Goal: Task Accomplishment & Management: Use online tool/utility

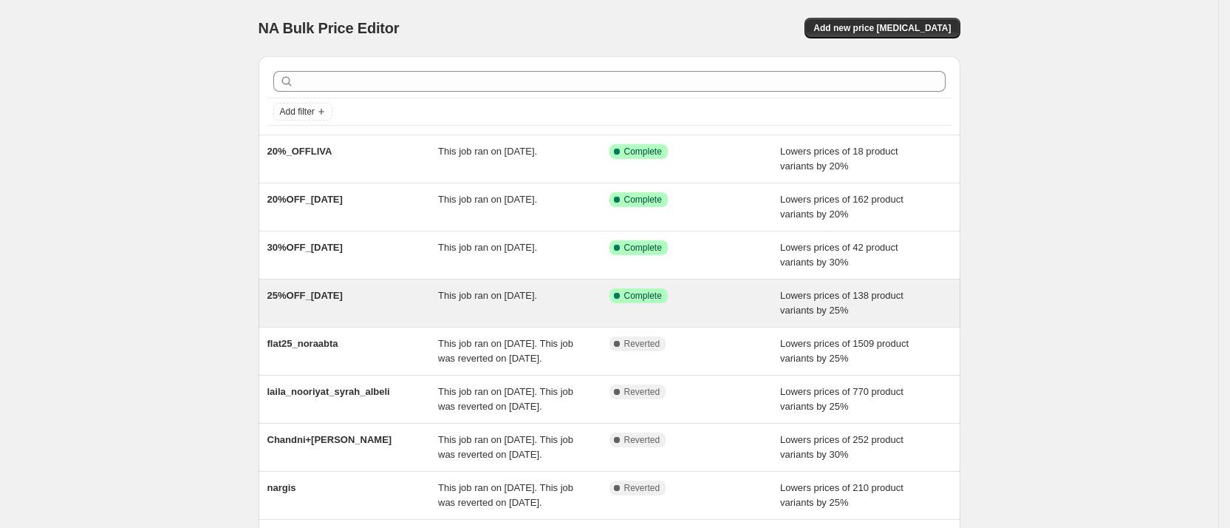
click at [449, 290] on span "This job ran on [DATE]." at bounding box center [487, 295] width 99 height 11
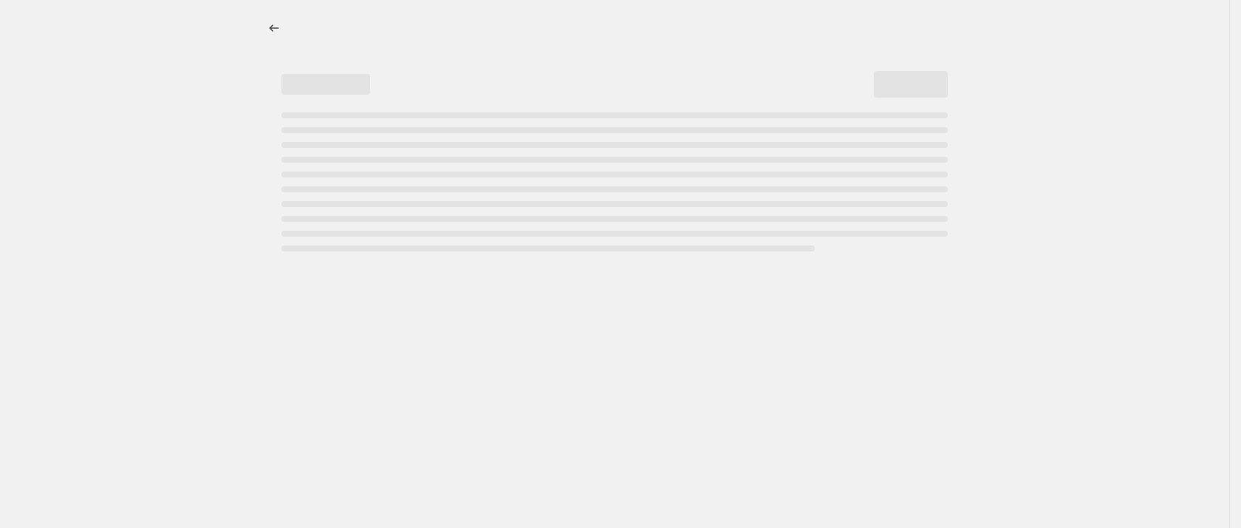
select select "percentage"
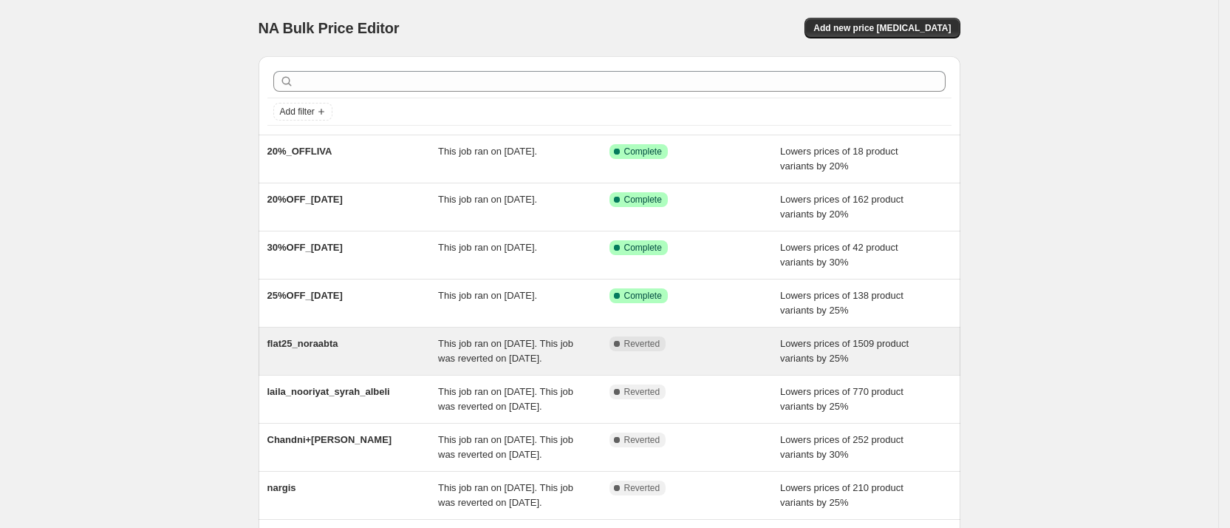
click at [477, 348] on span "This job ran on [DATE]. This job was reverted on [DATE]." at bounding box center [505, 351] width 135 height 26
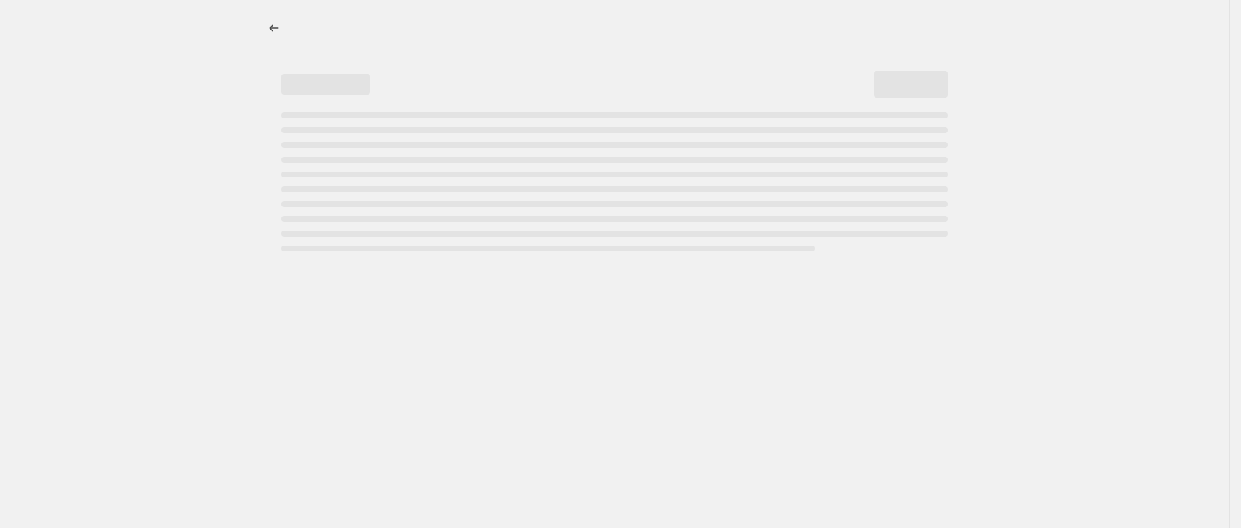
select select "percentage"
select select "collection"
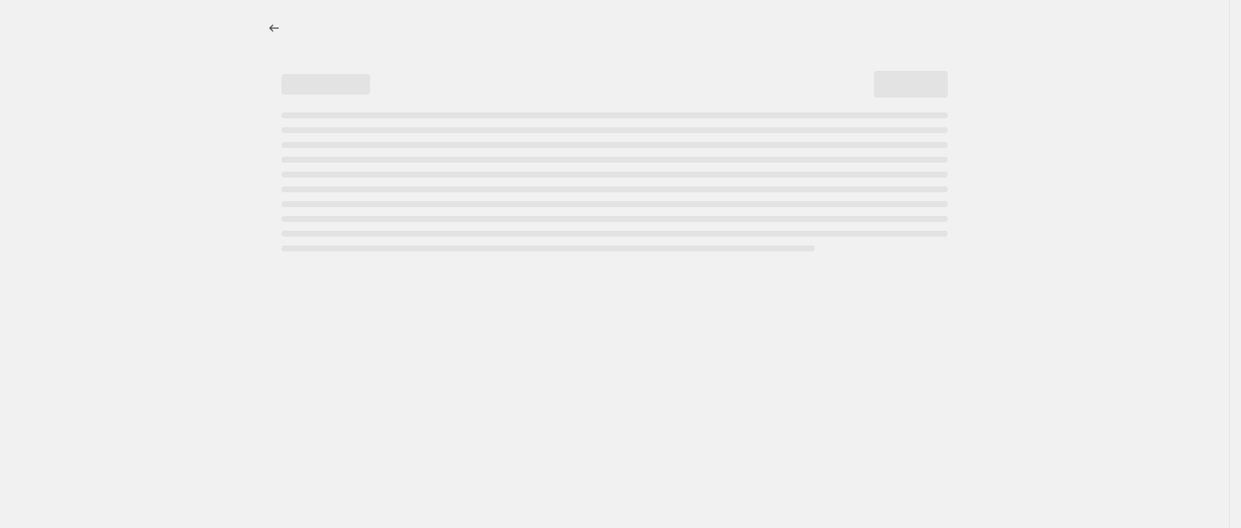
select select "collection"
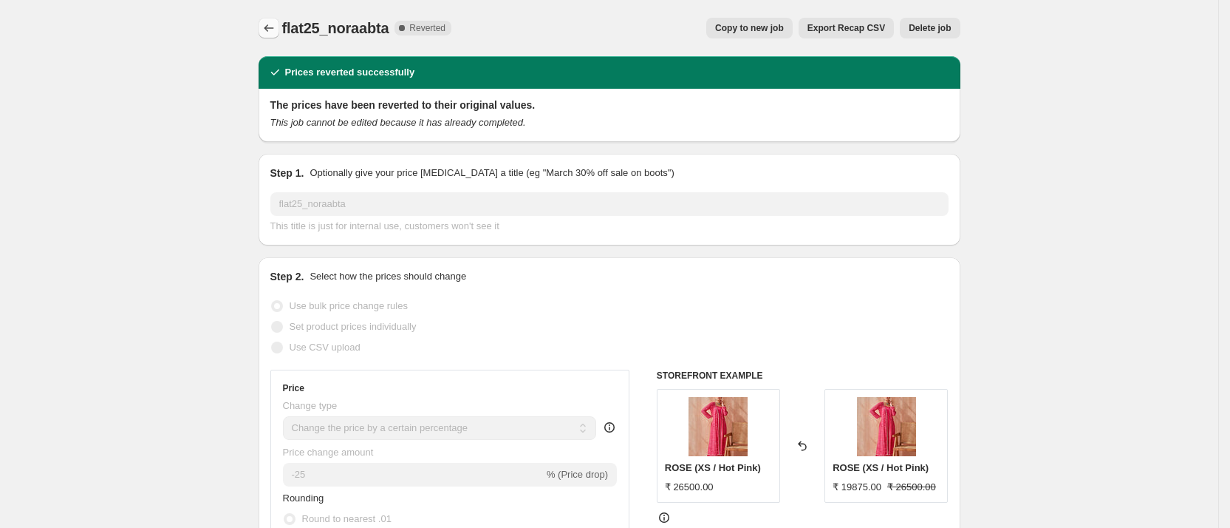
click at [275, 26] on icon "Price change jobs" at bounding box center [269, 28] width 15 height 15
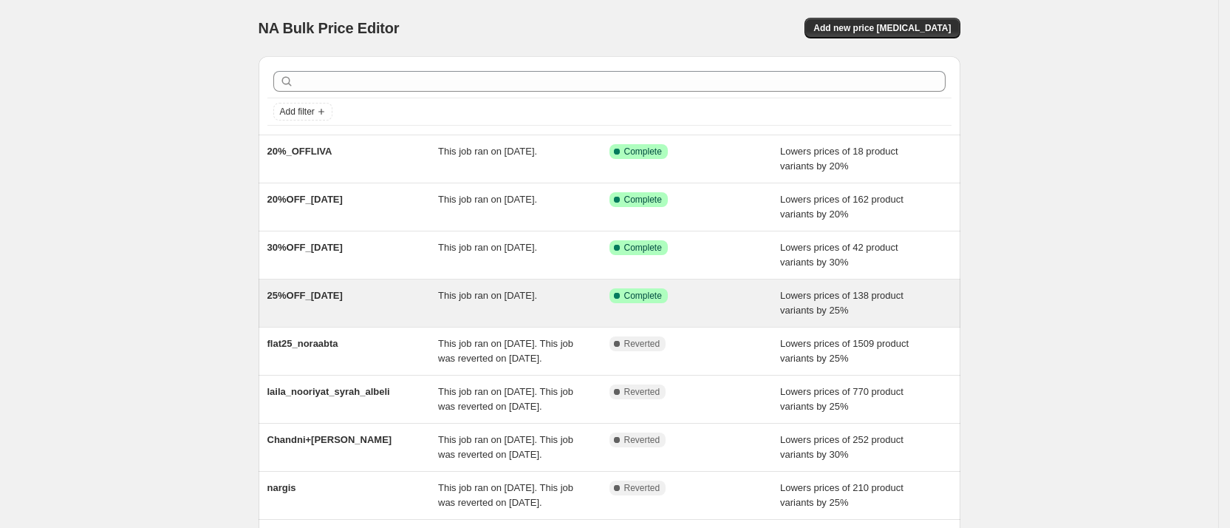
click at [601, 301] on div "This job ran on [DATE]." at bounding box center [523, 303] width 171 height 30
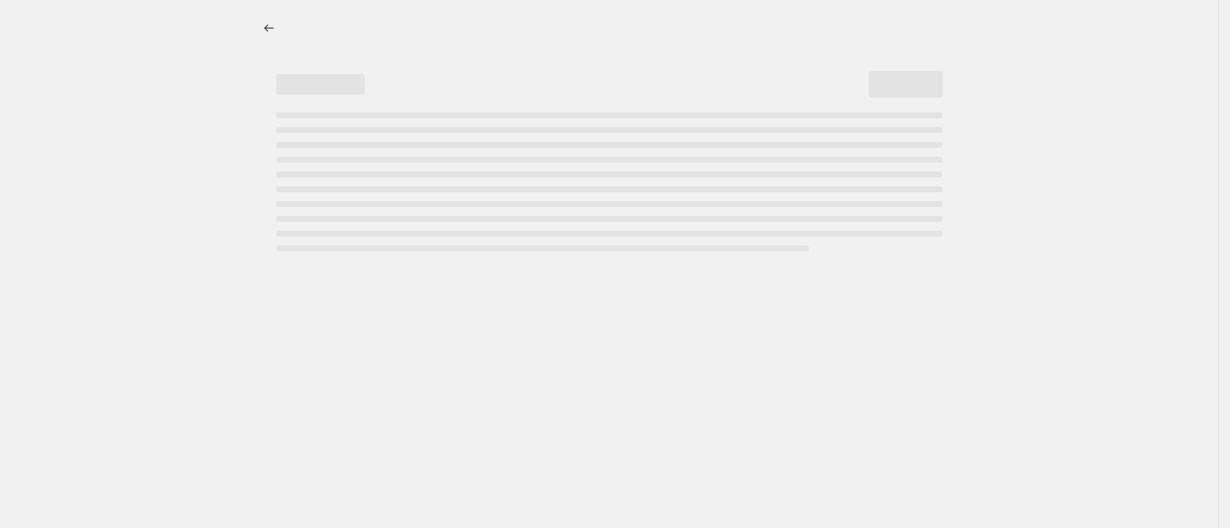
select select "percentage"
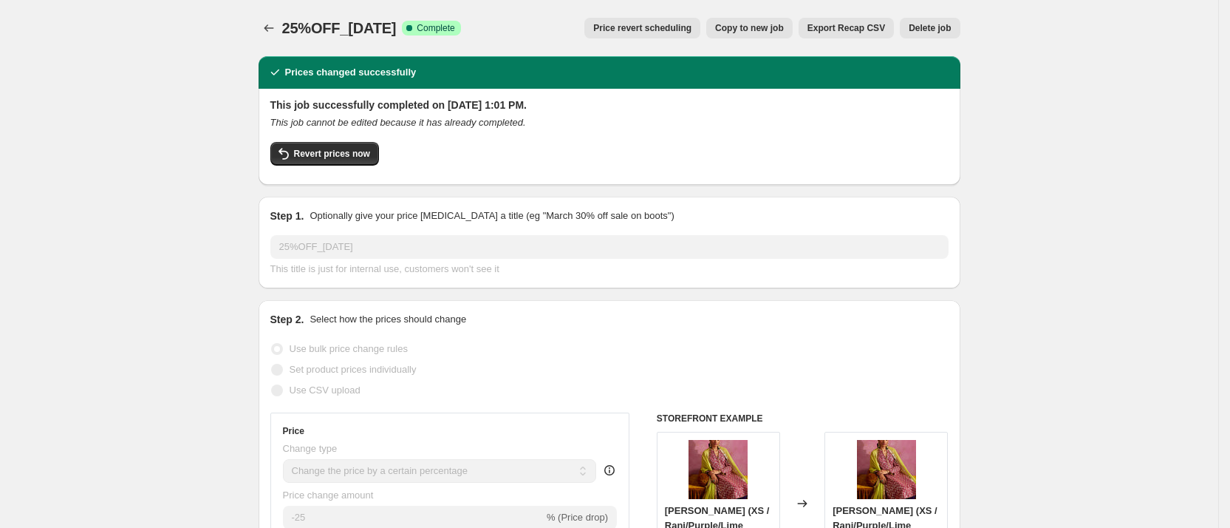
click at [741, 27] on span "Copy to new job" at bounding box center [749, 28] width 69 height 12
select select "percentage"
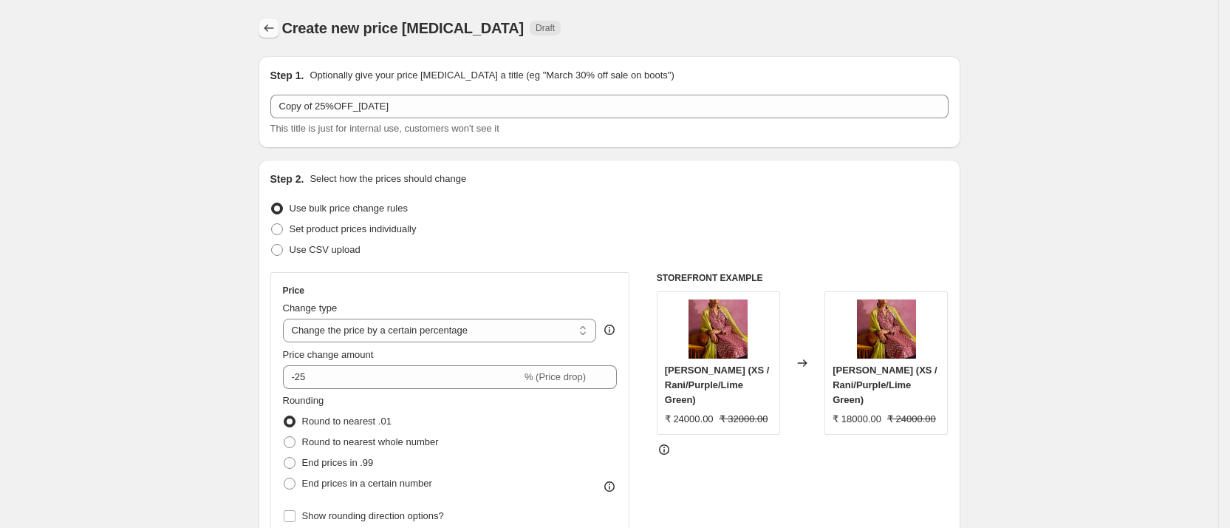
click at [272, 33] on icon "Price change jobs" at bounding box center [269, 28] width 15 height 15
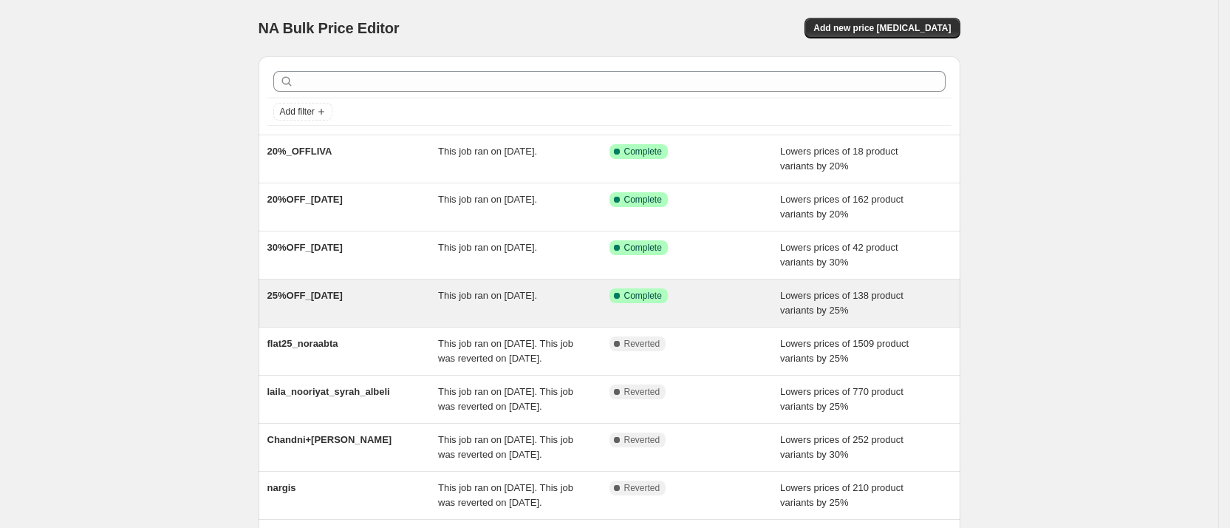
click at [306, 297] on span "25%OFF_[DATE]" at bounding box center [304, 295] width 75 height 11
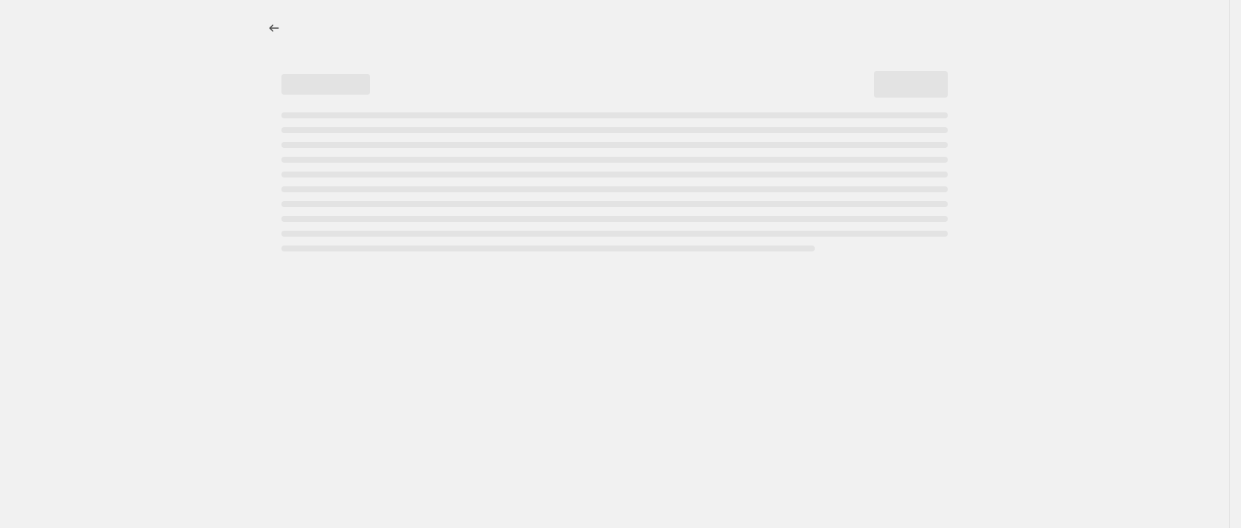
select select "percentage"
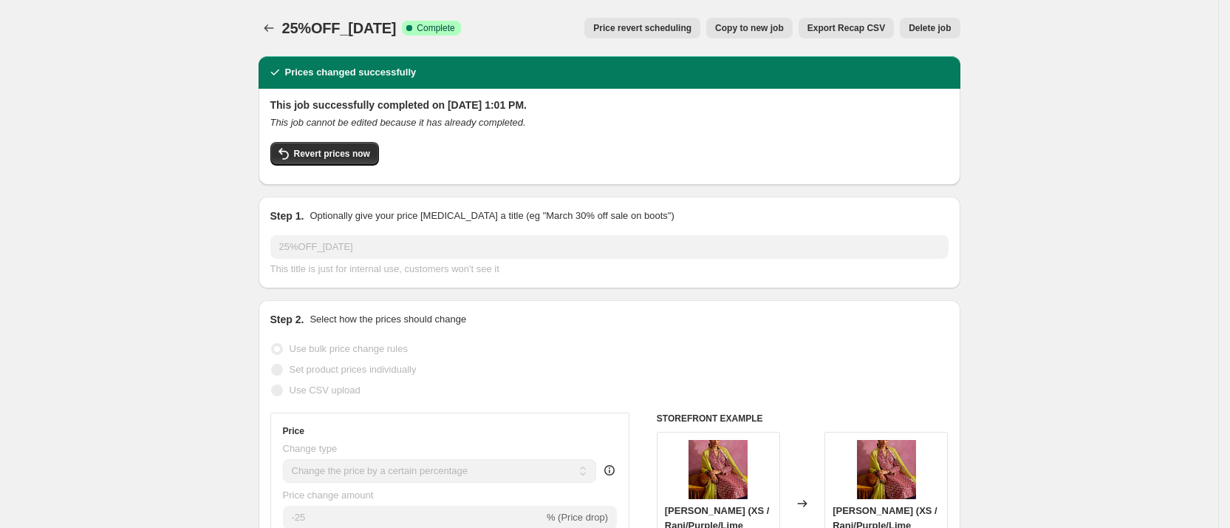
click at [654, 29] on span "Price revert scheduling" at bounding box center [642, 28] width 98 height 12
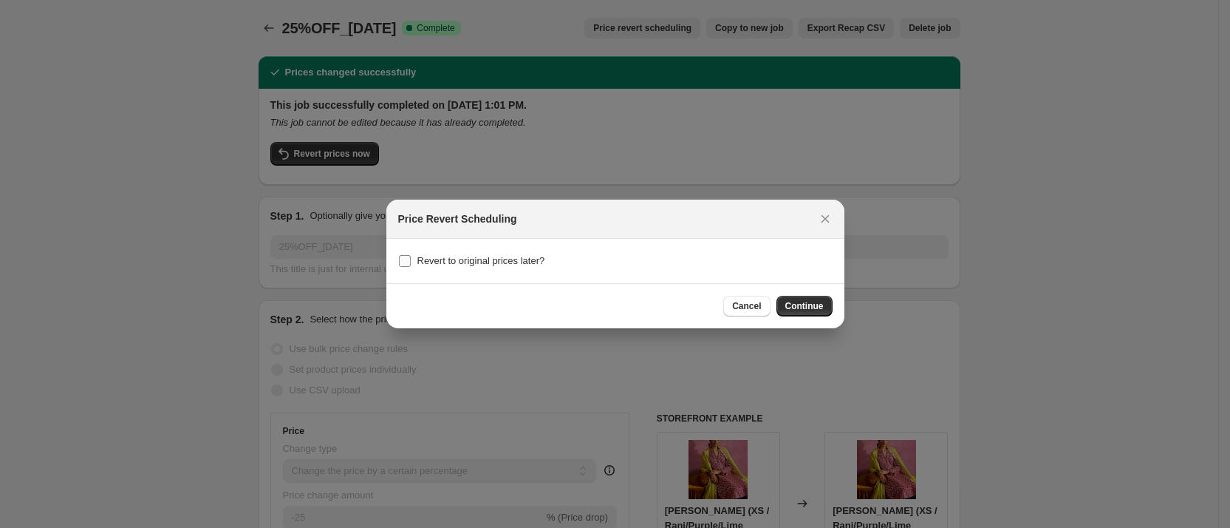
click at [516, 253] on span "Revert to original prices later?" at bounding box center [481, 260] width 128 height 15
click at [411, 255] on input "Revert to original prices later?" at bounding box center [405, 261] width 12 height 12
checkbox input "true"
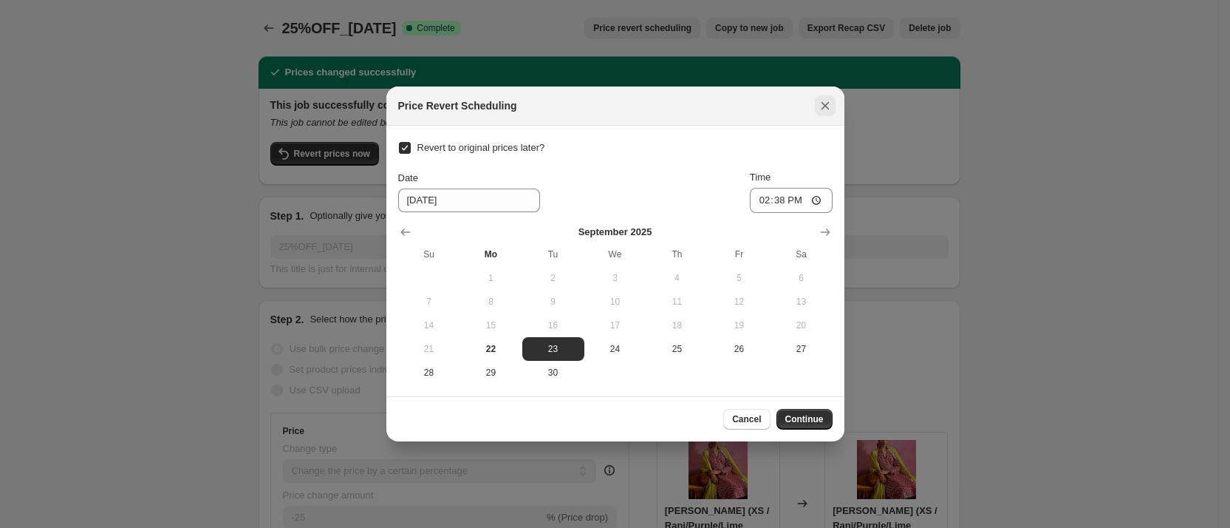
click at [824, 98] on icon "Close" at bounding box center [825, 105] width 15 height 15
checkbox input "false"
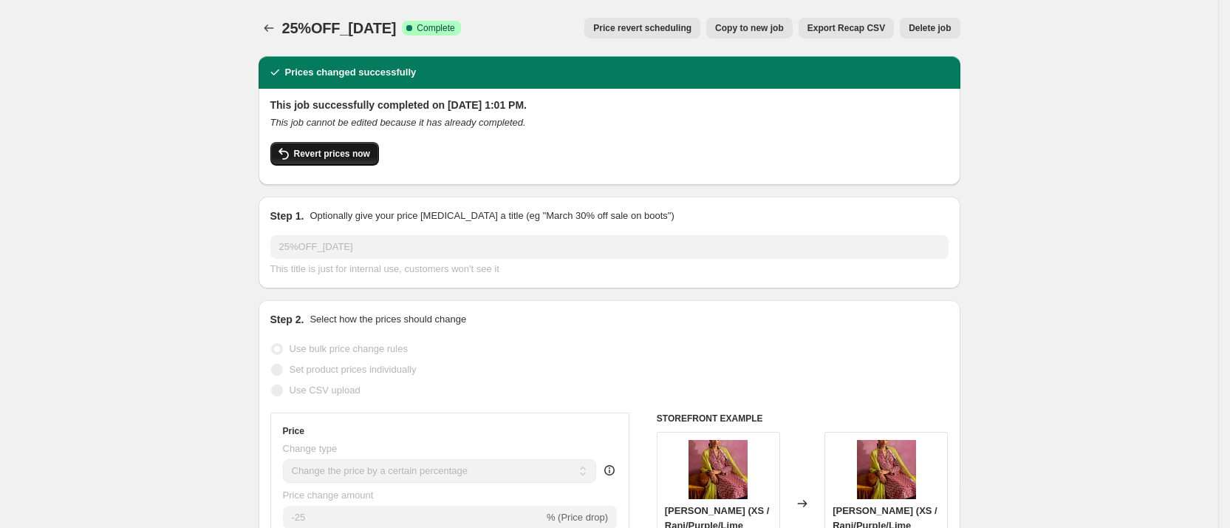
click at [355, 157] on span "Revert prices now" at bounding box center [332, 154] width 76 height 12
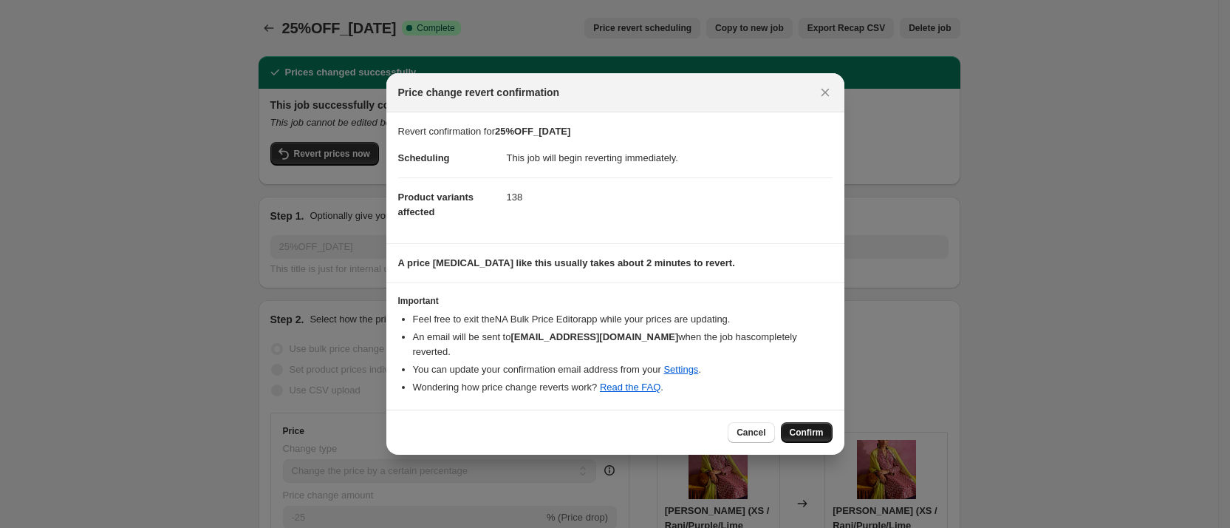
click at [809, 426] on span "Confirm" at bounding box center [807, 432] width 34 height 12
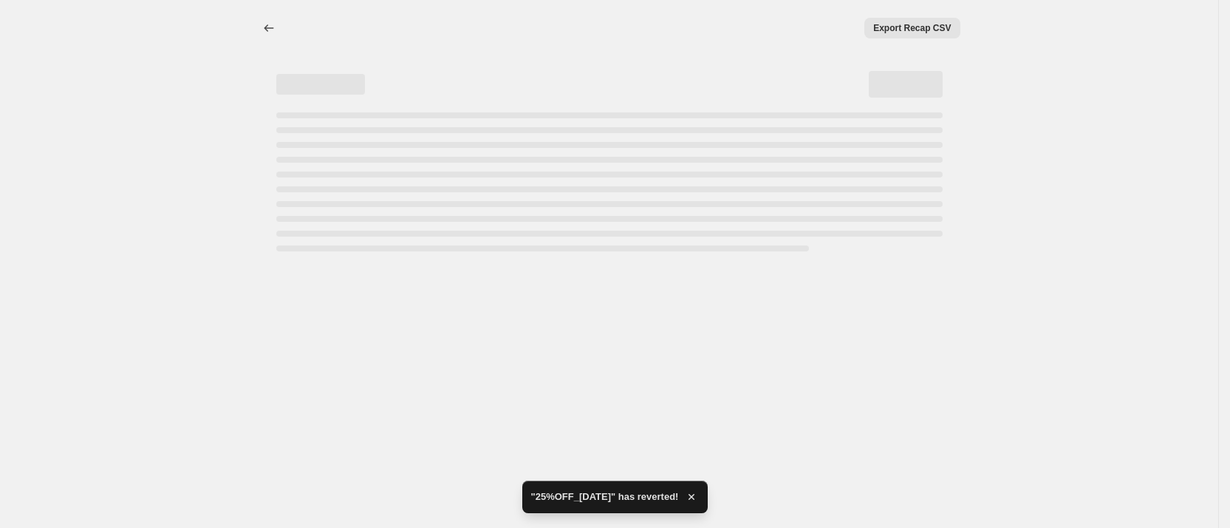
select select "percentage"
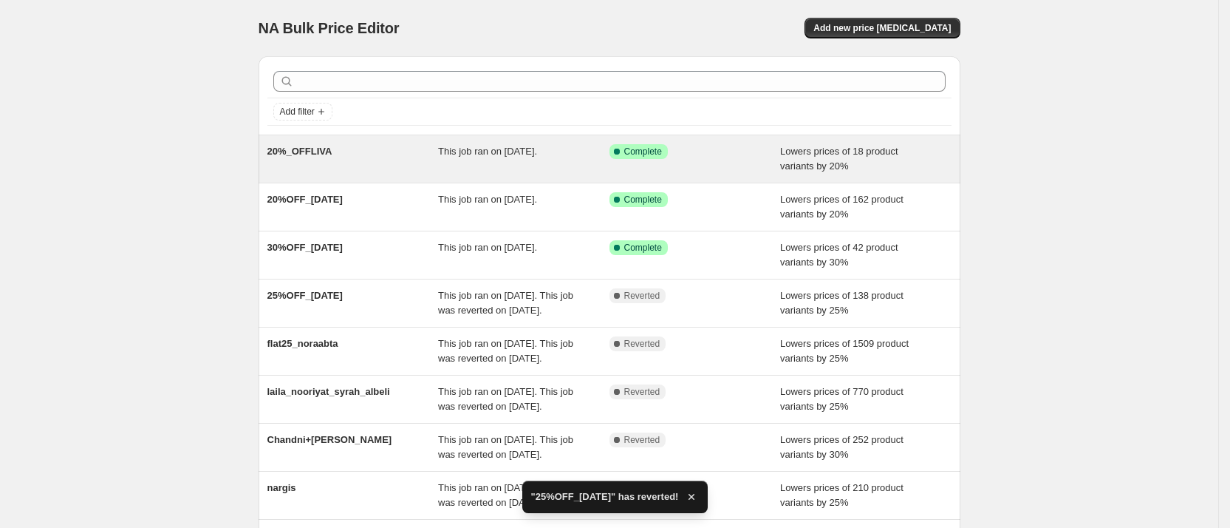
click at [466, 155] on span "This job ran on [DATE]." at bounding box center [487, 151] width 99 height 11
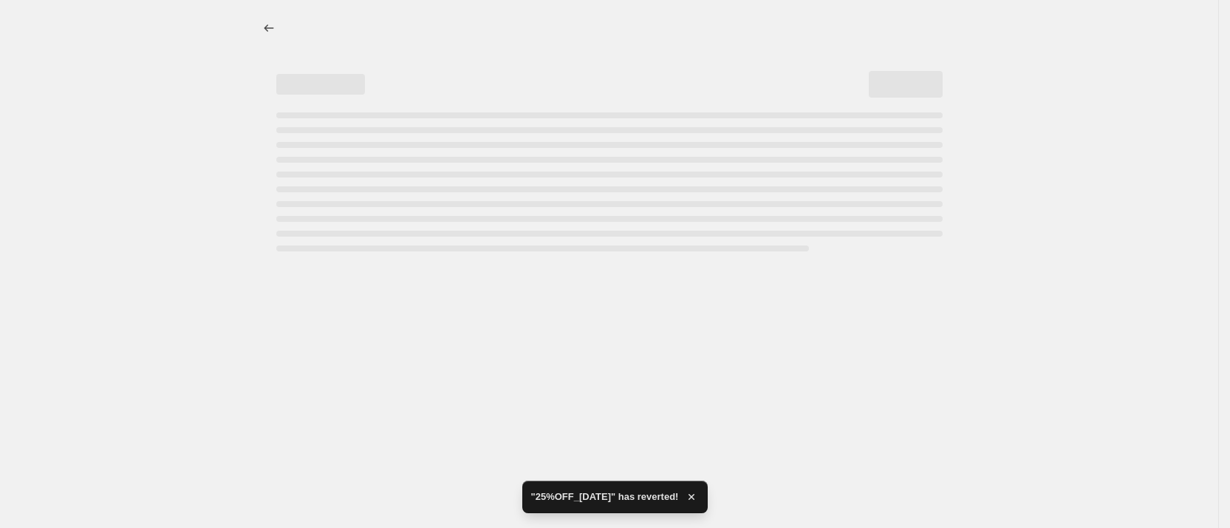
select select "percentage"
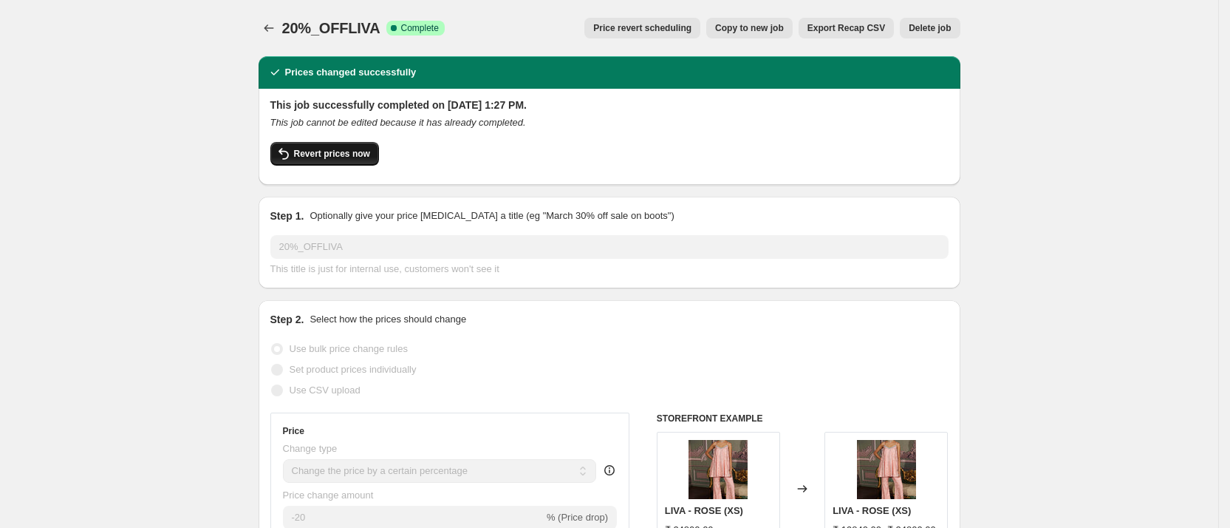
click at [354, 160] on button "Revert prices now" at bounding box center [324, 154] width 109 height 24
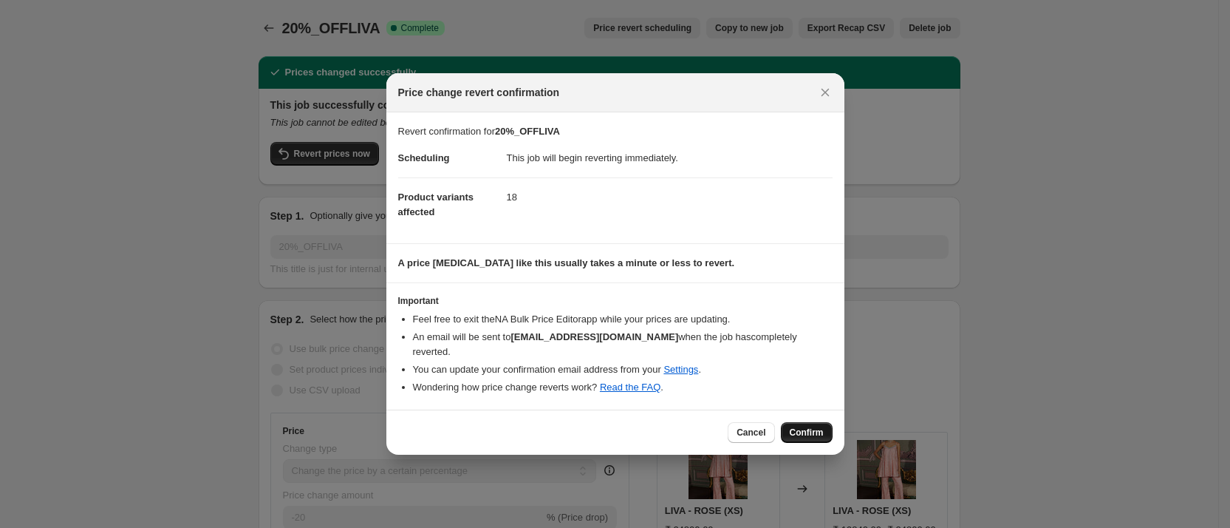
click at [816, 422] on button "Confirm" at bounding box center [807, 432] width 52 height 21
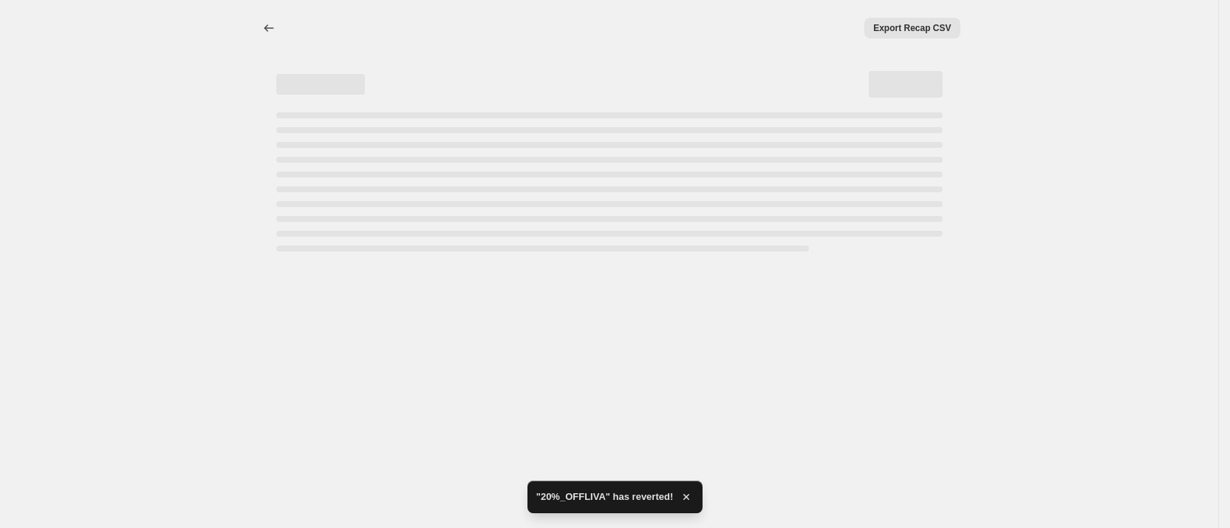
select select "percentage"
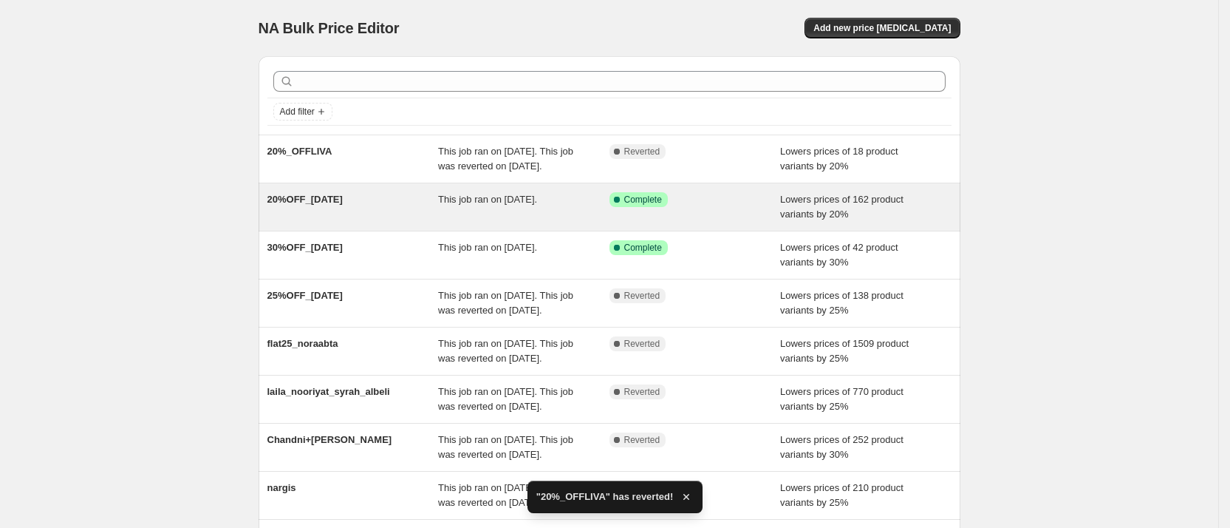
click at [327, 205] on span "20%OFF_[DATE]" at bounding box center [304, 199] width 75 height 11
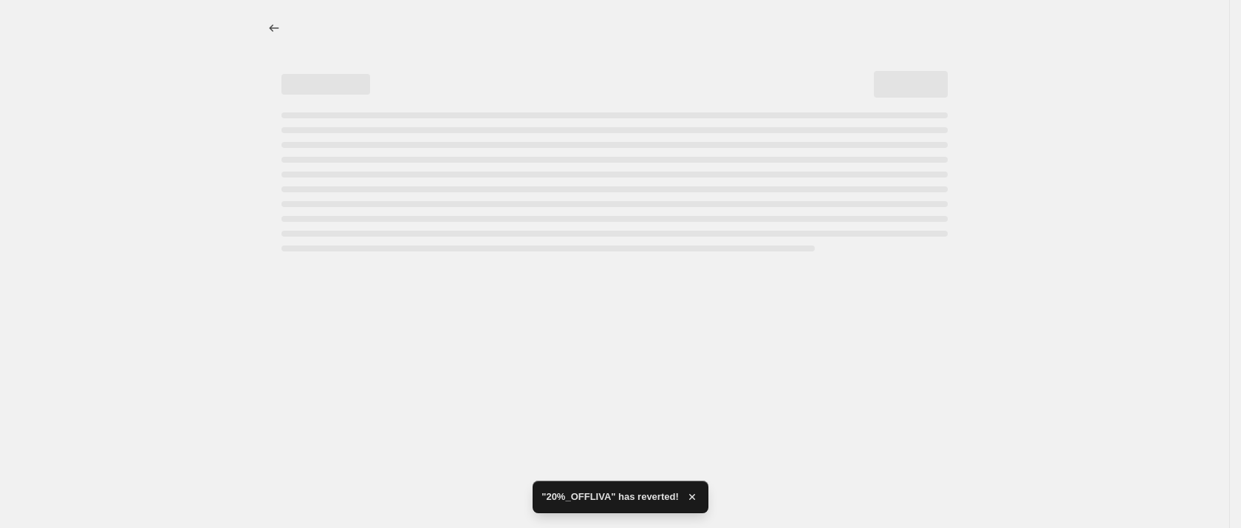
select select "percentage"
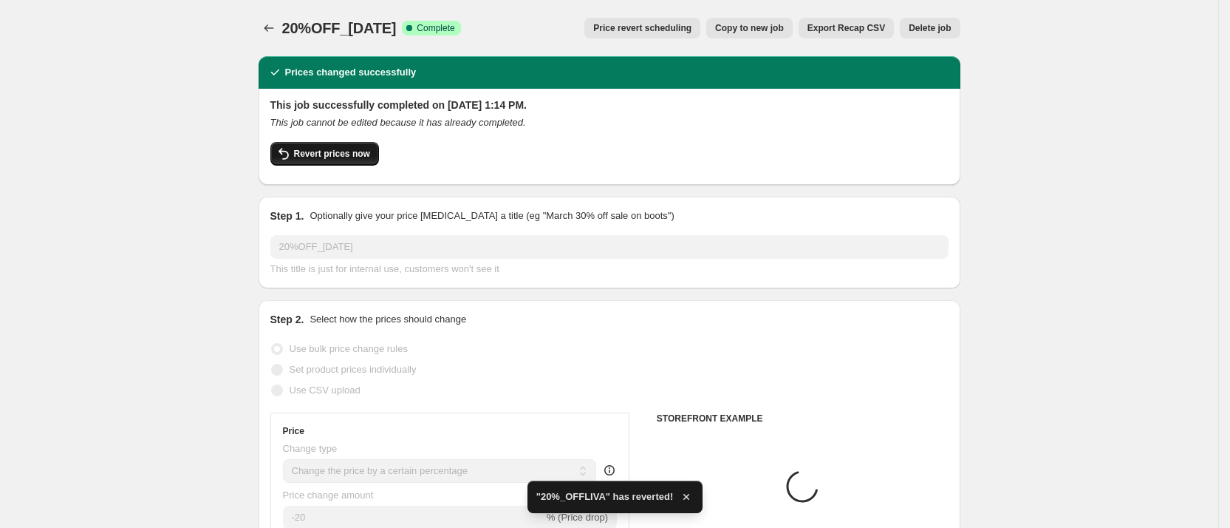
click at [370, 158] on span "Revert prices now" at bounding box center [332, 154] width 76 height 12
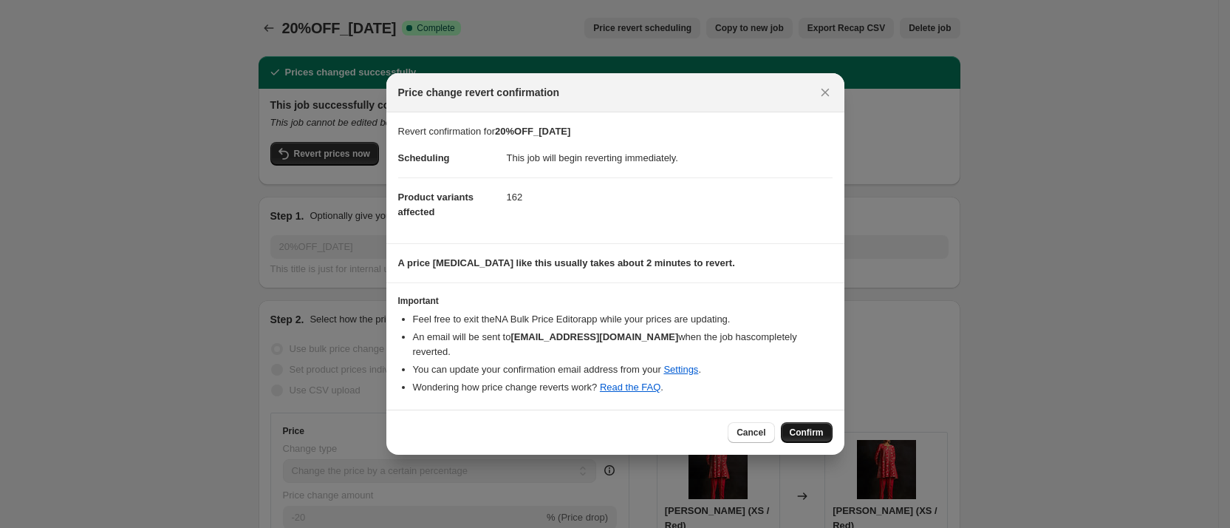
click at [807, 426] on span "Confirm" at bounding box center [807, 432] width 34 height 12
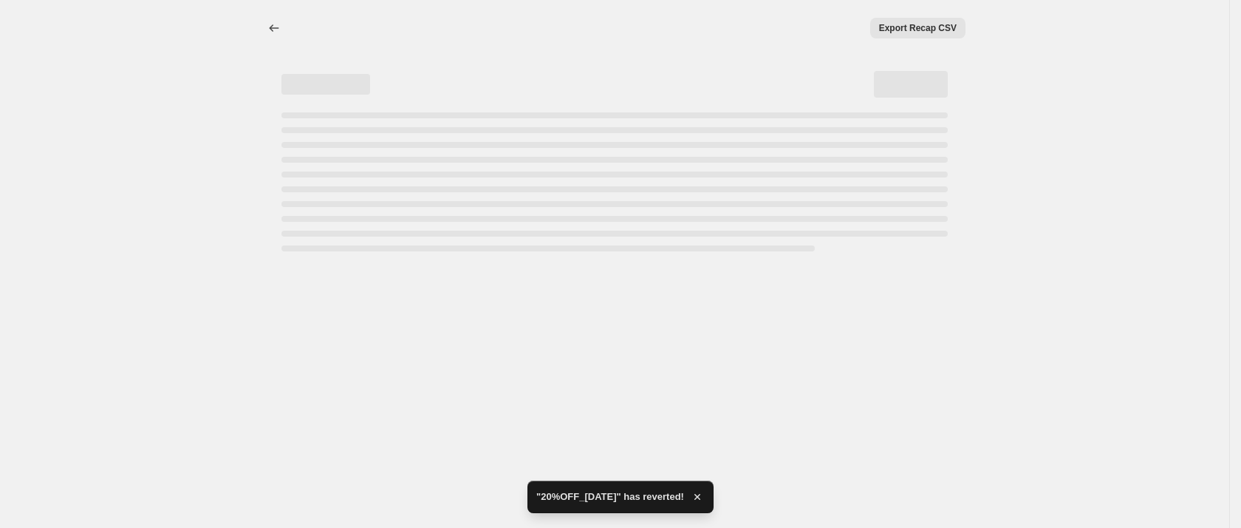
select select "percentage"
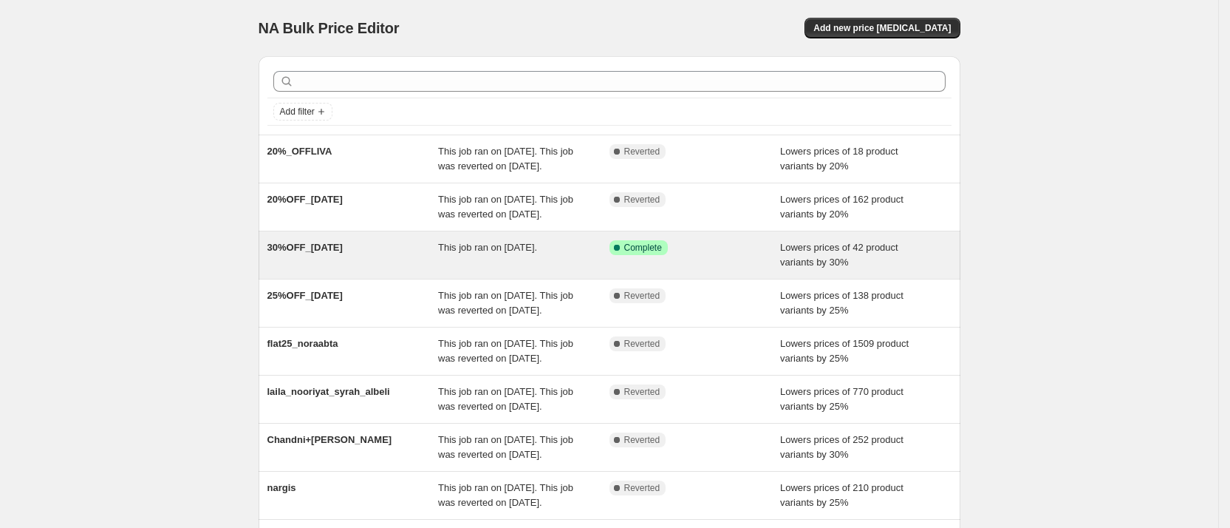
click at [530, 270] on div "This job ran on [DATE]." at bounding box center [523, 255] width 171 height 30
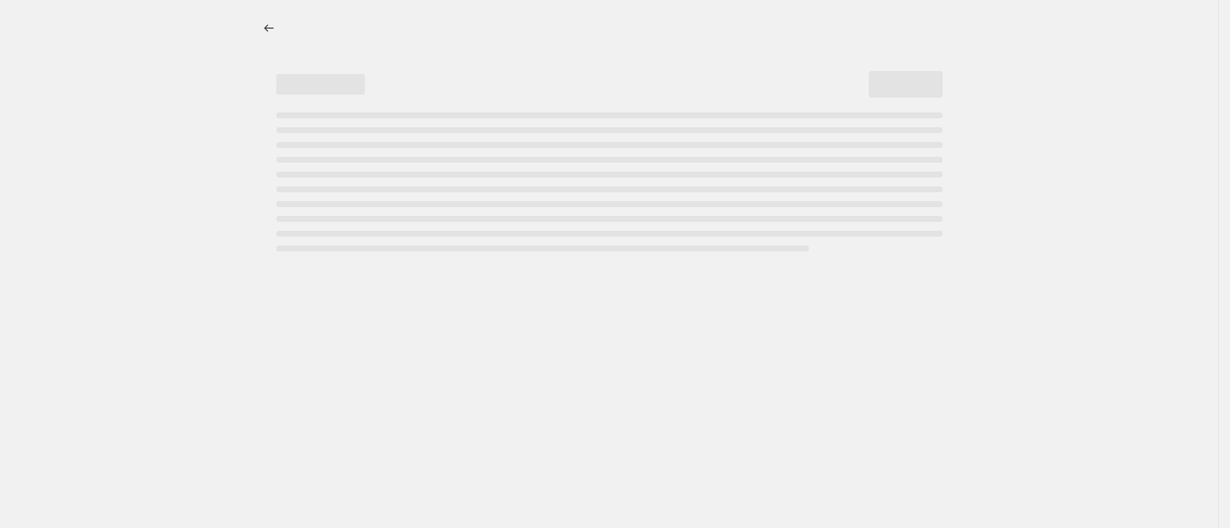
select select "percentage"
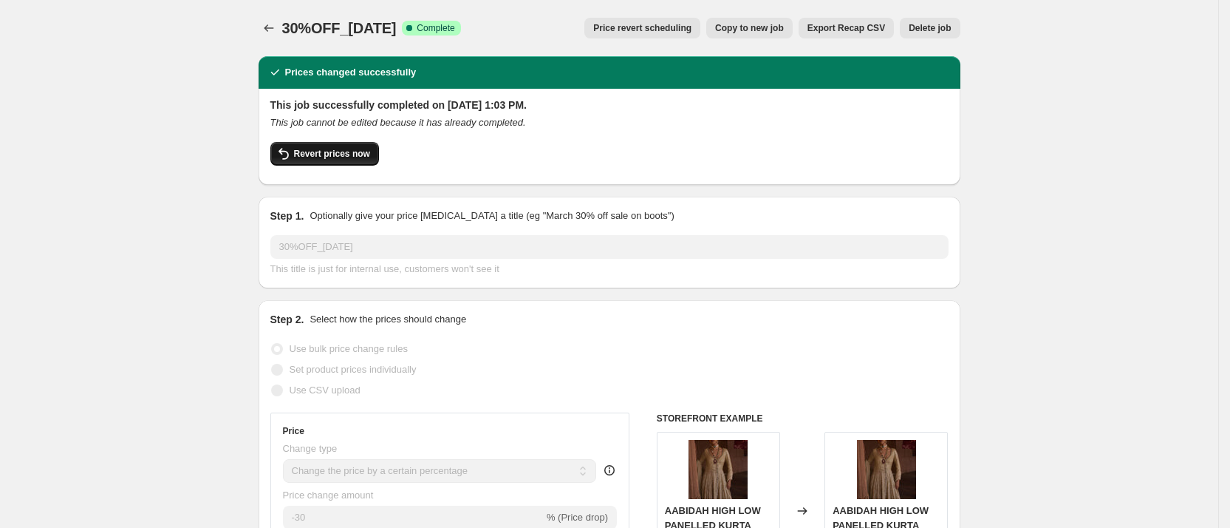
click at [347, 157] on span "Revert prices now" at bounding box center [332, 154] width 76 height 12
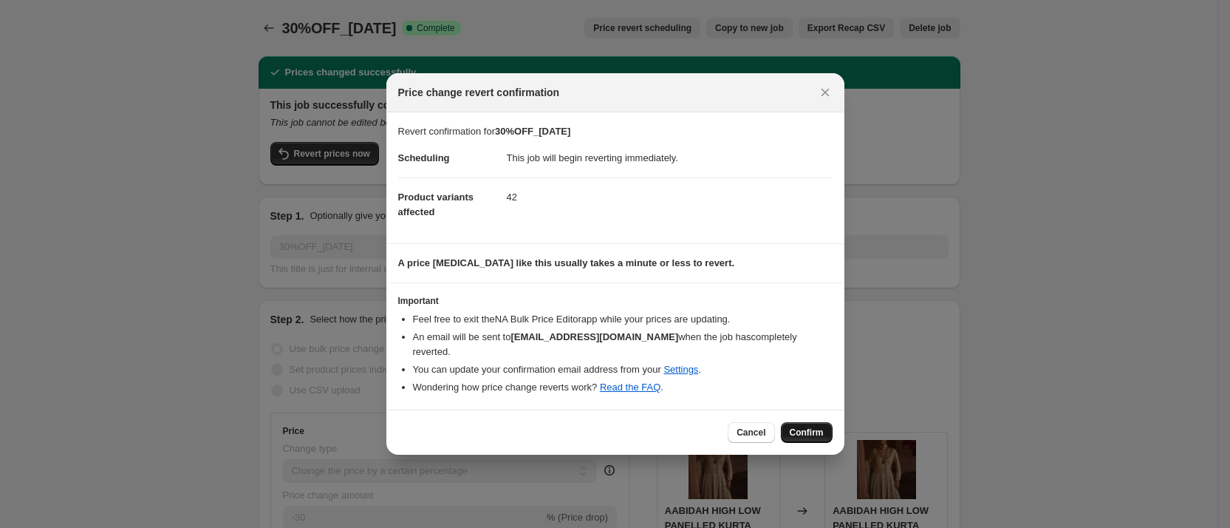
click at [803, 422] on button "Confirm" at bounding box center [807, 432] width 52 height 21
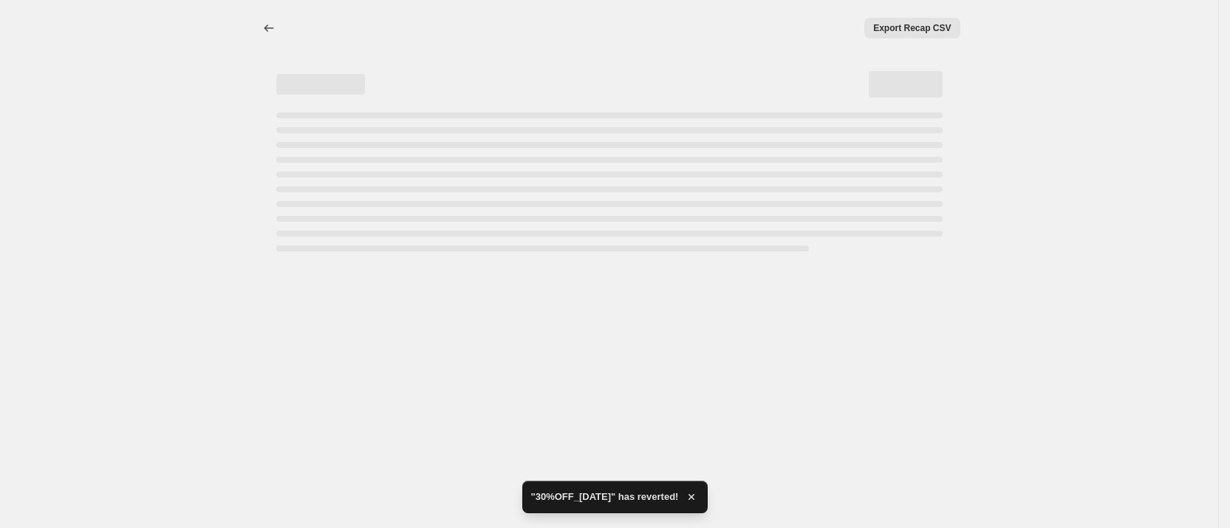
select select "percentage"
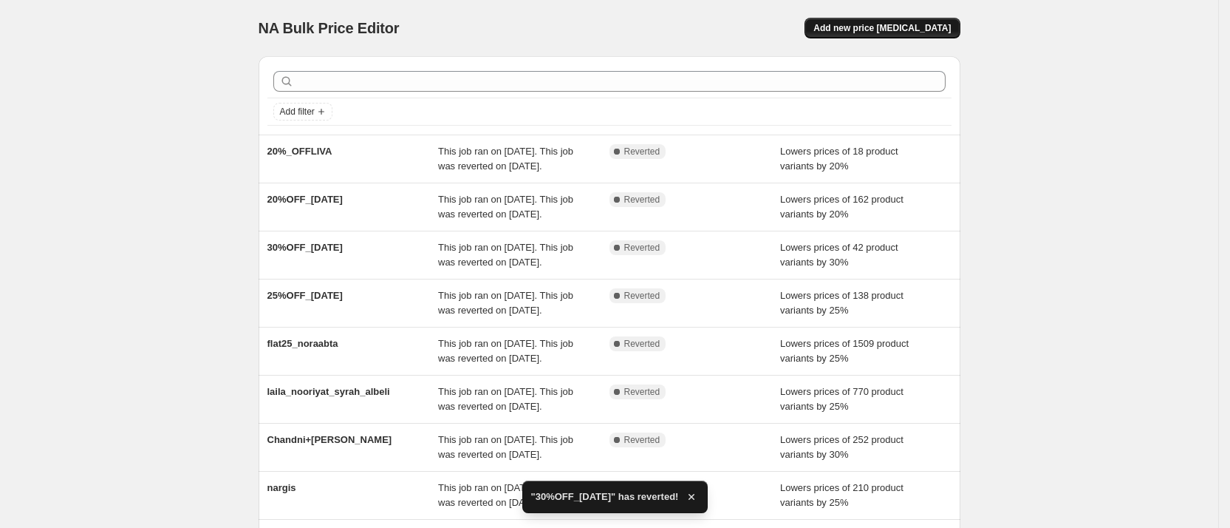
click at [922, 24] on span "Add new price [MEDICAL_DATA]" at bounding box center [881, 28] width 137 height 12
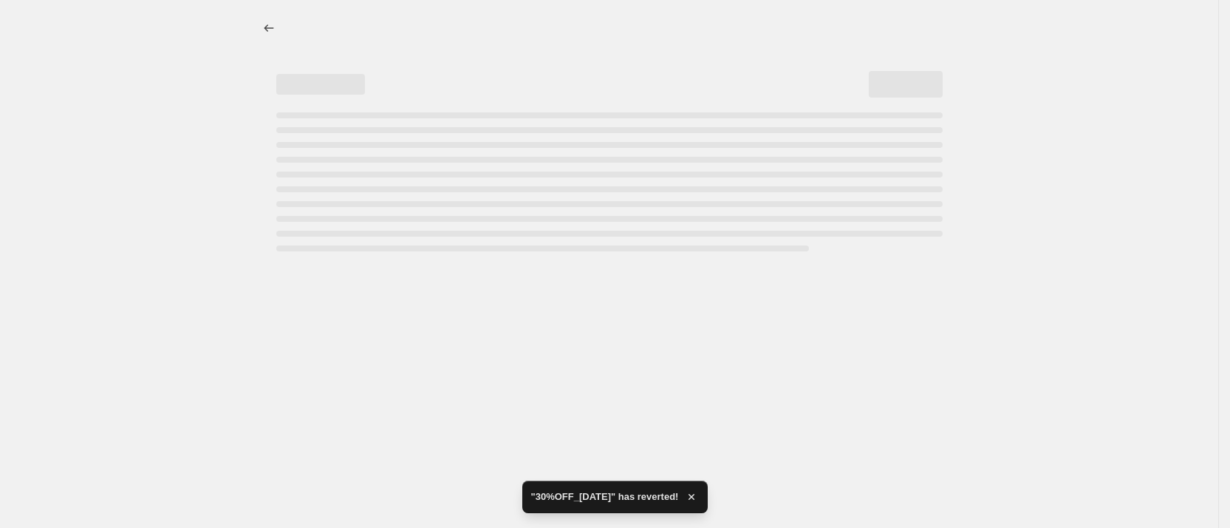
select select "percentage"
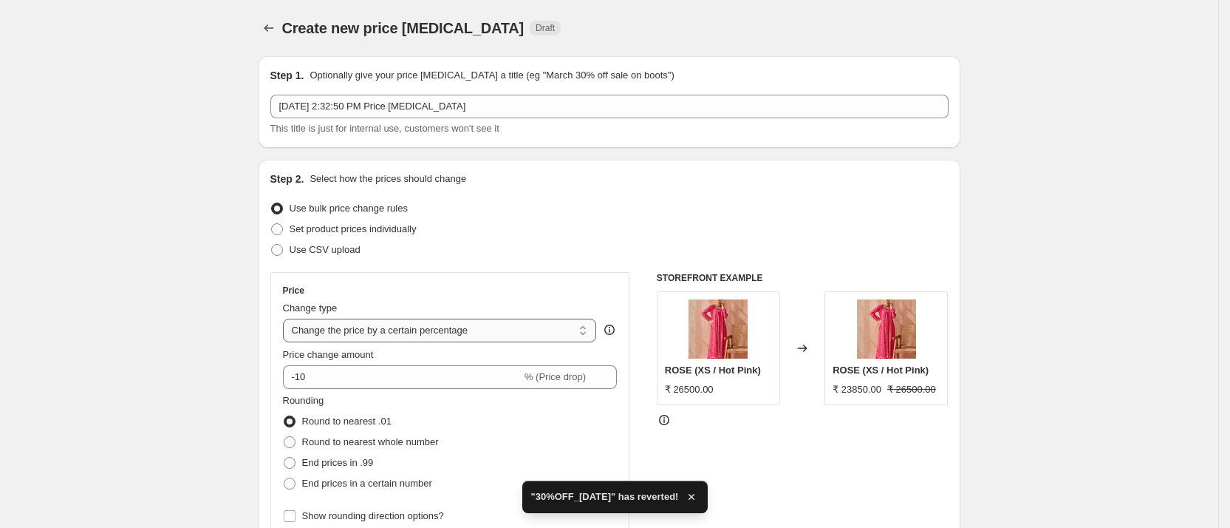
click at [371, 326] on select "Change the price to a certain amount Change the price by a certain amount Chang…" at bounding box center [440, 330] width 314 height 24
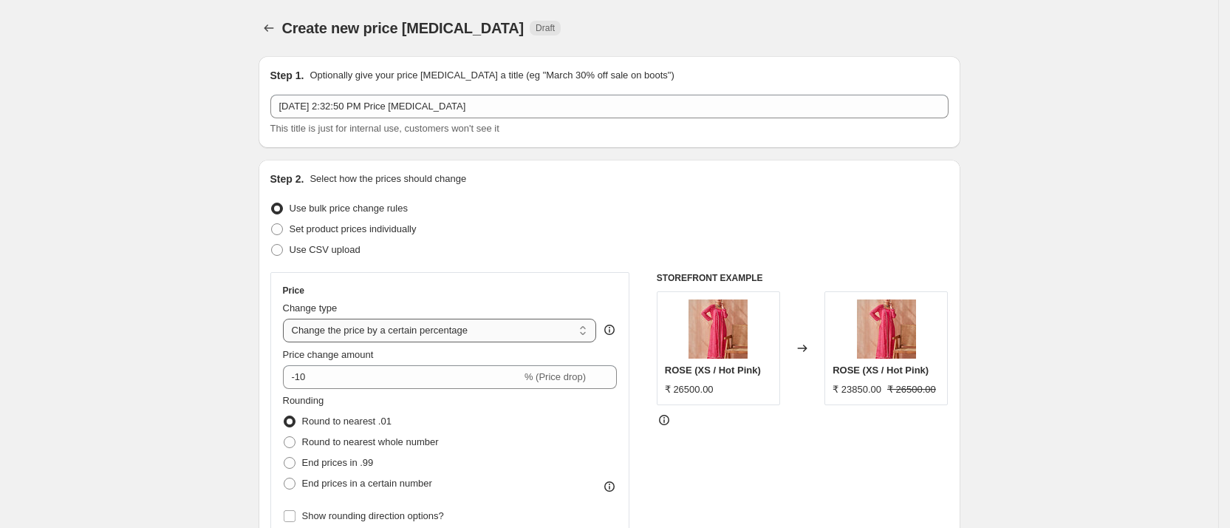
click at [288, 318] on select "Change the price to a certain amount Change the price by a certain amount Chang…" at bounding box center [440, 330] width 314 height 24
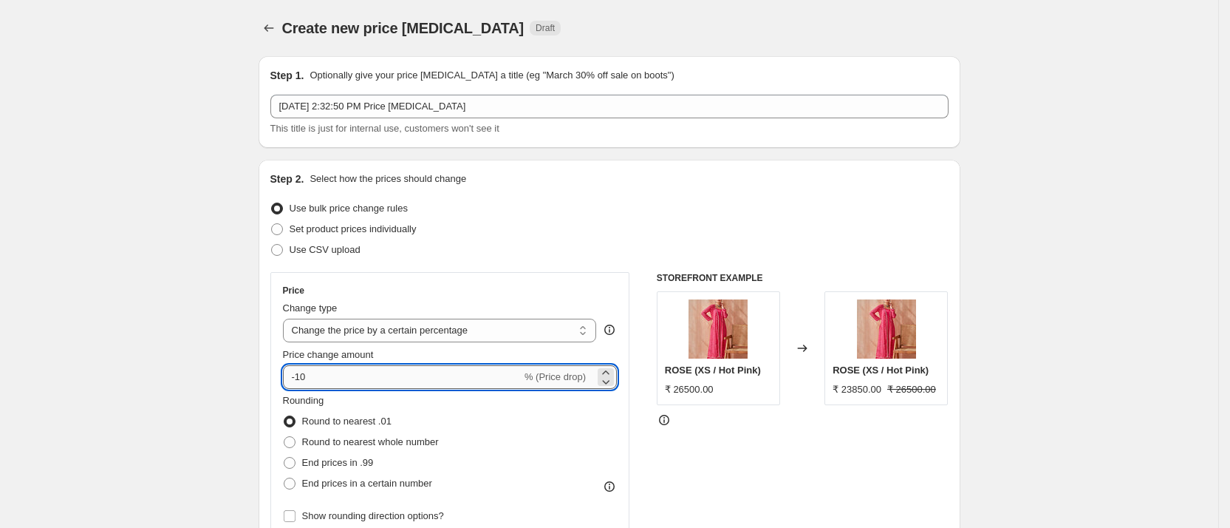
click at [330, 376] on input "-10" at bounding box center [402, 377] width 239 height 24
type input "3"
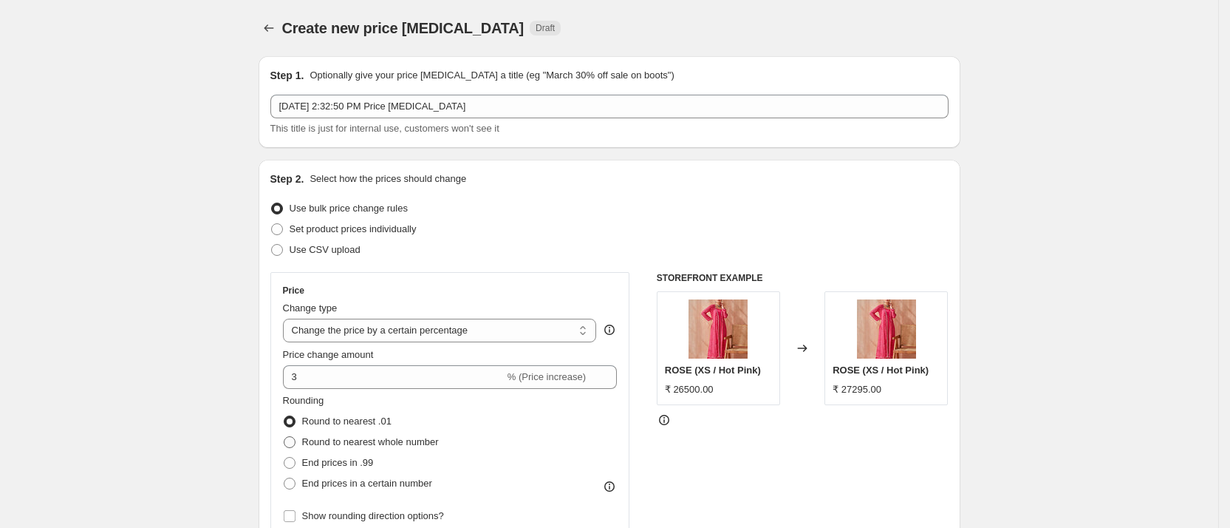
click at [373, 439] on span "Round to nearest whole number" at bounding box center [370, 441] width 137 height 11
click at [284, 437] on input "Round to nearest whole number" at bounding box center [284, 436] width 1 height 1
radio input "true"
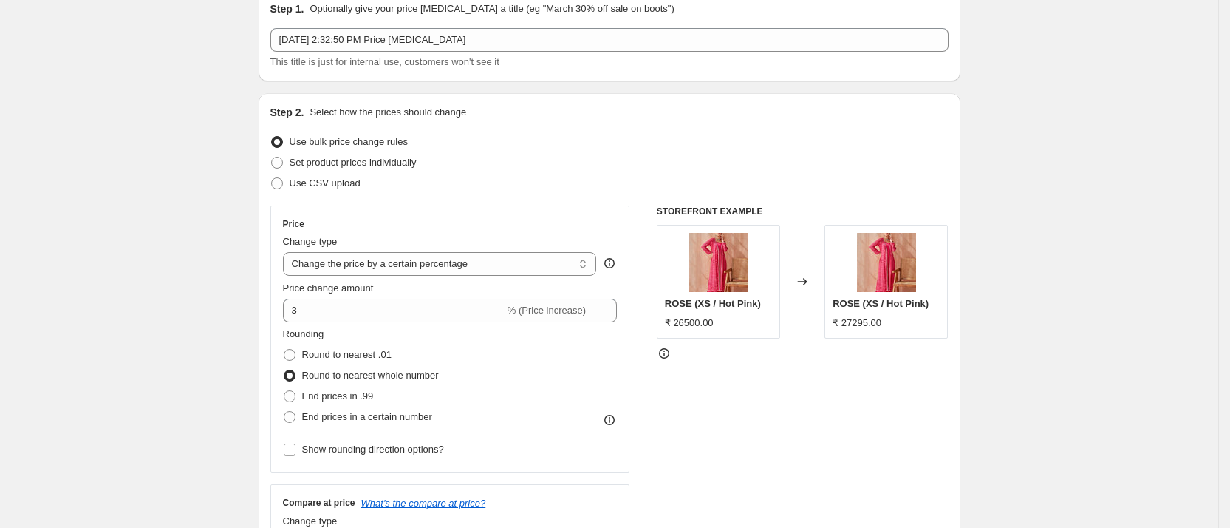
scroll to position [70, 0]
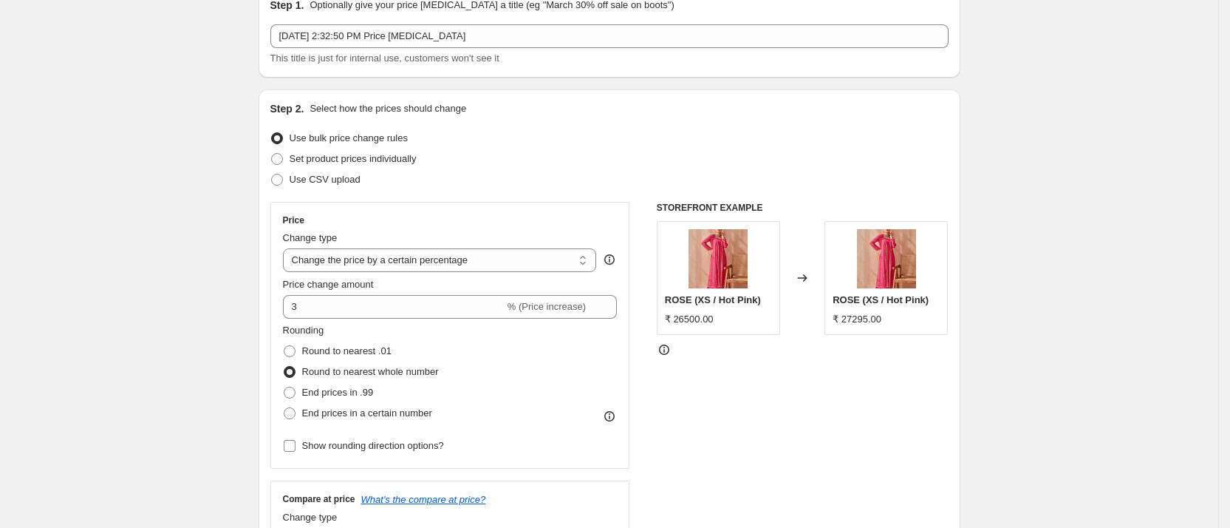
click at [358, 443] on span "Show rounding direction options?" at bounding box center [373, 445] width 142 height 11
click at [296, 443] on input "Show rounding direction options?" at bounding box center [290, 446] width 12 height 12
click at [358, 443] on span "Show rounding direction options?" at bounding box center [373, 445] width 142 height 11
click at [296, 443] on input "Show rounding direction options?" at bounding box center [290, 446] width 12 height 12
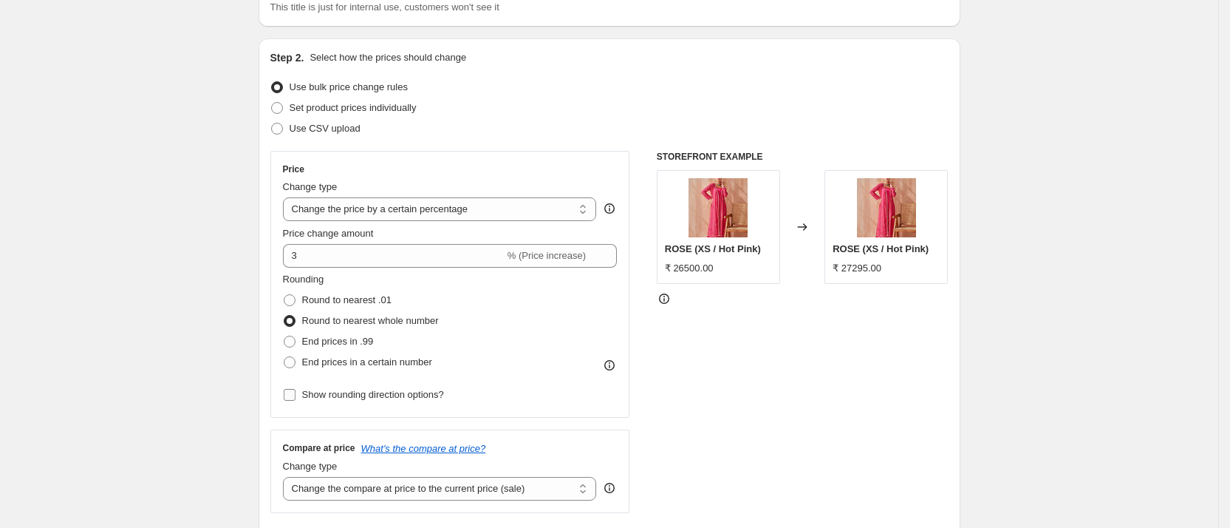
scroll to position [126, 0]
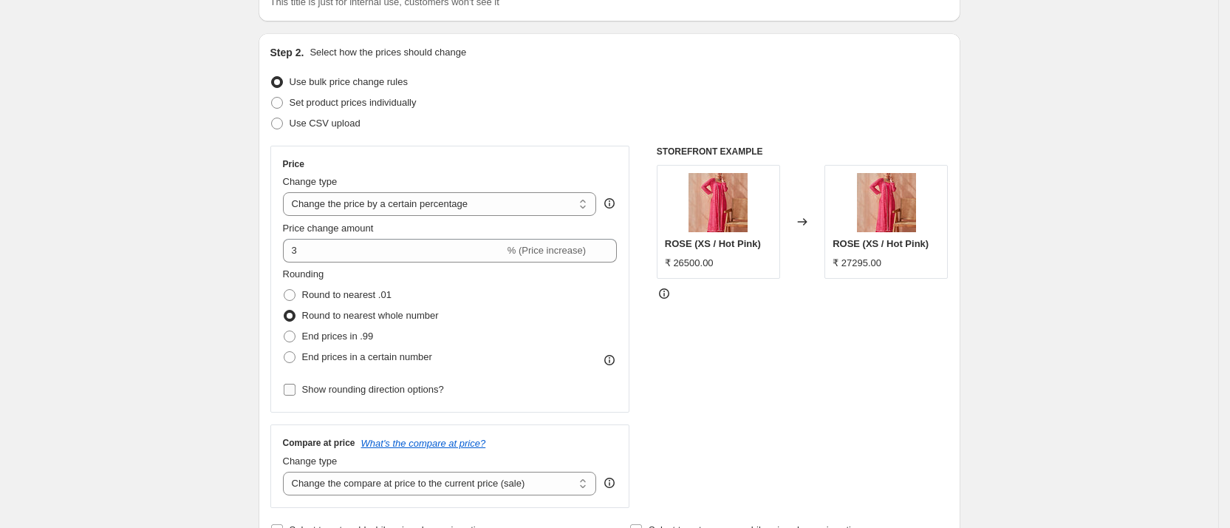
click at [338, 390] on span "Show rounding direction options?" at bounding box center [373, 388] width 142 height 11
click at [296, 390] on input "Show rounding direction options?" at bounding box center [290, 389] width 12 height 12
checkbox input "true"
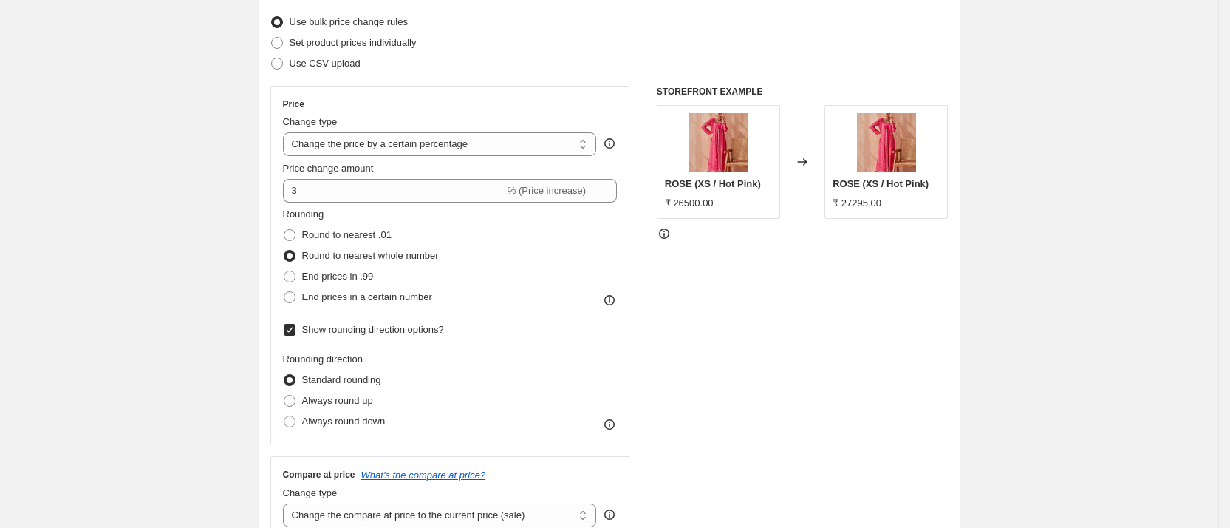
scroll to position [188, 0]
click at [369, 412] on span "Always round down" at bounding box center [343, 419] width 83 height 15
click at [284, 414] on input "Always round down" at bounding box center [284, 414] width 1 height 1
radio input "true"
click at [352, 392] on span "Always round up" at bounding box center [337, 399] width 71 height 15
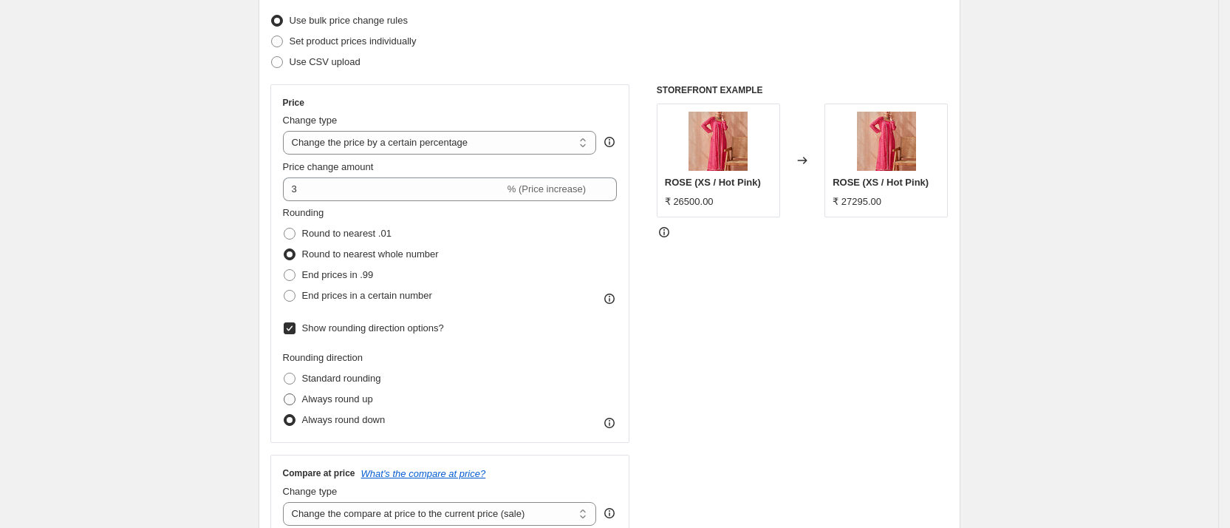
click at [284, 393] on input "Always round up" at bounding box center [284, 393] width 1 height 1
radio input "true"
click at [614, 425] on icon at bounding box center [609, 422] width 15 height 15
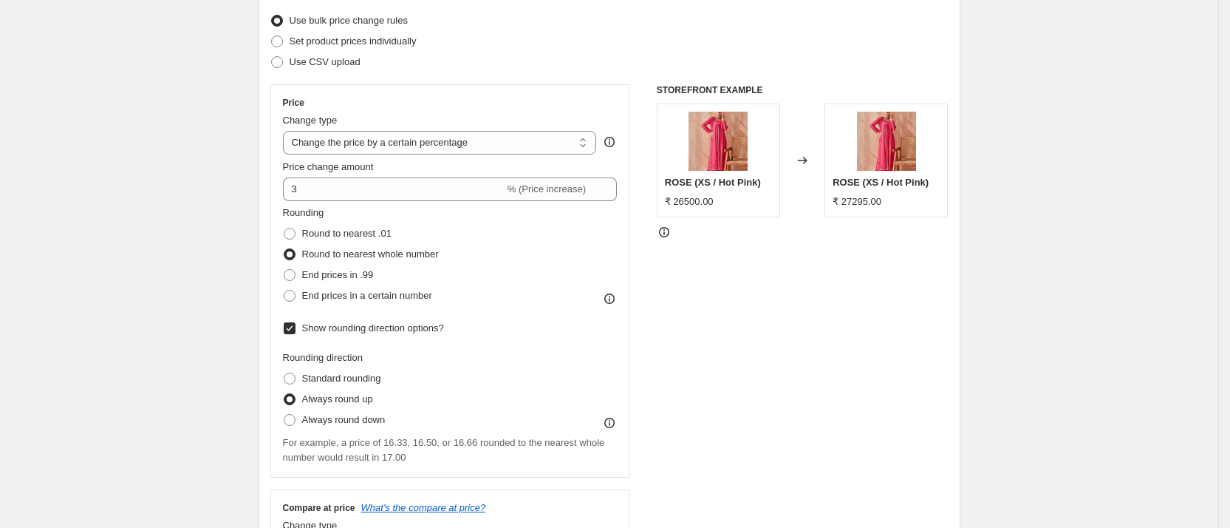
click at [296, 250] on span at bounding box center [290, 254] width 12 height 12
click at [284, 249] on input "Round to nearest whole number" at bounding box center [284, 248] width 1 height 1
click at [296, 324] on input "Show rounding direction options?" at bounding box center [290, 328] width 12 height 12
checkbox input "false"
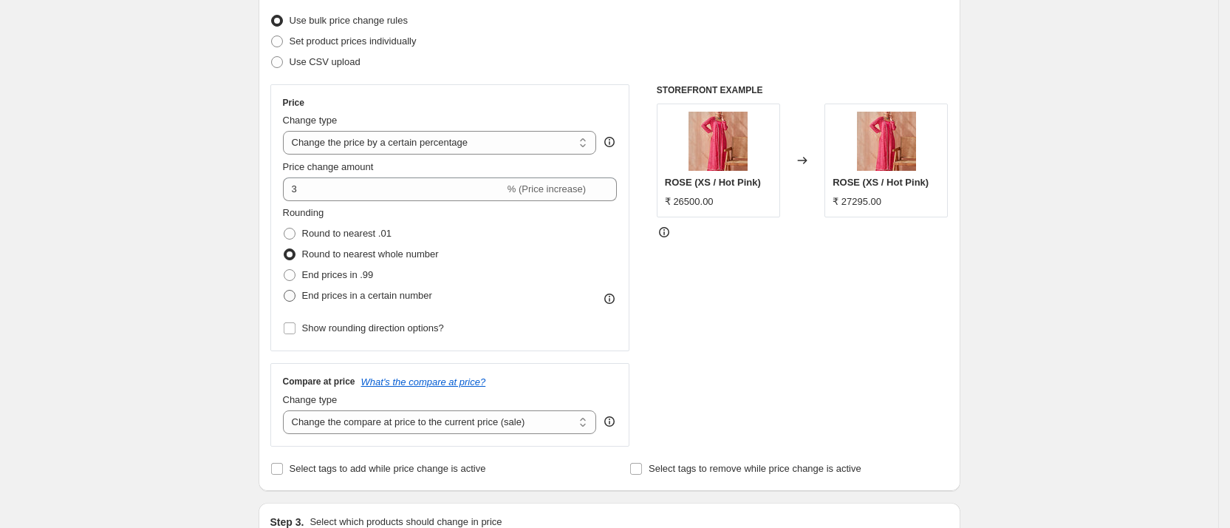
click at [296, 296] on span at bounding box center [290, 296] width 12 height 12
click at [284, 290] on input "End prices in a certain number" at bounding box center [284, 290] width 1 height 1
radio input "true"
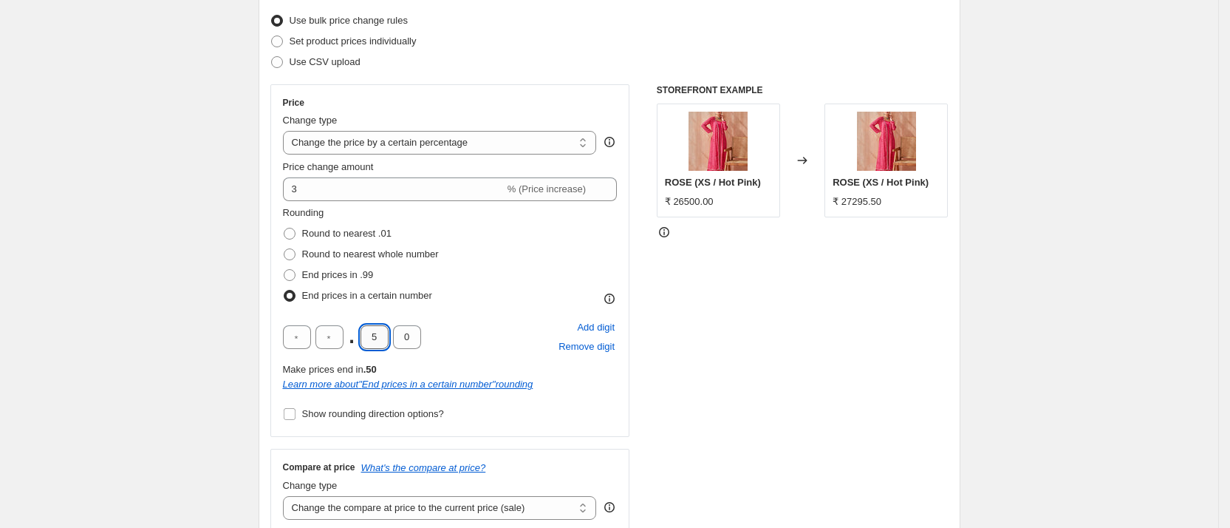
click at [384, 327] on input "5" at bounding box center [375, 337] width 28 height 24
type input "0"
click at [328, 334] on input "text" at bounding box center [329, 337] width 28 height 24
type input "0"
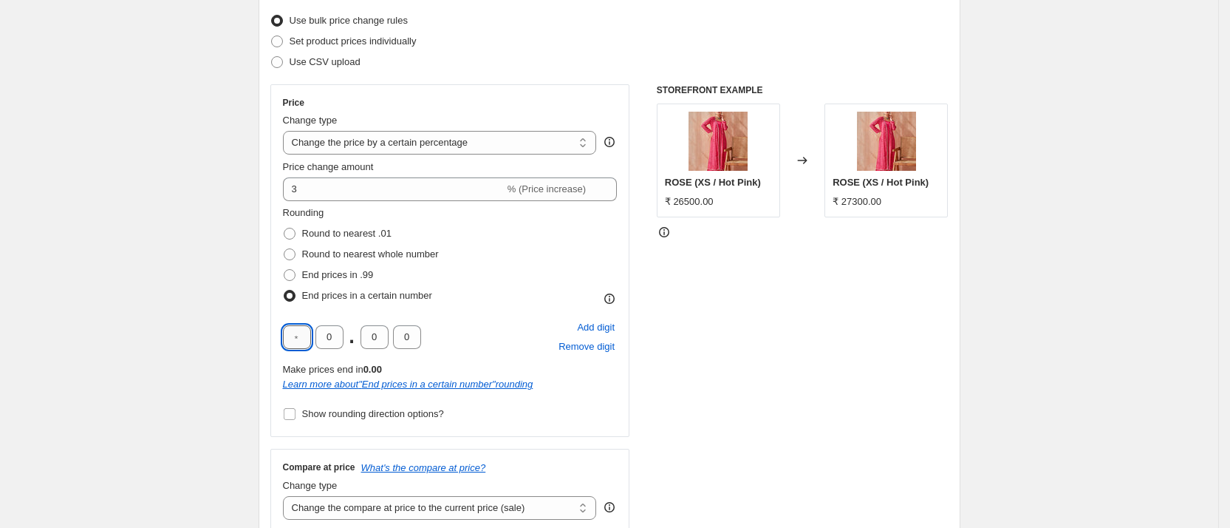
click at [305, 330] on input "text" at bounding box center [297, 337] width 28 height 24
type input "0"
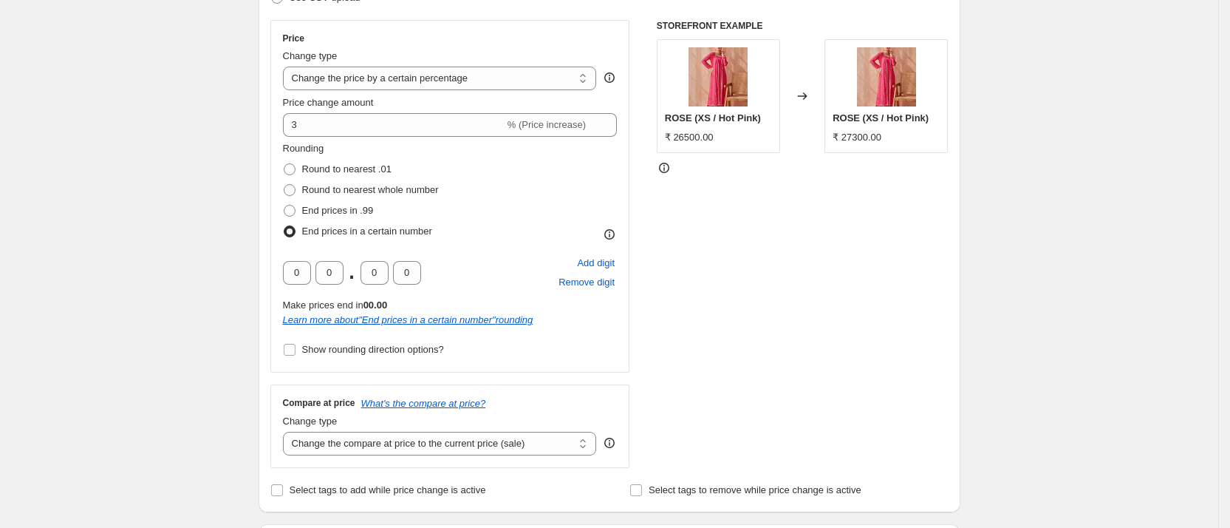
scroll to position [314, 0]
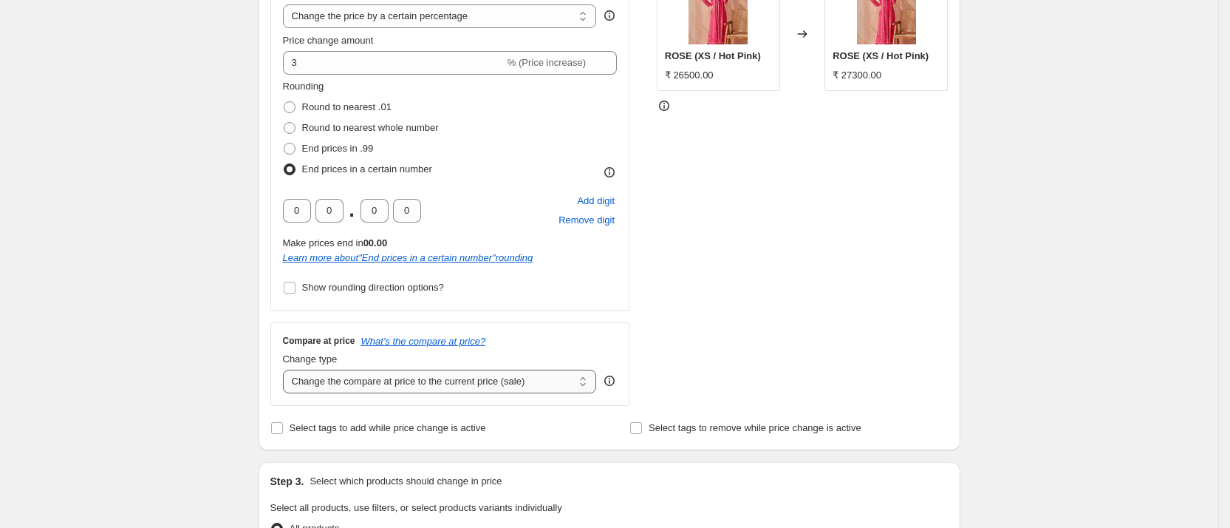
click at [486, 386] on select "Change the compare at price to the current price (sale) Change the compare at p…" at bounding box center [440, 381] width 314 height 24
select select "remove"
click at [288, 369] on select "Change the compare at price to the current price (sale) Change the compare at p…" at bounding box center [440, 381] width 314 height 24
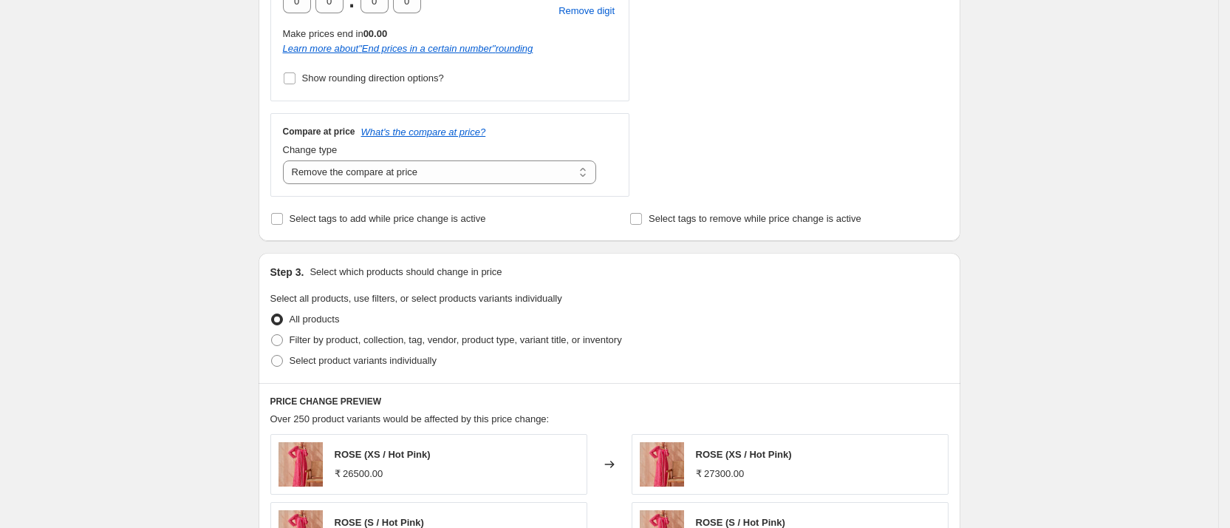
scroll to position [525, 0]
click at [414, 340] on span "Filter by product, collection, tag, vendor, product type, variant title, or inv…" at bounding box center [456, 337] width 332 height 11
click at [272, 333] on input "Filter by product, collection, tag, vendor, product type, variant title, or inv…" at bounding box center [271, 332] width 1 height 1
radio input "true"
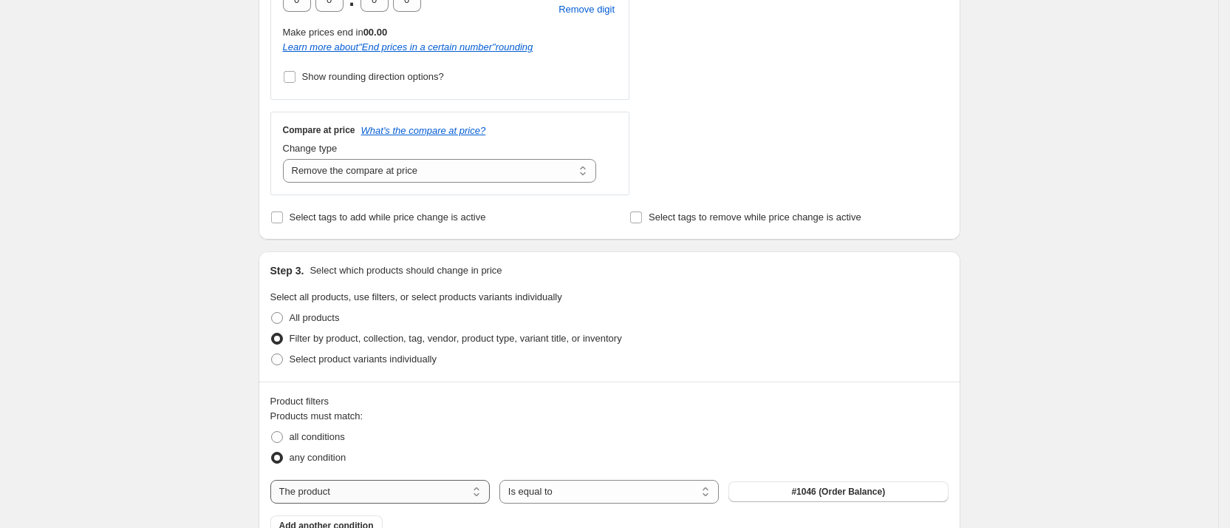
click at [421, 491] on select "The product The product's collection The product's tag The product's vendor The…" at bounding box center [379, 491] width 219 height 24
select select "collection"
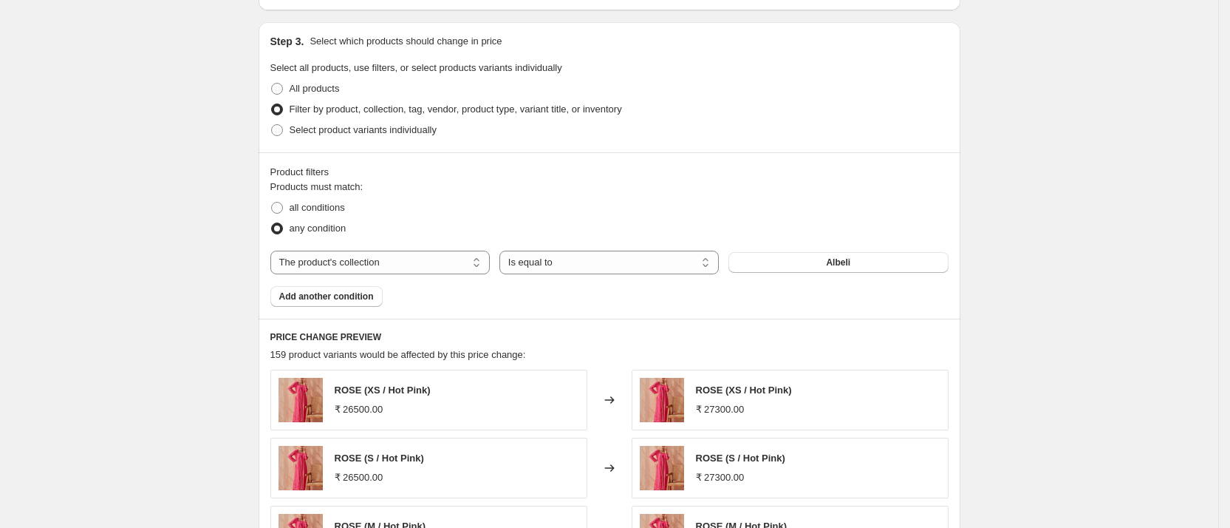
scroll to position [756, 0]
click at [798, 254] on button "Albeli" at bounding box center [837, 260] width 219 height 21
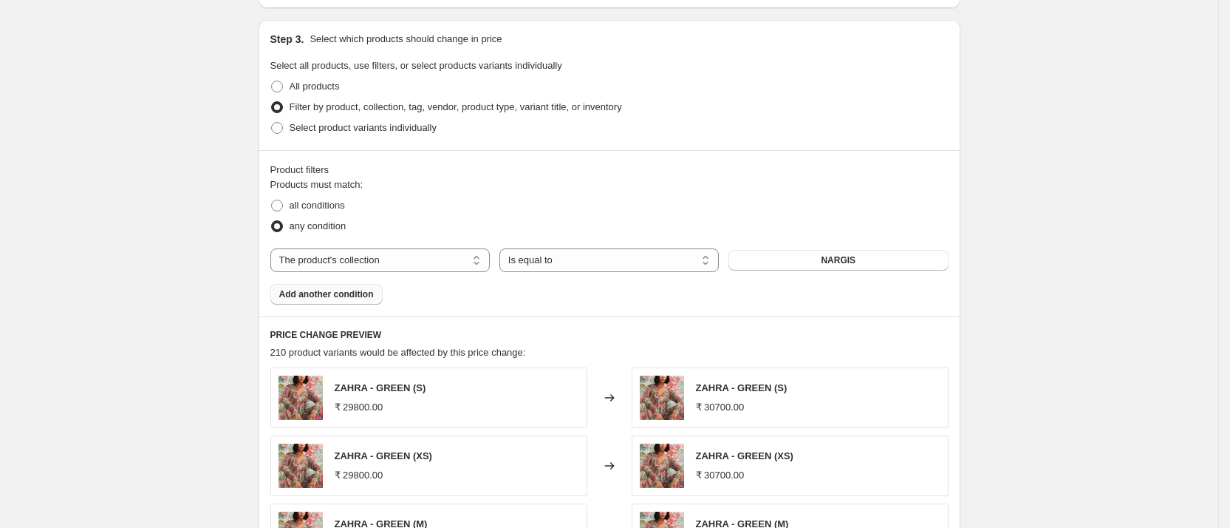
click at [358, 289] on span "Add another condition" at bounding box center [326, 294] width 95 height 12
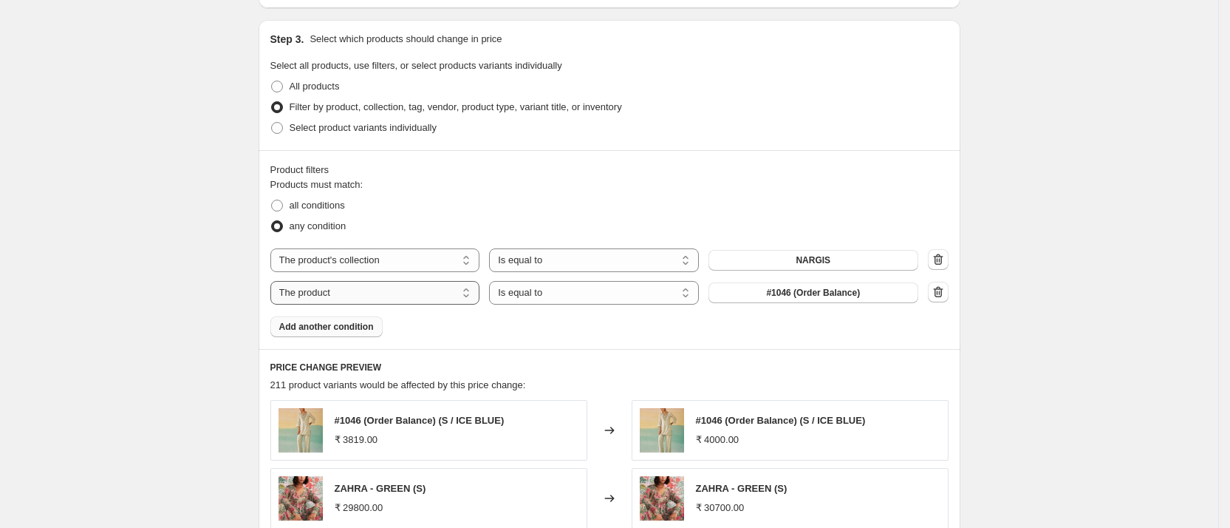
click at [420, 287] on select "The product The product's collection The product's tag The product's vendor The…" at bounding box center [375, 293] width 210 height 24
select select "collection"
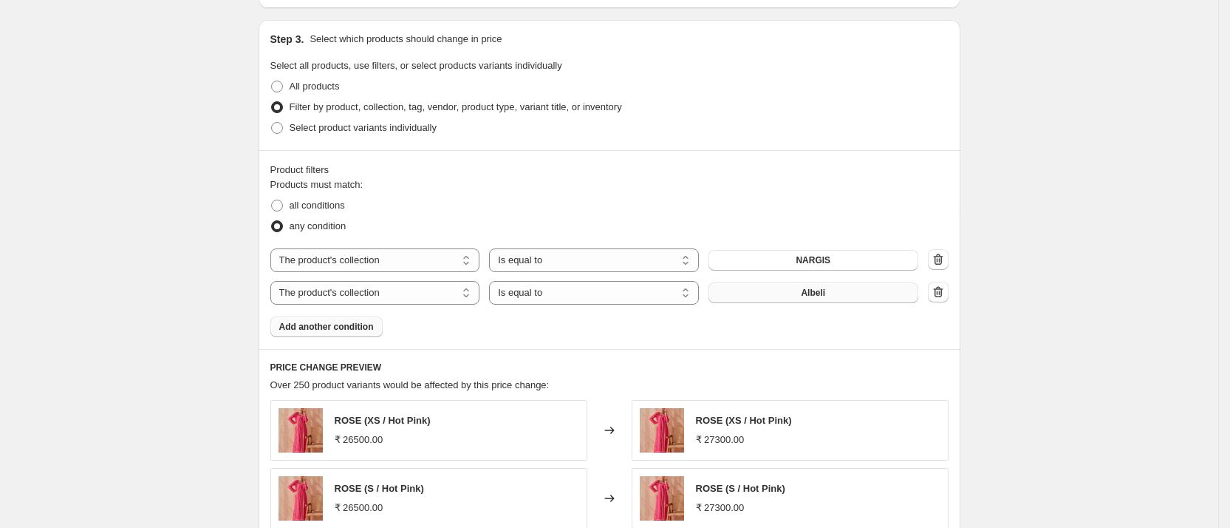
click at [818, 300] on button "Albeli" at bounding box center [814, 292] width 210 height 21
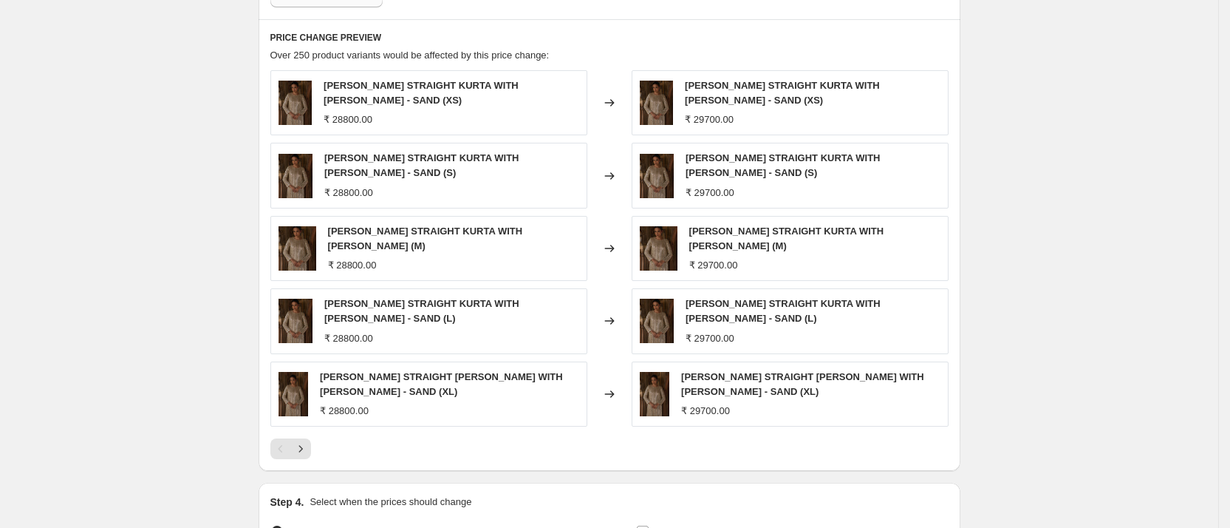
scroll to position [1161, 0]
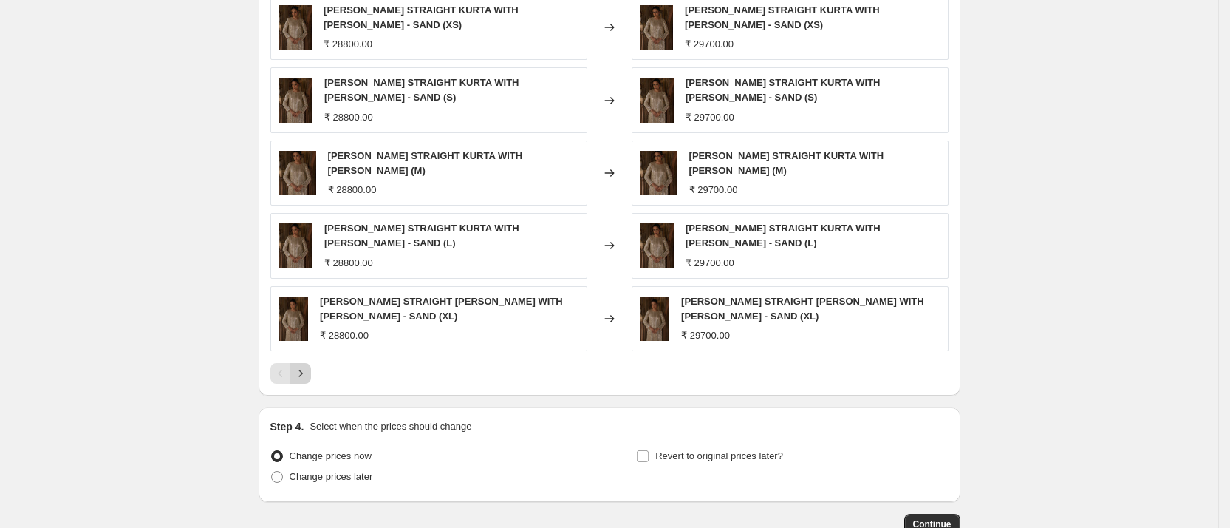
click at [307, 368] on icon "Next" at bounding box center [300, 373] width 15 height 15
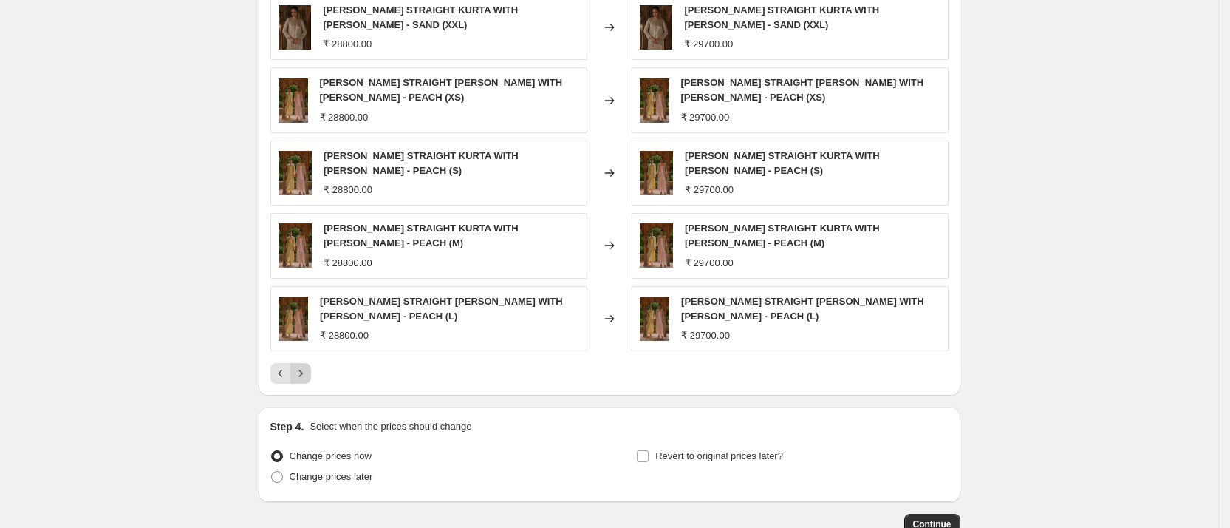
click at [307, 368] on icon "Next" at bounding box center [300, 373] width 15 height 15
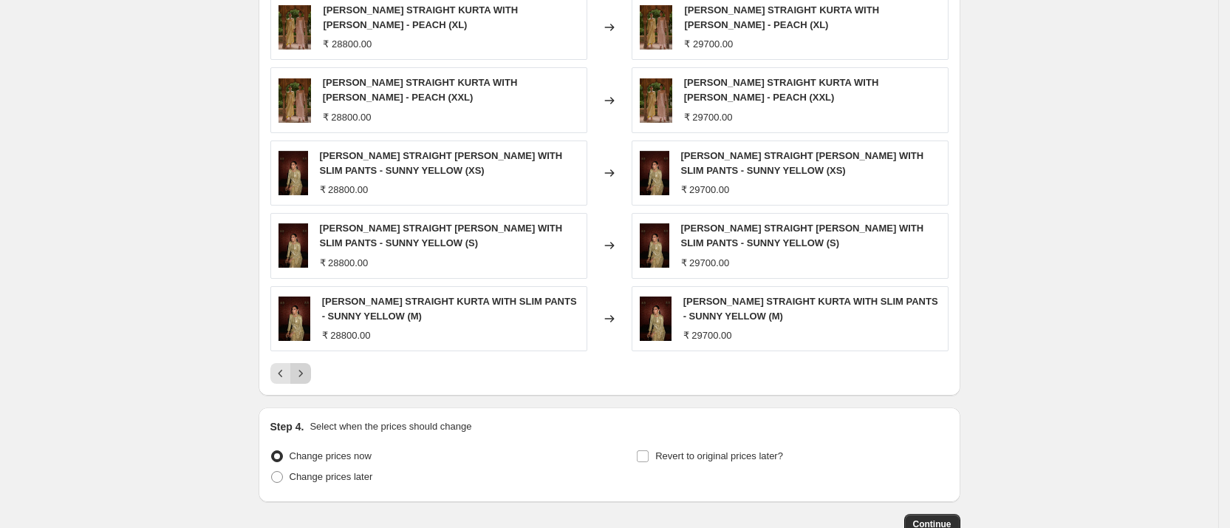
click at [307, 368] on icon "Next" at bounding box center [300, 373] width 15 height 15
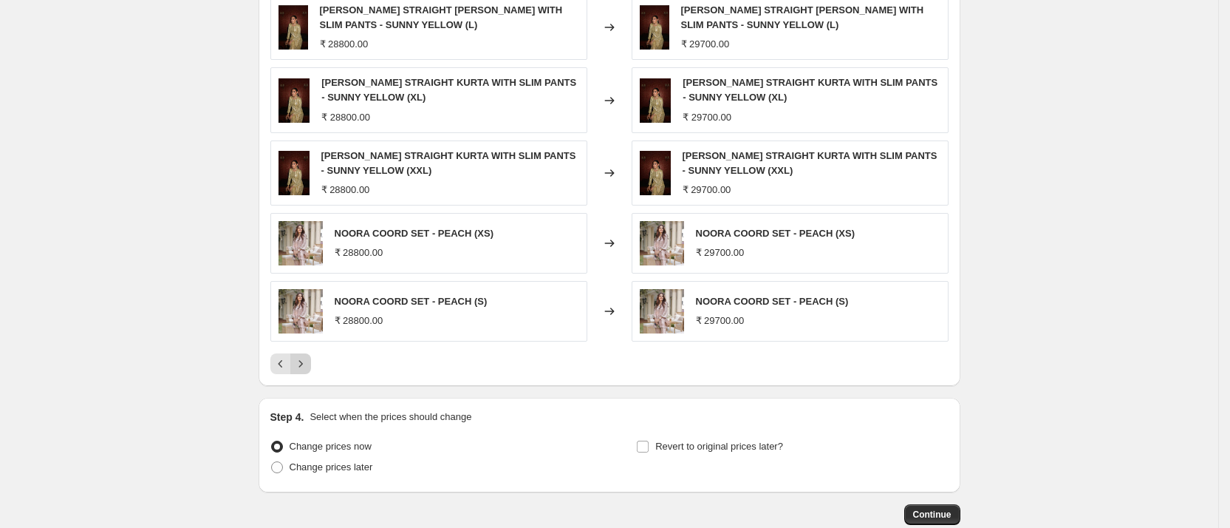
click at [307, 368] on icon "Next" at bounding box center [300, 363] width 15 height 15
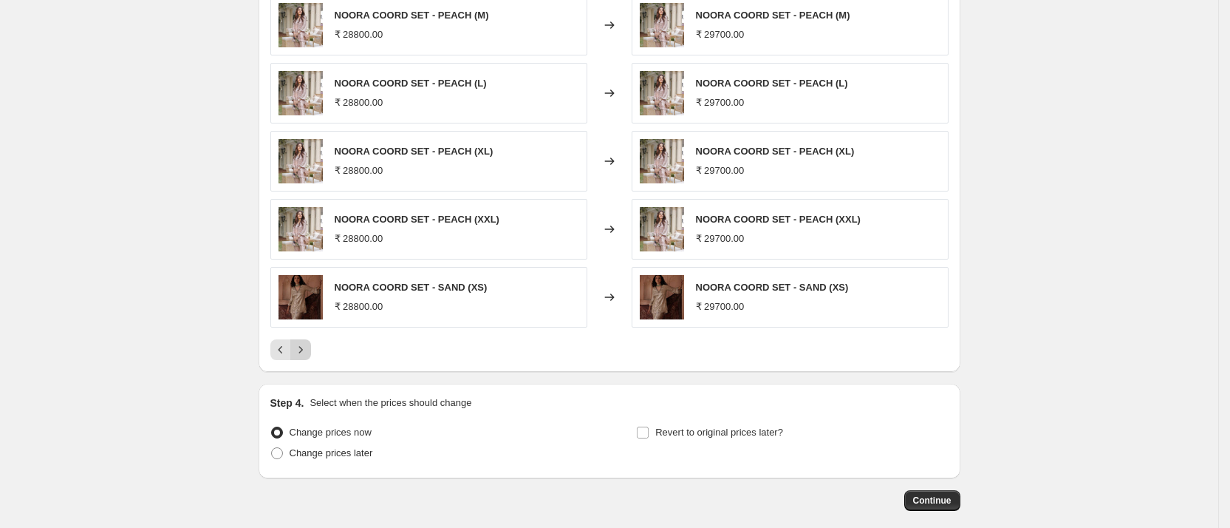
click at [307, 368] on div "PRICE CHANGE PREVIEW Over 250 product variants would be affected by this price …" at bounding box center [610, 158] width 702 height 428
click at [306, 350] on icon "Next" at bounding box center [300, 349] width 15 height 15
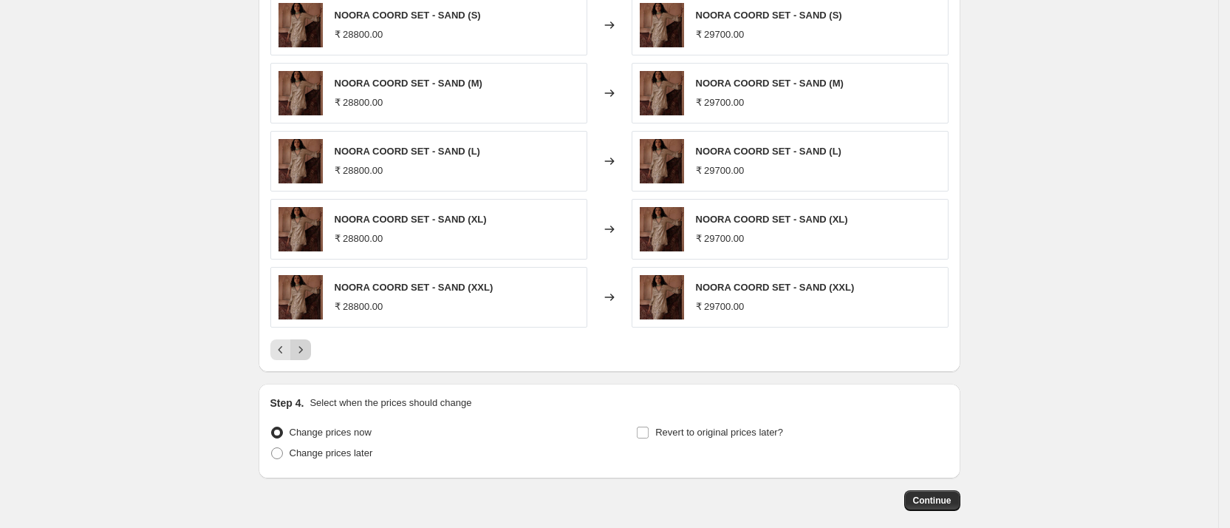
click at [306, 350] on icon "Next" at bounding box center [300, 349] width 15 height 15
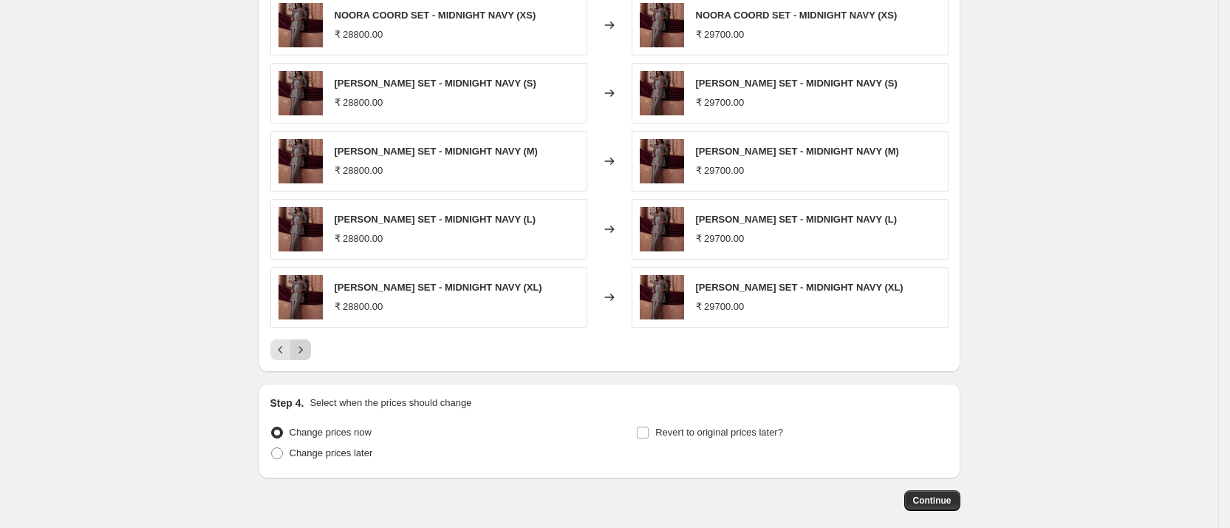
click at [306, 350] on icon "Next" at bounding box center [300, 349] width 15 height 15
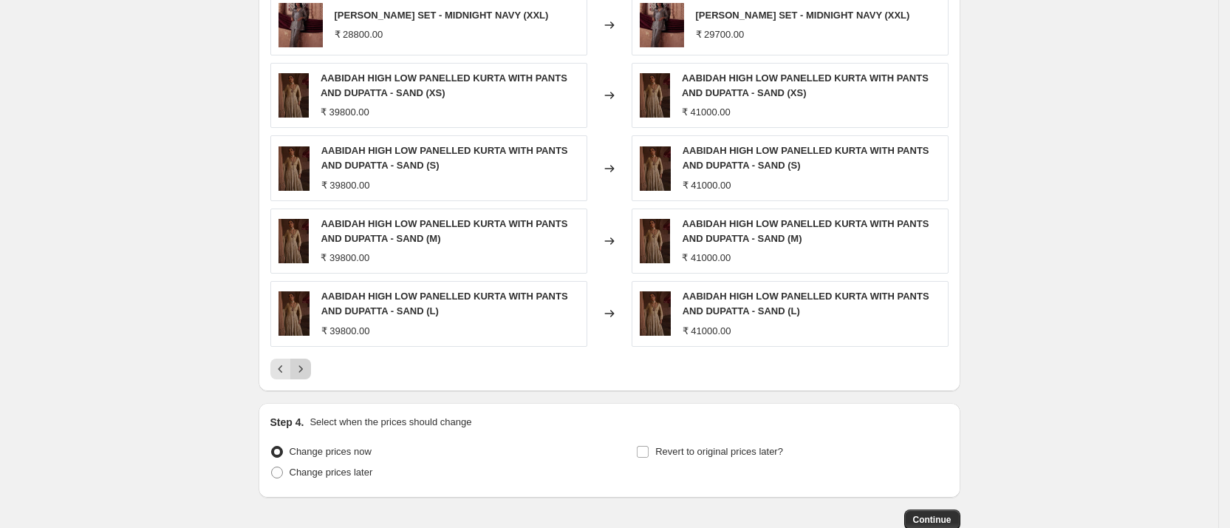
click at [306, 350] on div "NOORA COORD SET - MIDNIGHT NAVY (XXL) ₹ 28800.00 Changed to NOORA COORD SET - M…" at bounding box center [609, 187] width 678 height 384
click at [943, 513] on span "Continue" at bounding box center [932, 519] width 38 height 12
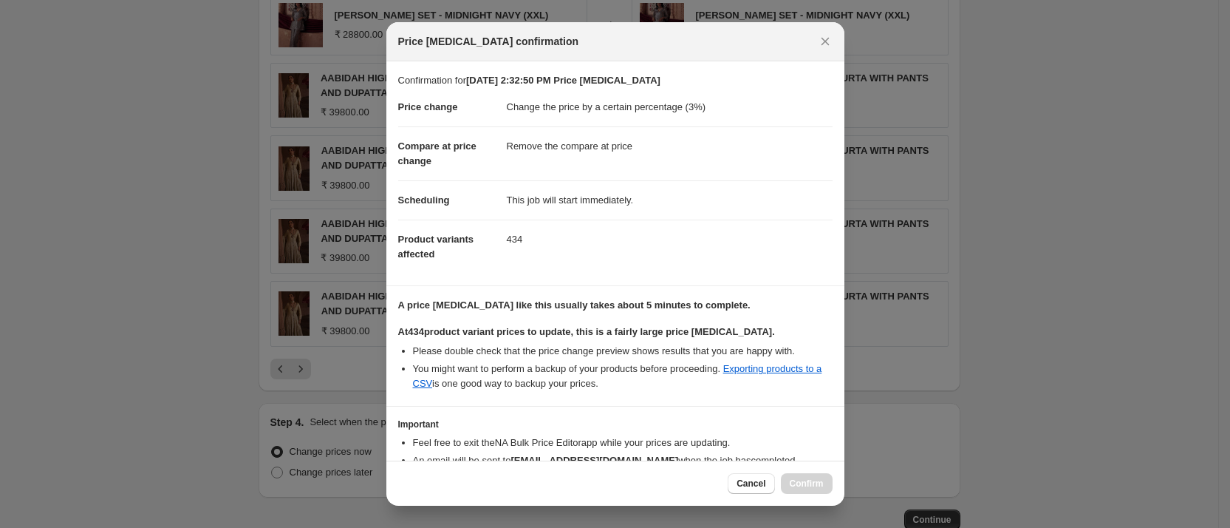
scroll to position [100, 0]
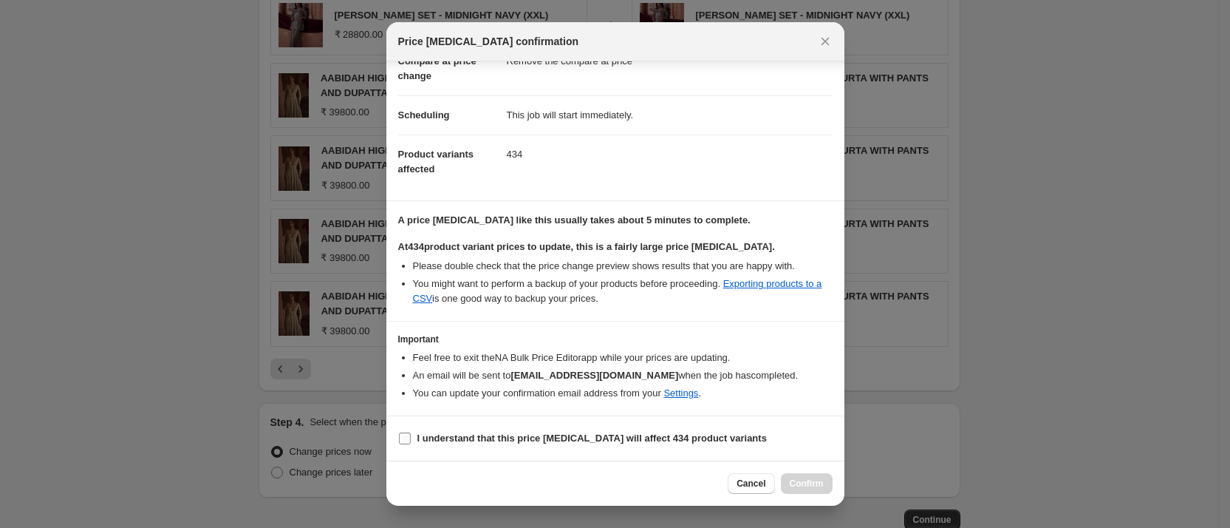
click at [570, 434] on b "I understand that this price [MEDICAL_DATA] will affect 434 product variants" at bounding box center [591, 437] width 349 height 11
click at [411, 434] on input "I understand that this price [MEDICAL_DATA] will affect 434 product variants" at bounding box center [405, 438] width 12 height 12
checkbox input "true"
click at [791, 476] on button "Confirm" at bounding box center [807, 483] width 52 height 21
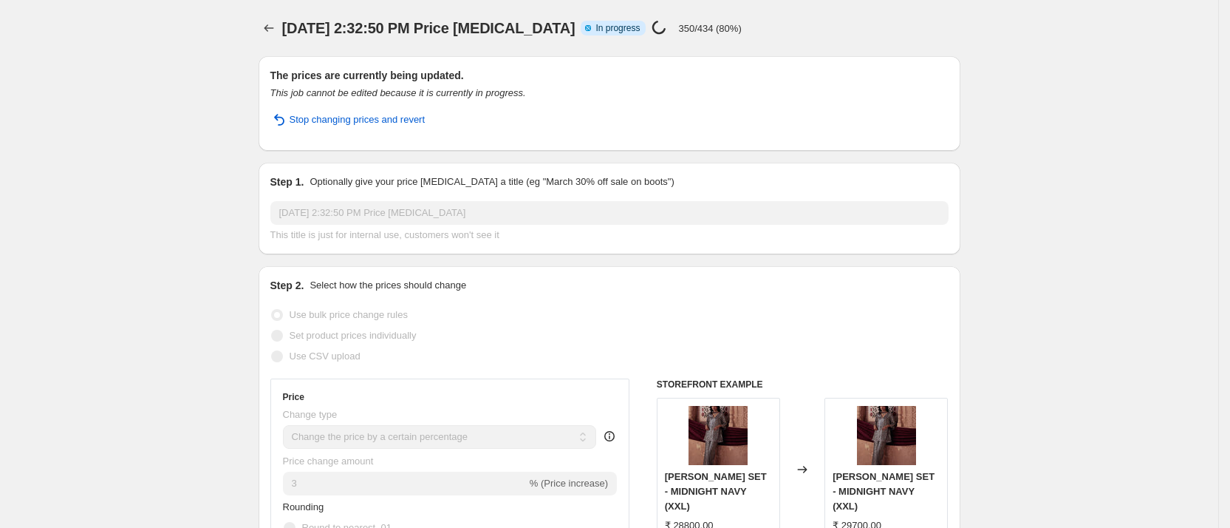
select select "percentage"
select select "remove"
select select "collection"
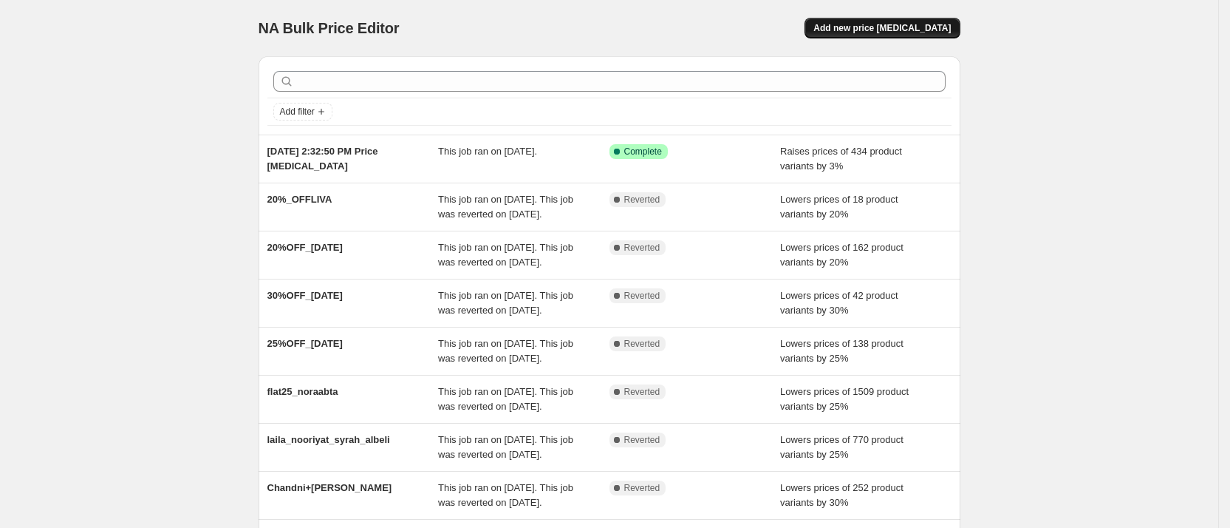
click at [859, 33] on span "Add new price [MEDICAL_DATA]" at bounding box center [881, 28] width 137 height 12
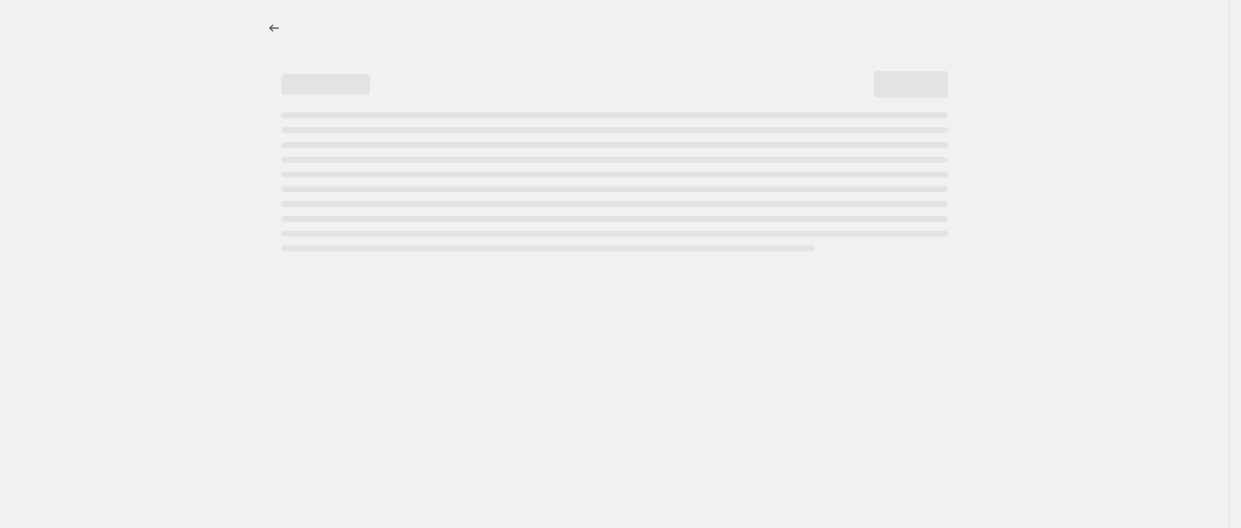
select select "percentage"
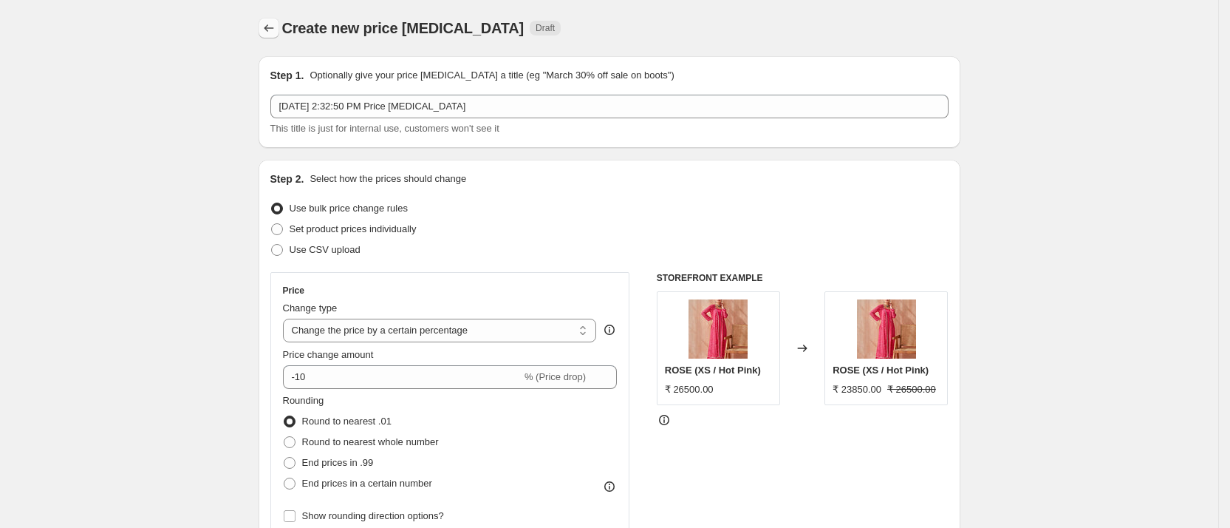
click at [279, 38] on button "Price change jobs" at bounding box center [269, 28] width 21 height 21
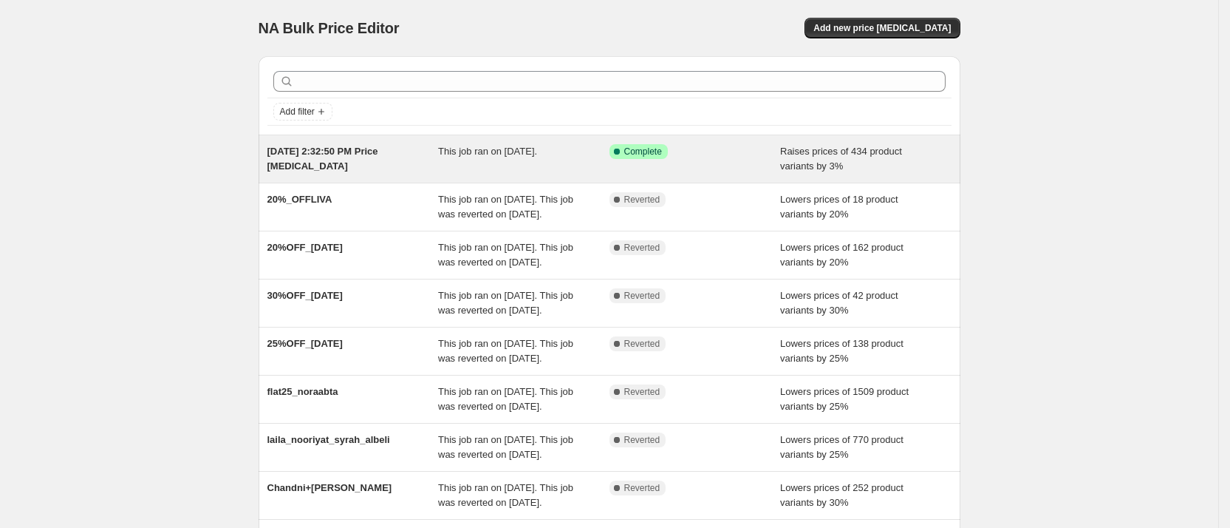
click at [847, 175] on div "[DATE] 2:32:50 PM Price [MEDICAL_DATA] This job ran on [DATE]. Success Complete…" at bounding box center [610, 158] width 702 height 47
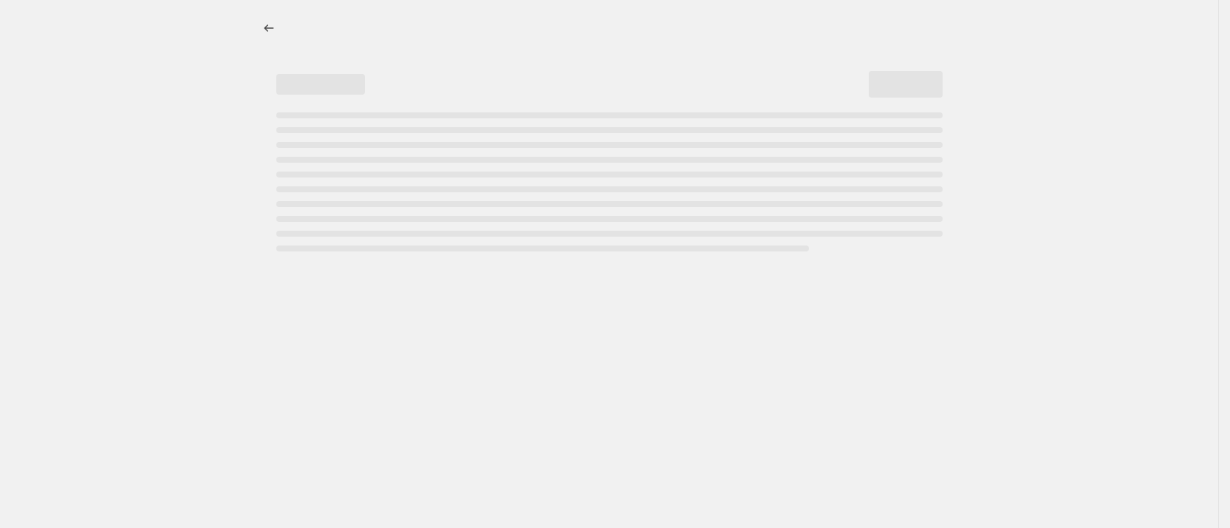
select select "percentage"
select select "remove"
select select "collection"
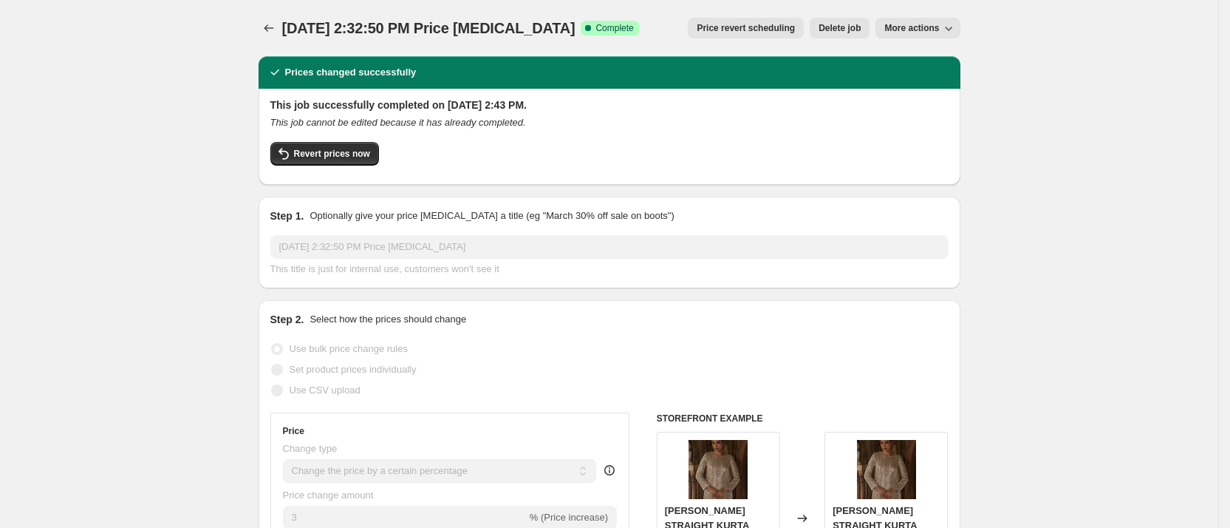
click at [931, 27] on span "More actions" at bounding box center [911, 28] width 55 height 12
click at [939, 49] on button "Copy to new job" at bounding box center [929, 59] width 89 height 24
select select "percentage"
select select "remove"
select select "collection"
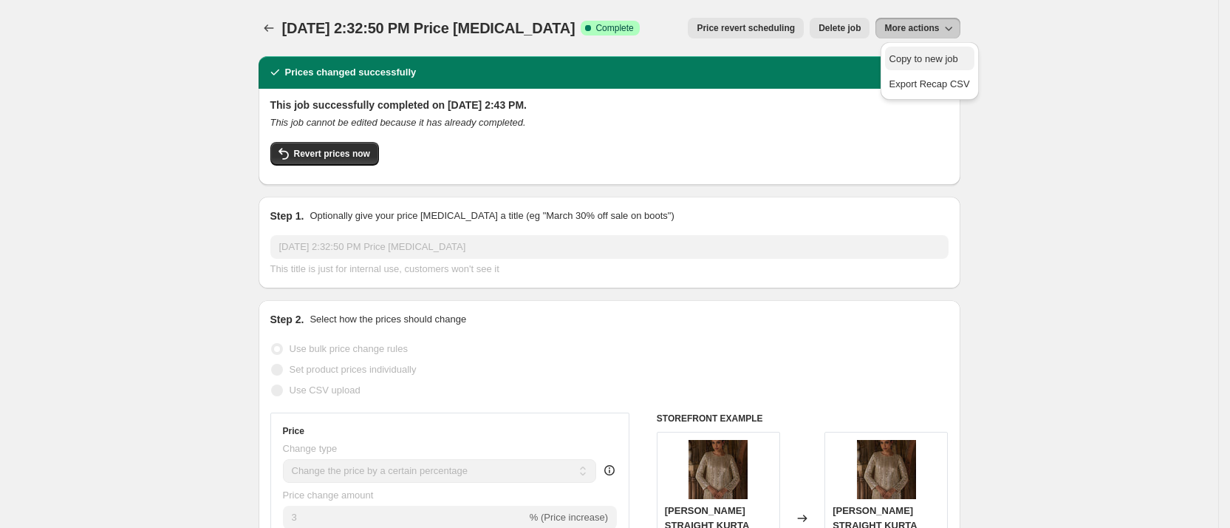
select select "collection"
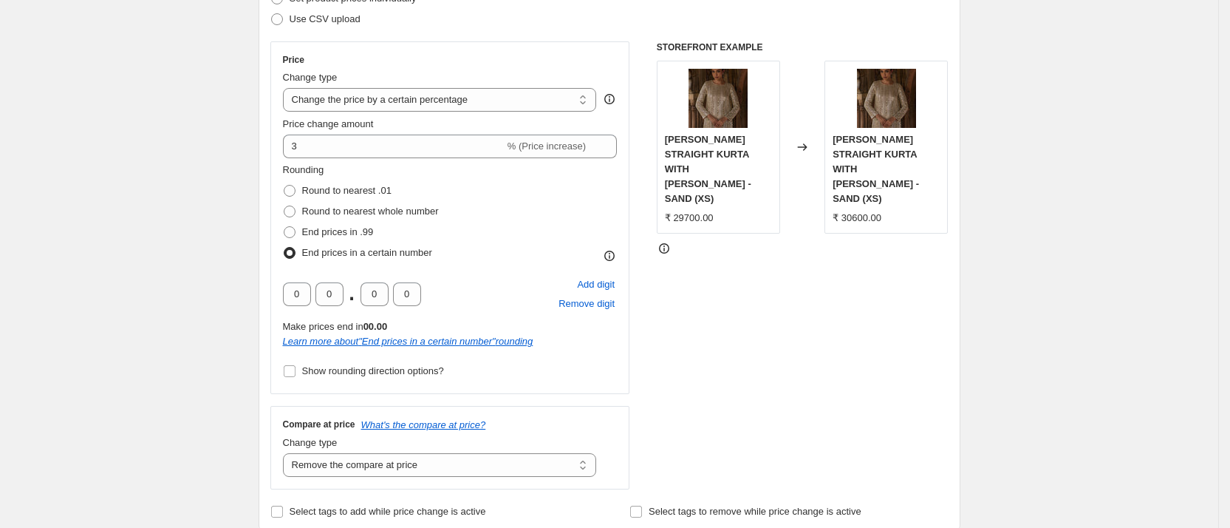
scroll to position [232, 0]
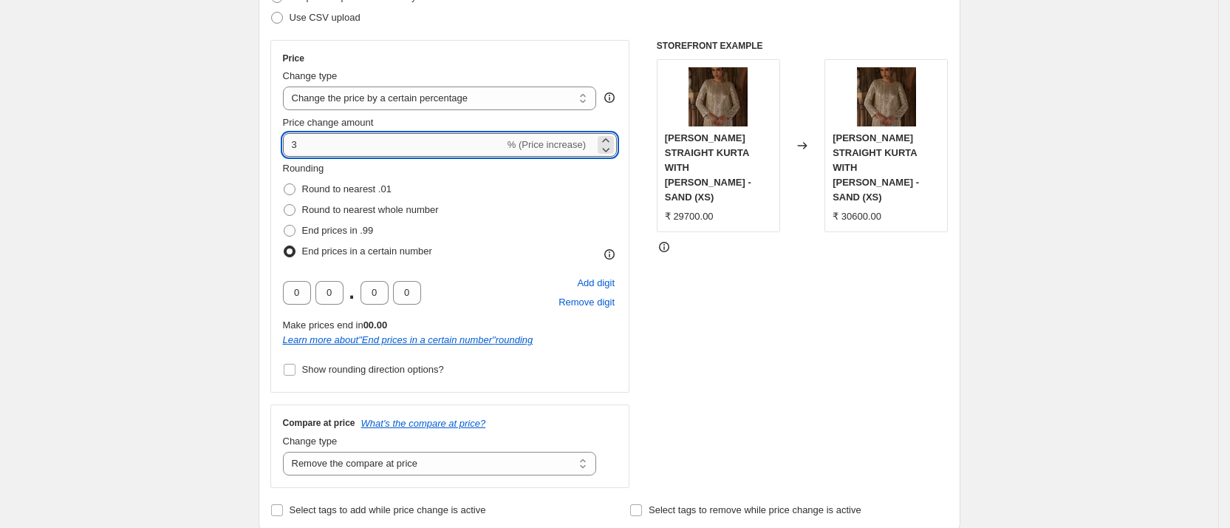
click at [434, 149] on input "3" at bounding box center [394, 145] width 222 height 24
type input "5"
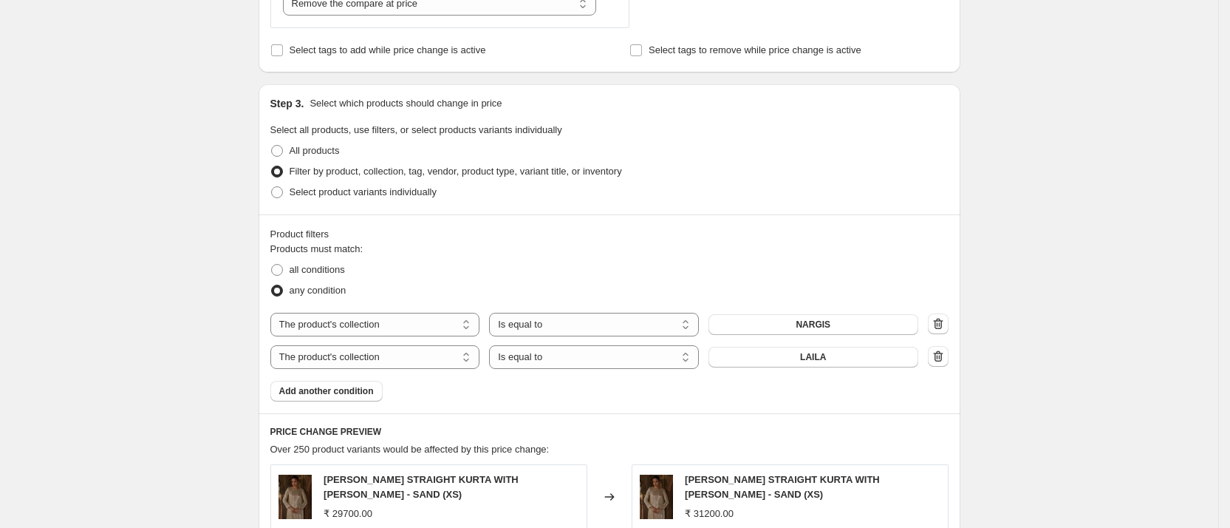
scroll to position [694, 0]
click at [825, 324] on span "NARGIS" at bounding box center [813, 322] width 35 height 12
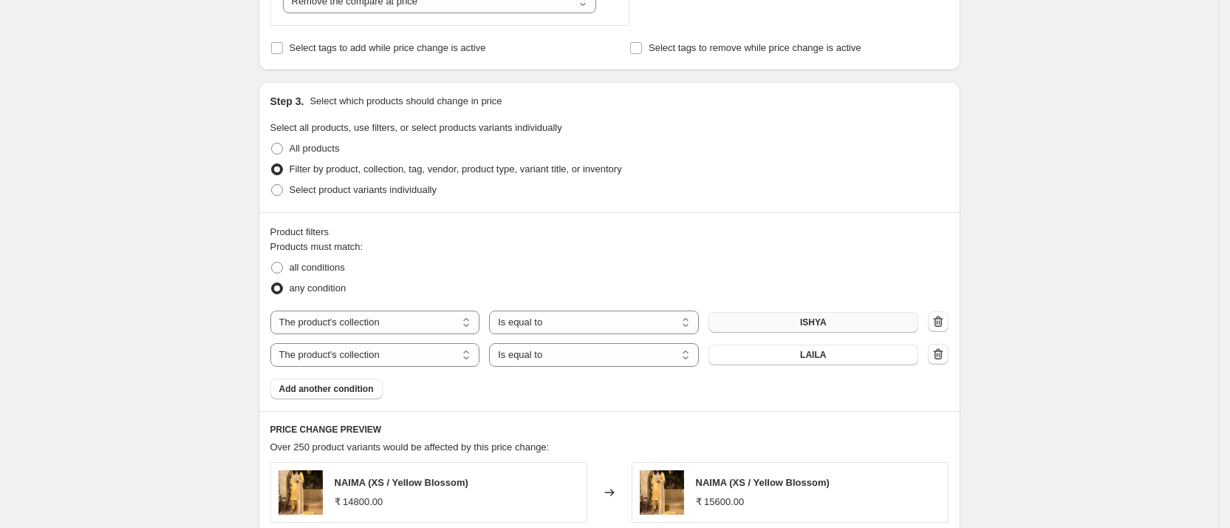
click at [804, 356] on button "LAILA" at bounding box center [814, 354] width 210 height 21
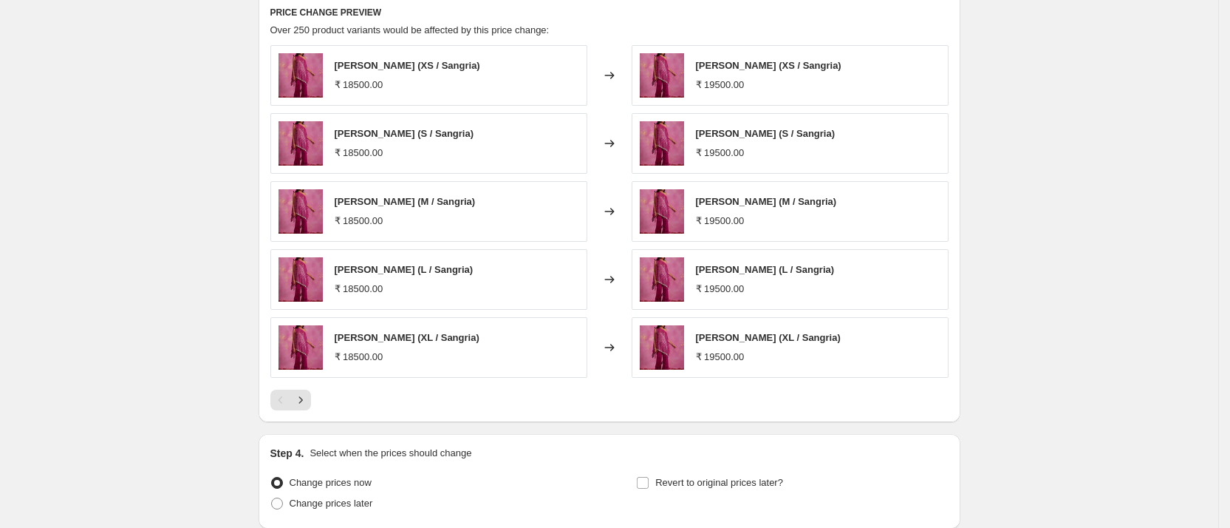
scroll to position [1234, 0]
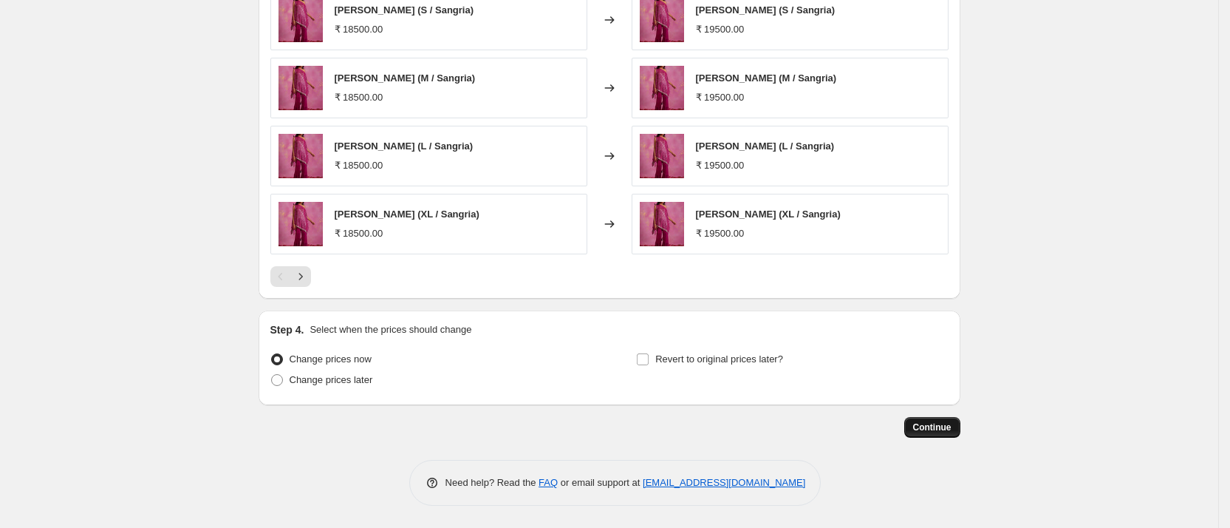
click at [925, 420] on button "Continue" at bounding box center [932, 427] width 56 height 21
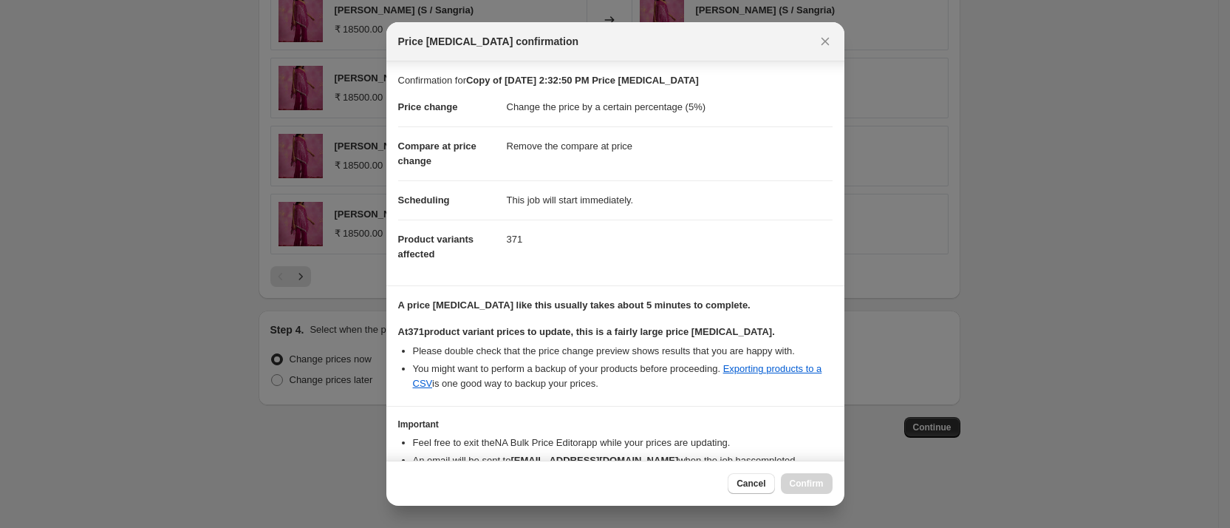
scroll to position [100, 0]
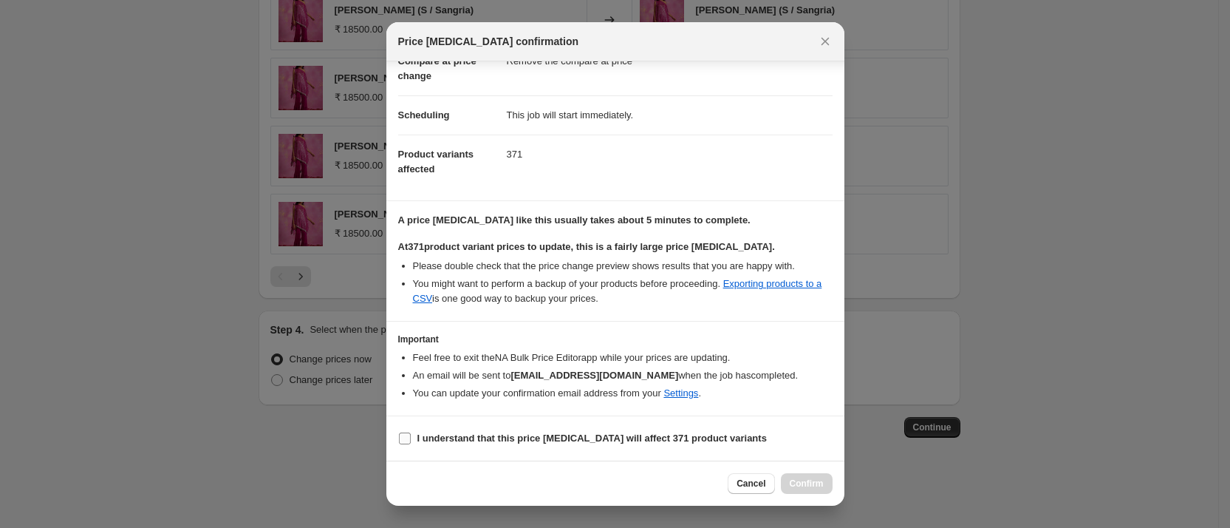
click at [582, 438] on b "I understand that this price [MEDICAL_DATA] will affect 371 product variants" at bounding box center [591, 437] width 349 height 11
click at [411, 438] on input "I understand that this price [MEDICAL_DATA] will affect 371 product variants" at bounding box center [405, 438] width 12 height 12
checkbox input "true"
click at [793, 483] on span "Confirm" at bounding box center [807, 483] width 34 height 12
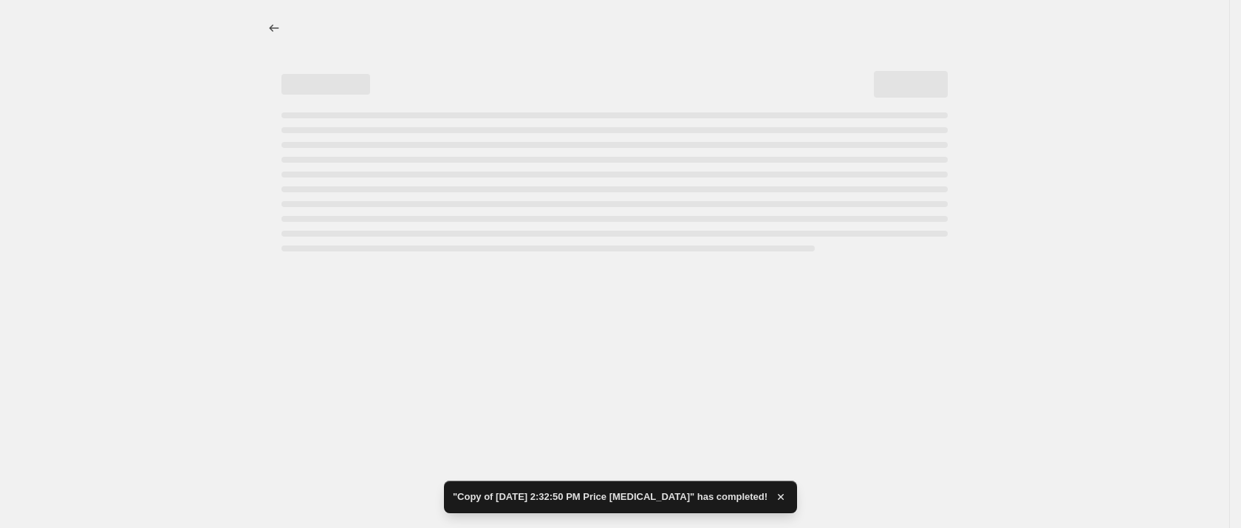
select select "percentage"
select select "remove"
select select "collection"
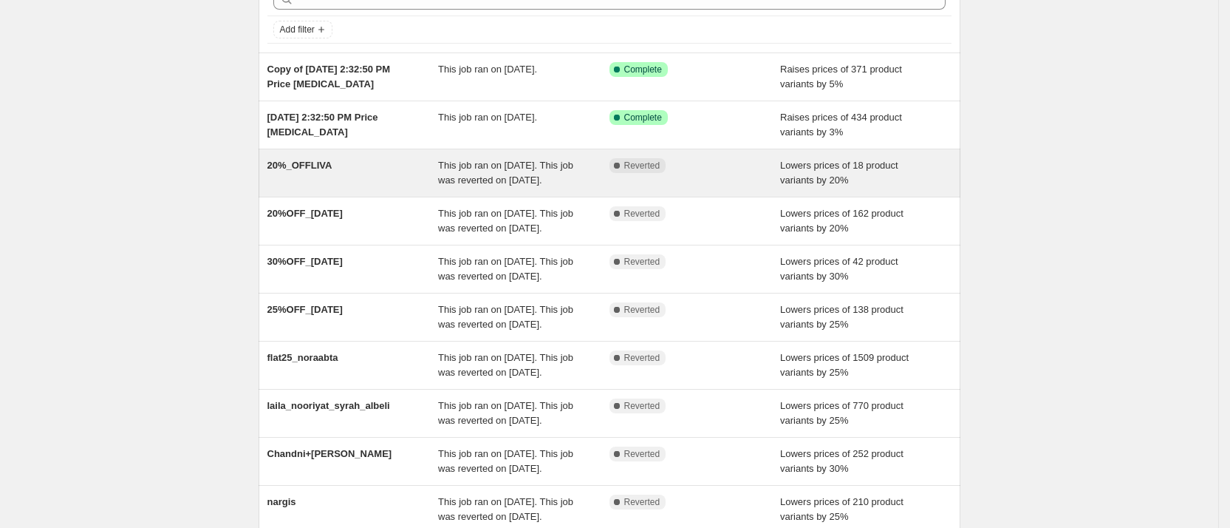
scroll to position [83, 0]
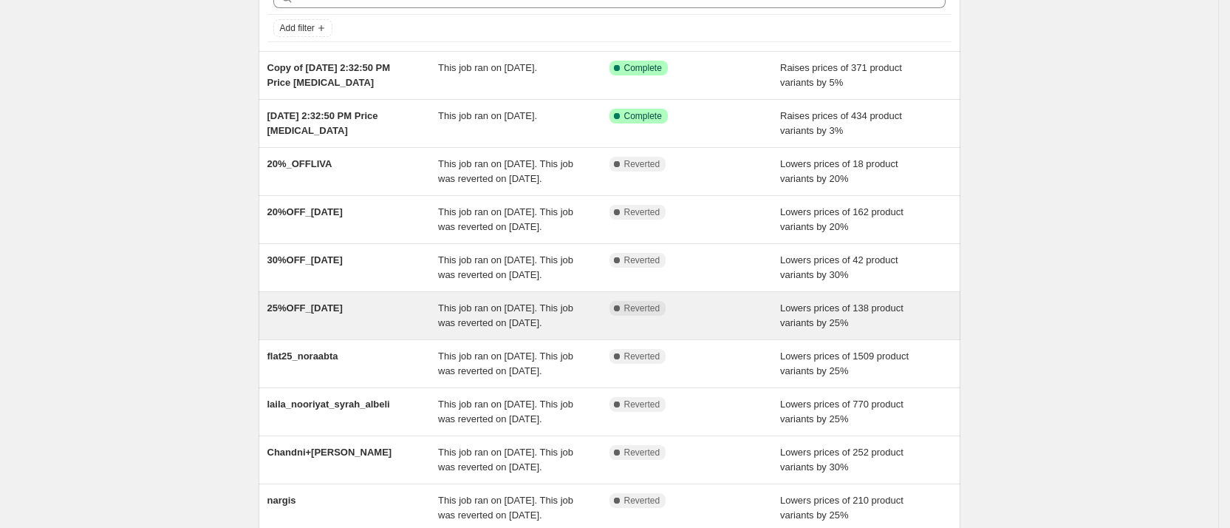
click at [547, 328] on span "This job ran on [DATE]. This job was reverted on [DATE]." at bounding box center [505, 315] width 135 height 26
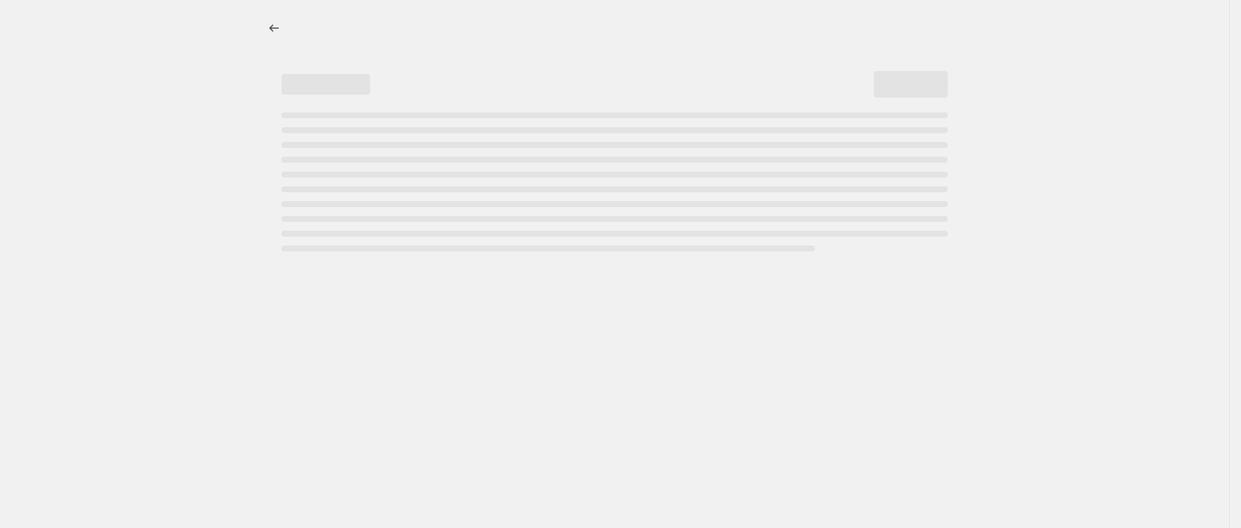
select select "percentage"
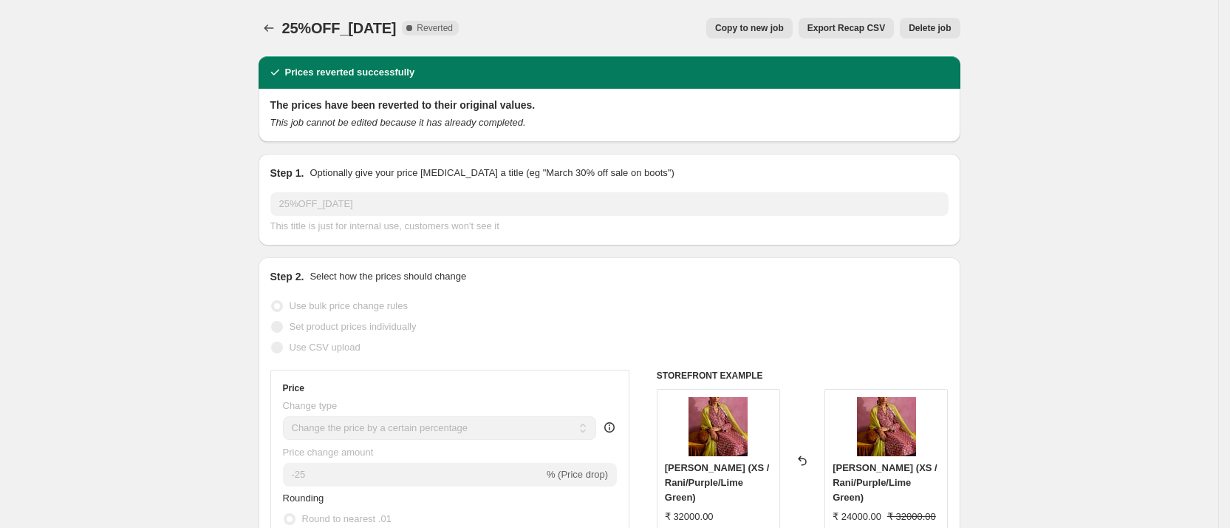
click at [768, 22] on span "Copy to new job" at bounding box center [749, 28] width 69 height 12
select select "percentage"
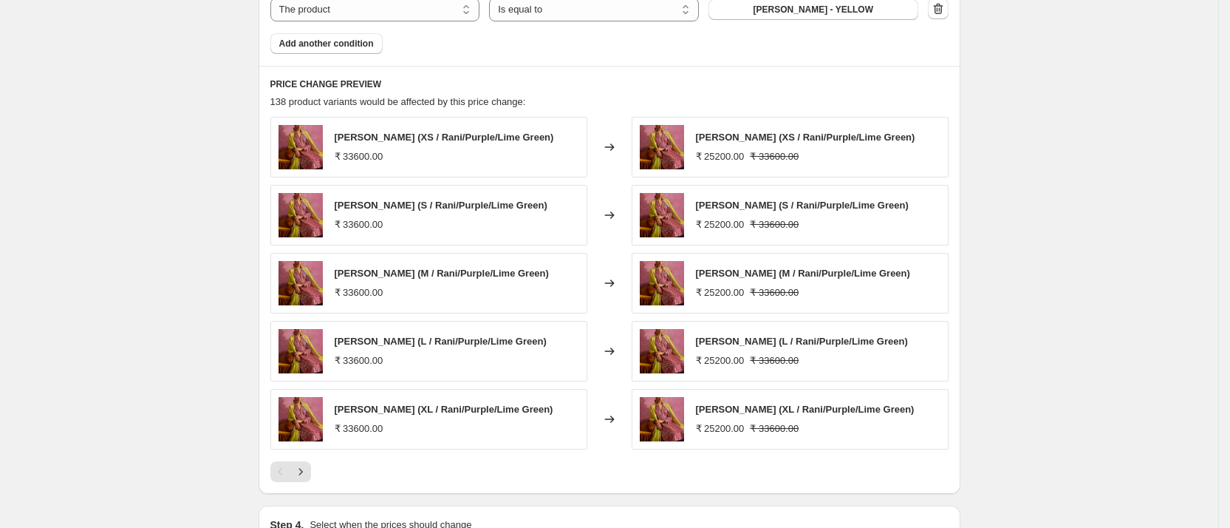
scroll to position [1810, 0]
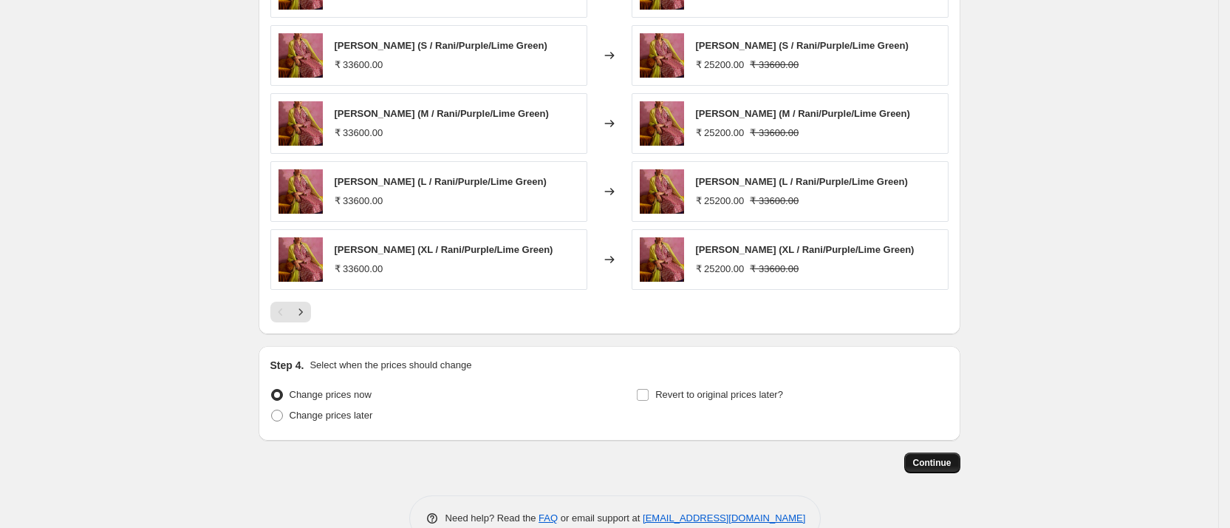
click at [934, 457] on span "Continue" at bounding box center [932, 463] width 38 height 12
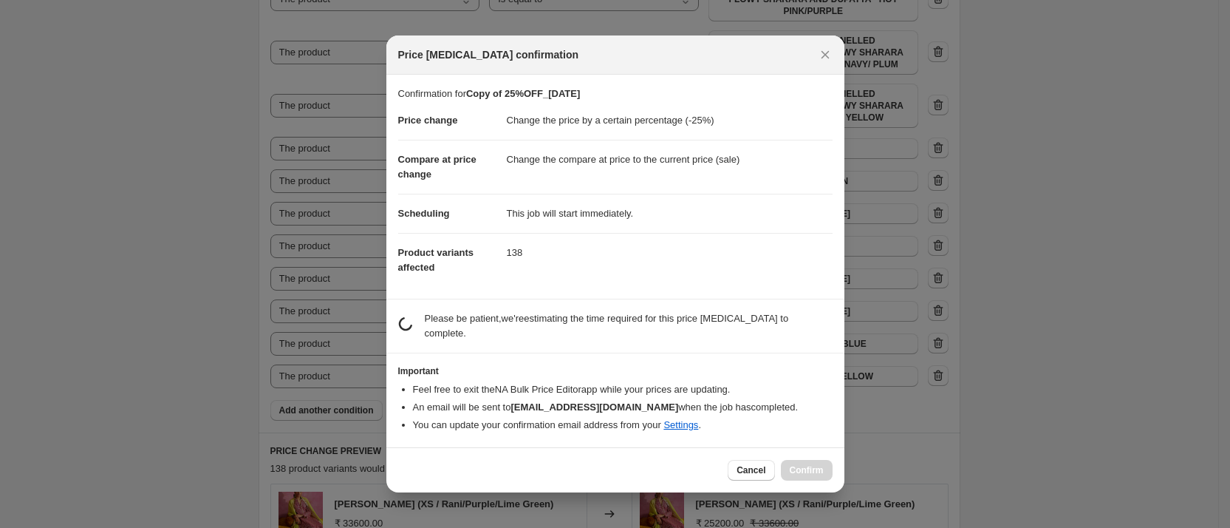
scroll to position [0, 0]
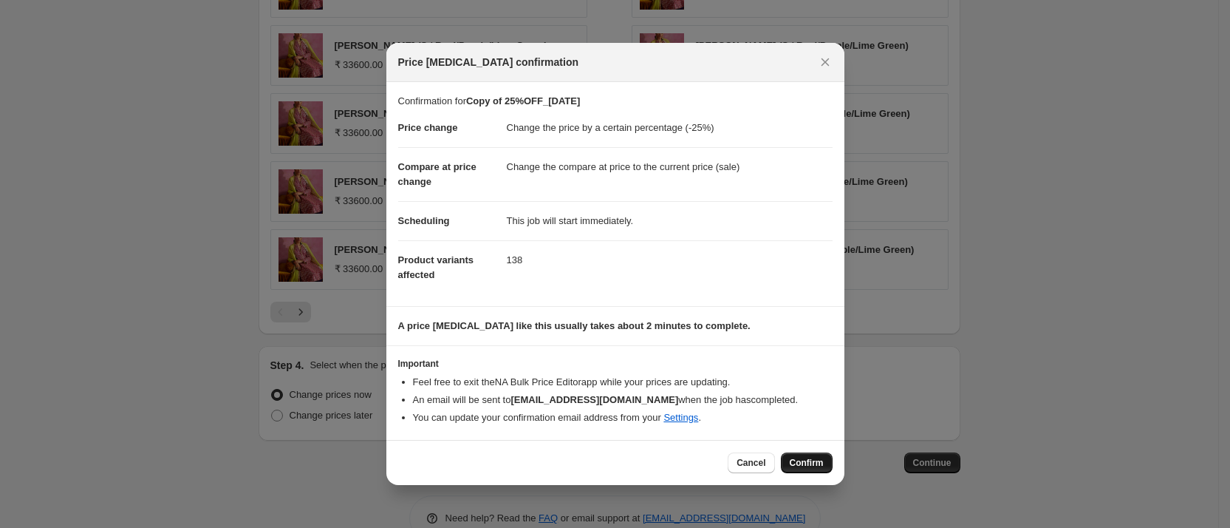
click at [796, 467] on span "Confirm" at bounding box center [807, 463] width 34 height 12
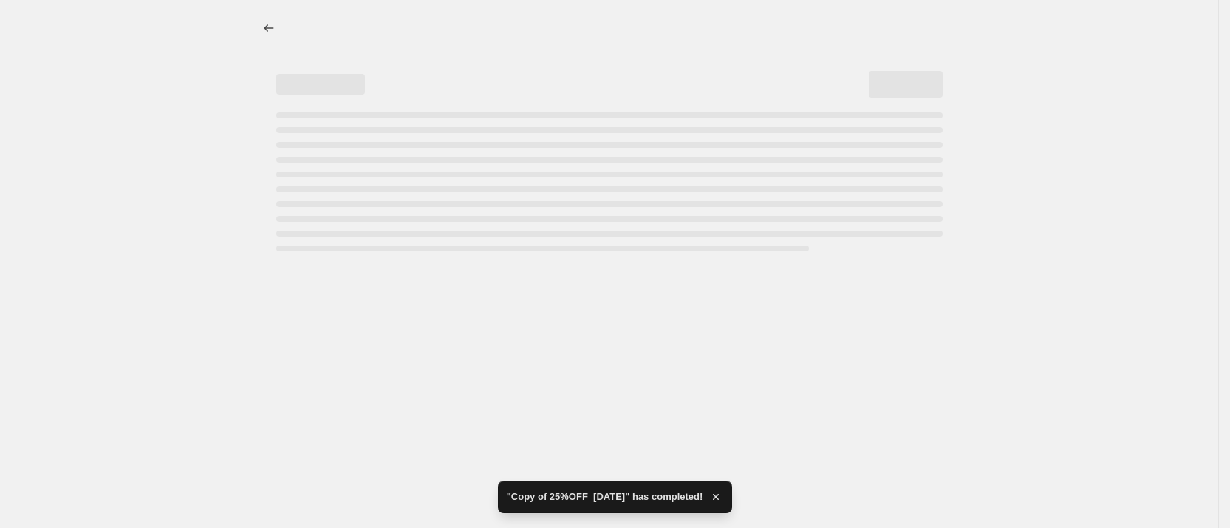
select select "percentage"
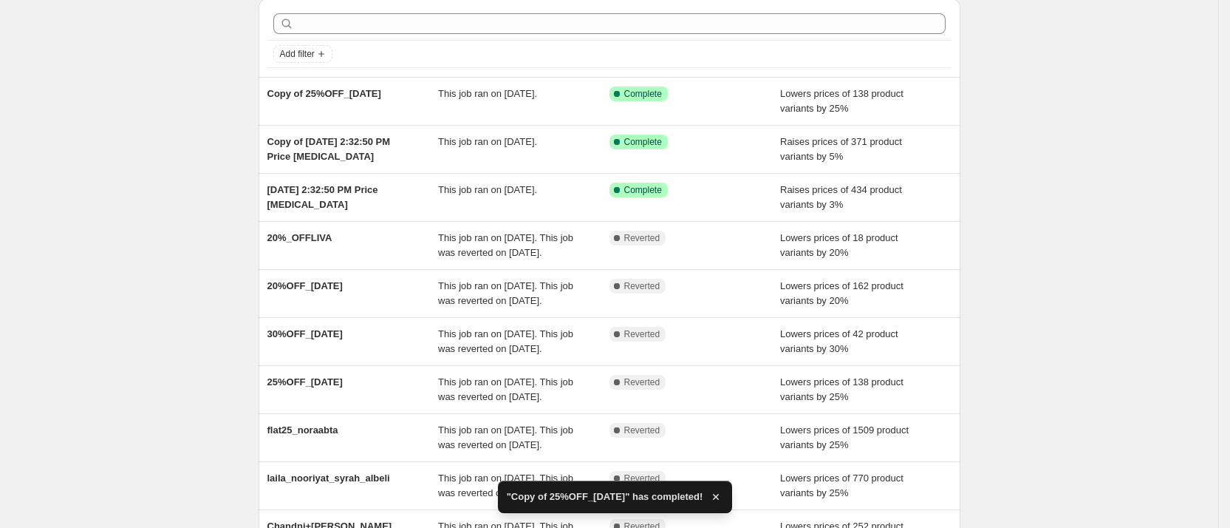
scroll to position [86, 0]
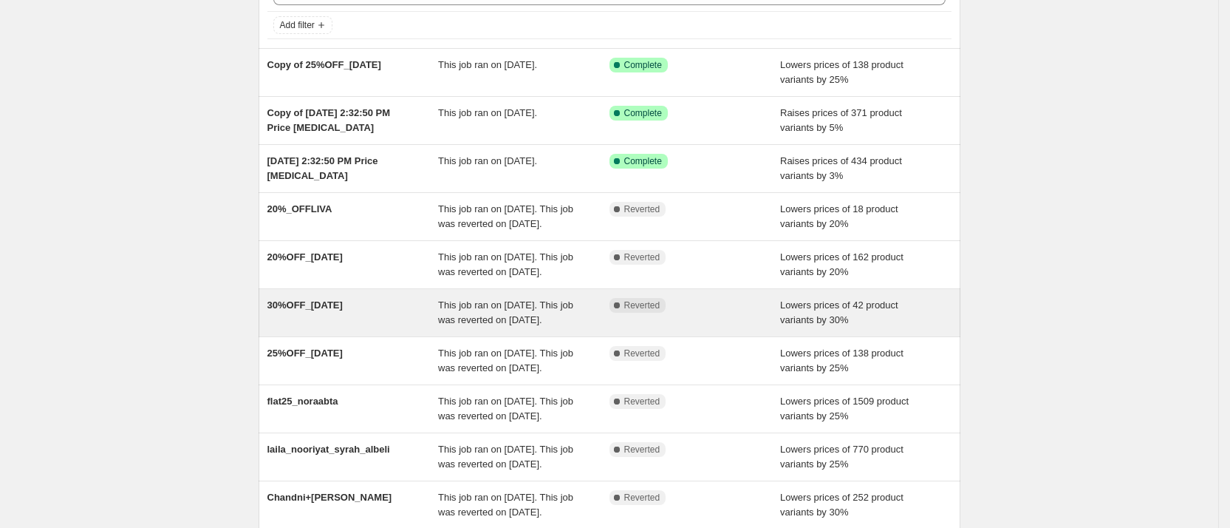
click at [331, 327] on div "30%OFF_[DATE]" at bounding box center [352, 313] width 171 height 30
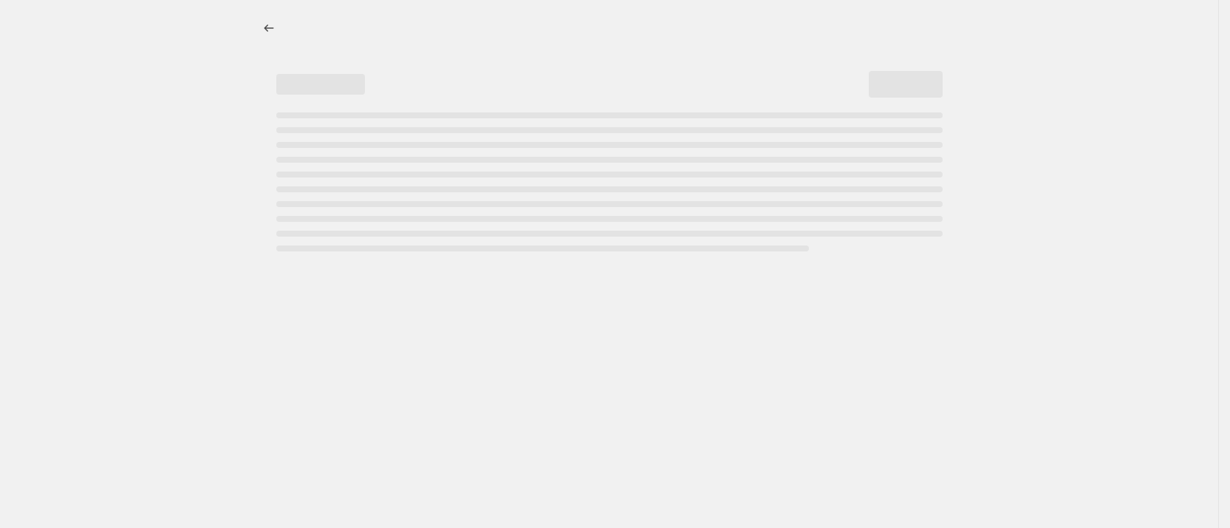
select select "percentage"
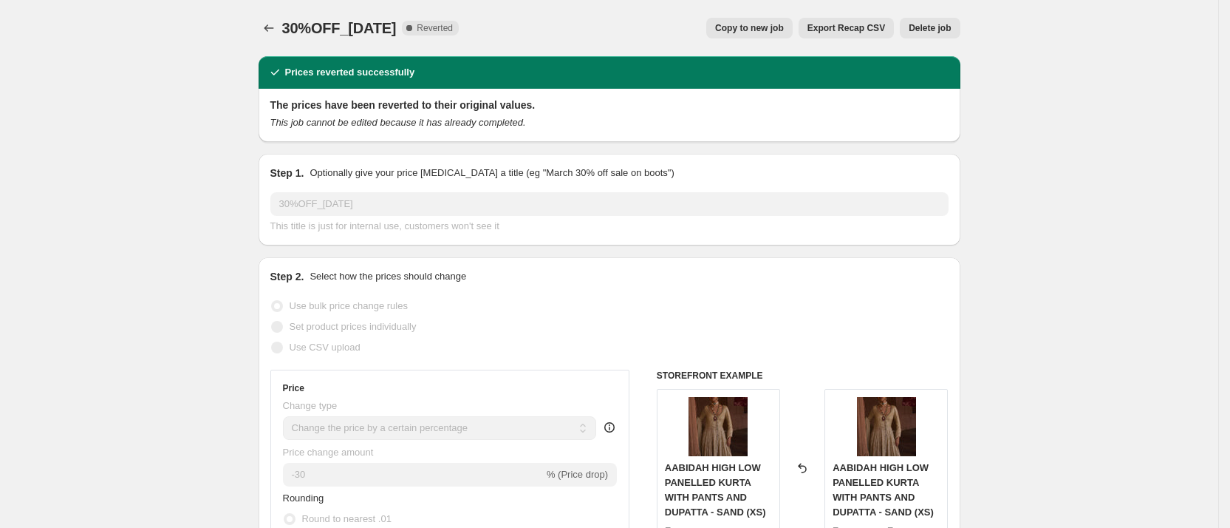
click at [760, 20] on button "Copy to new job" at bounding box center [749, 28] width 86 height 21
select select "percentage"
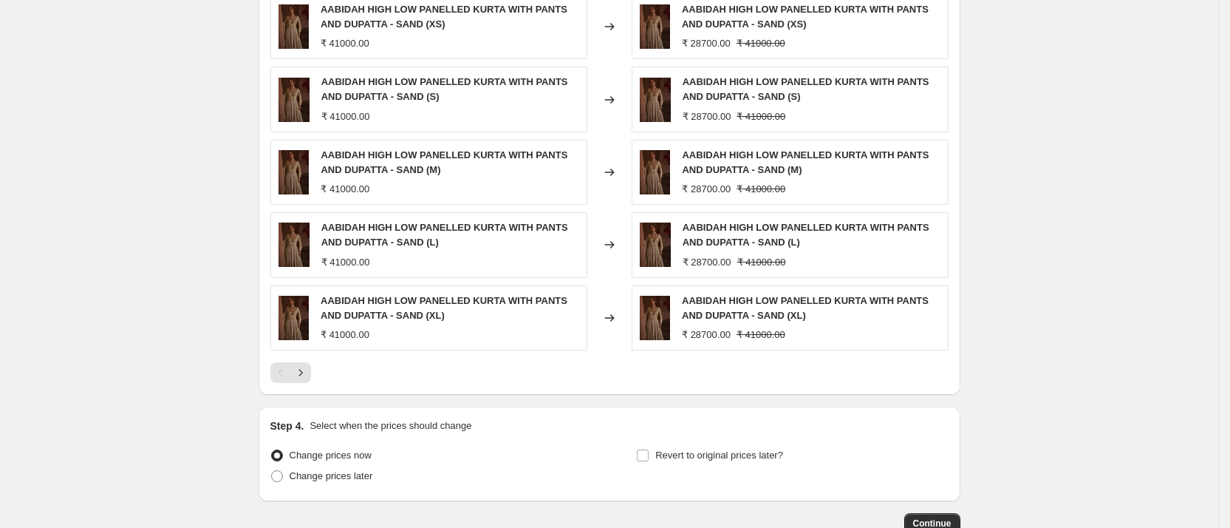
scroll to position [1379, 0]
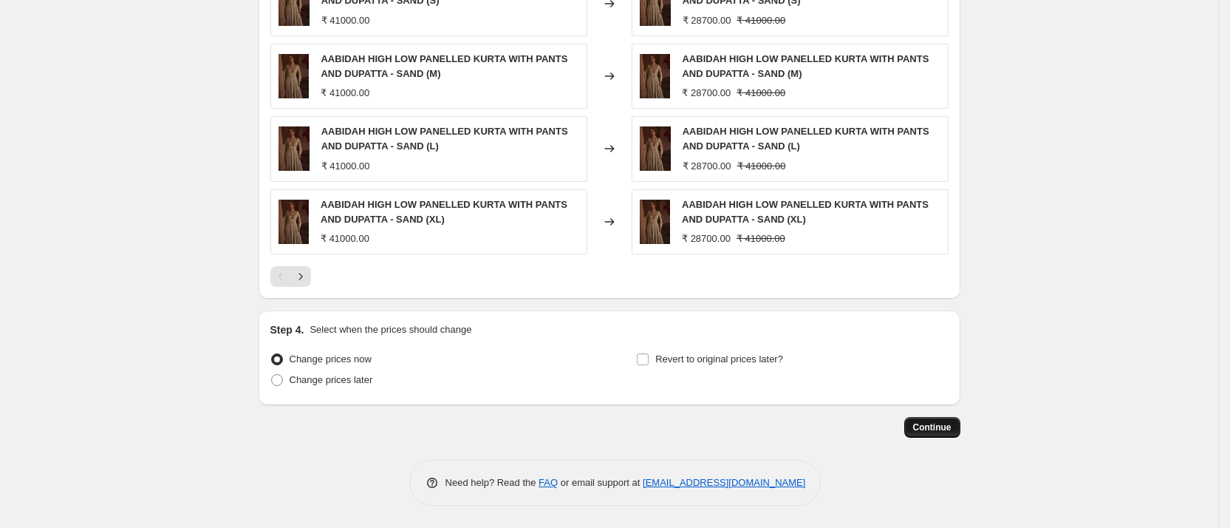
click at [922, 427] on span "Continue" at bounding box center [932, 427] width 38 height 12
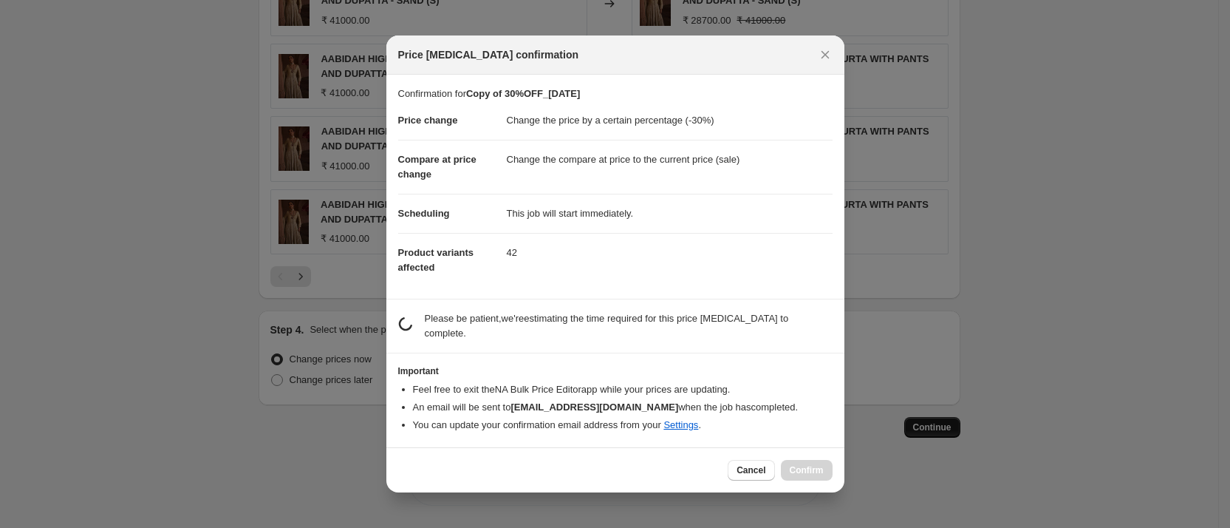
scroll to position [0, 0]
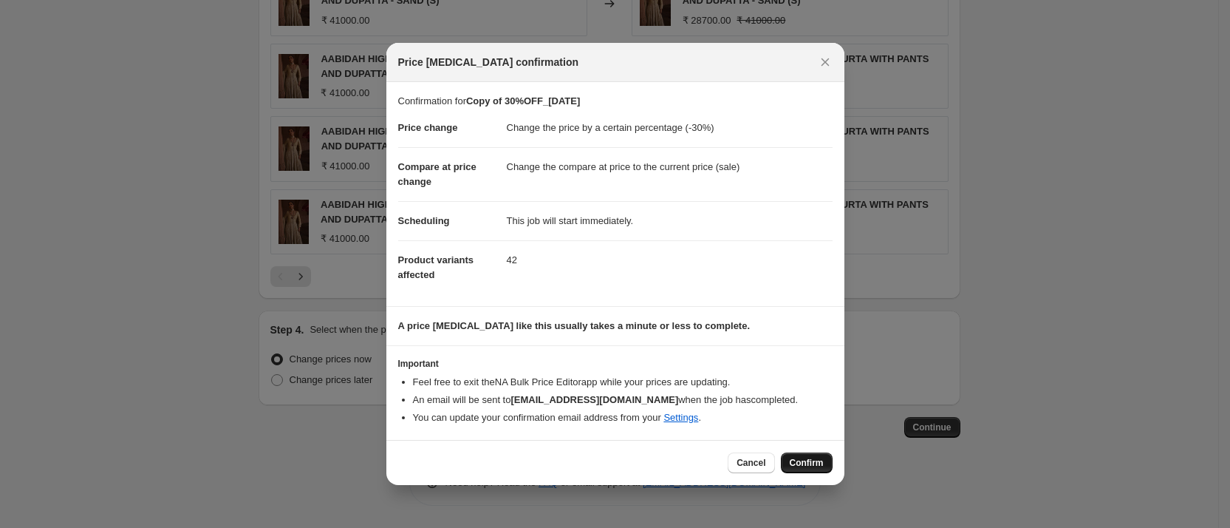
click at [806, 471] on button "Confirm" at bounding box center [807, 462] width 52 height 21
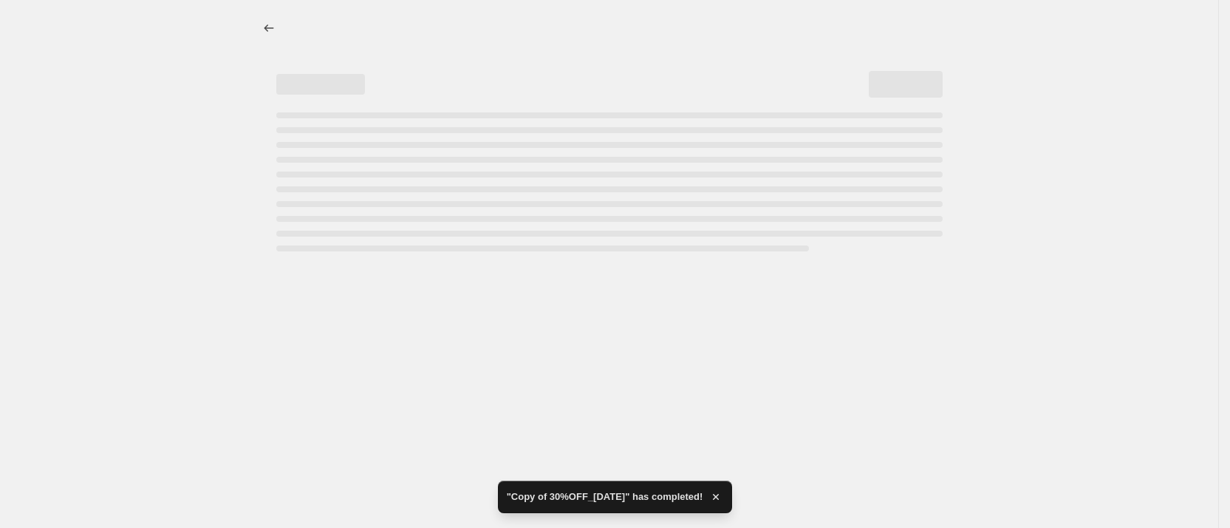
select select "percentage"
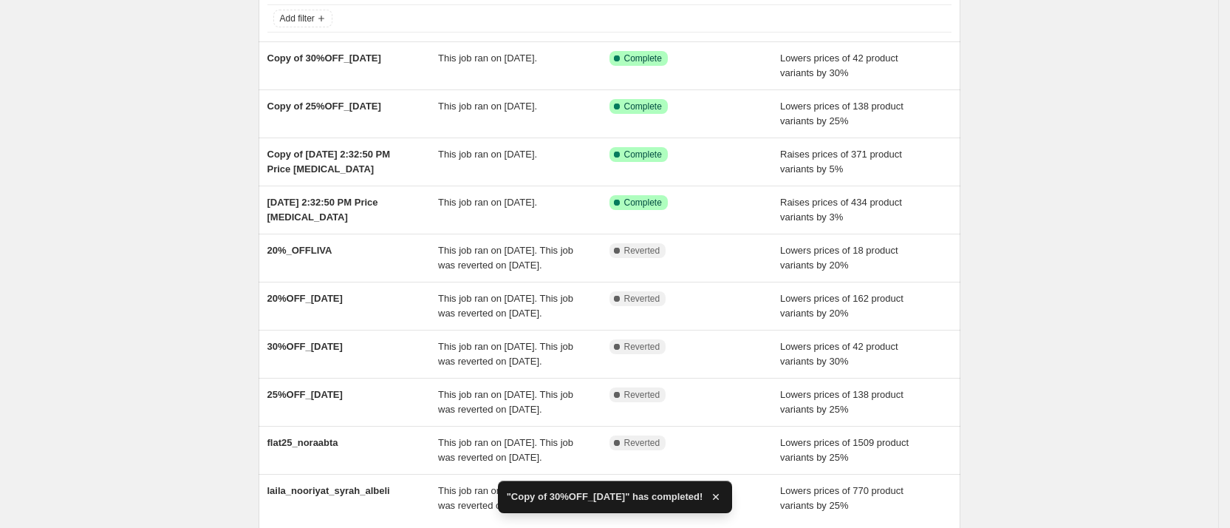
scroll to position [165, 0]
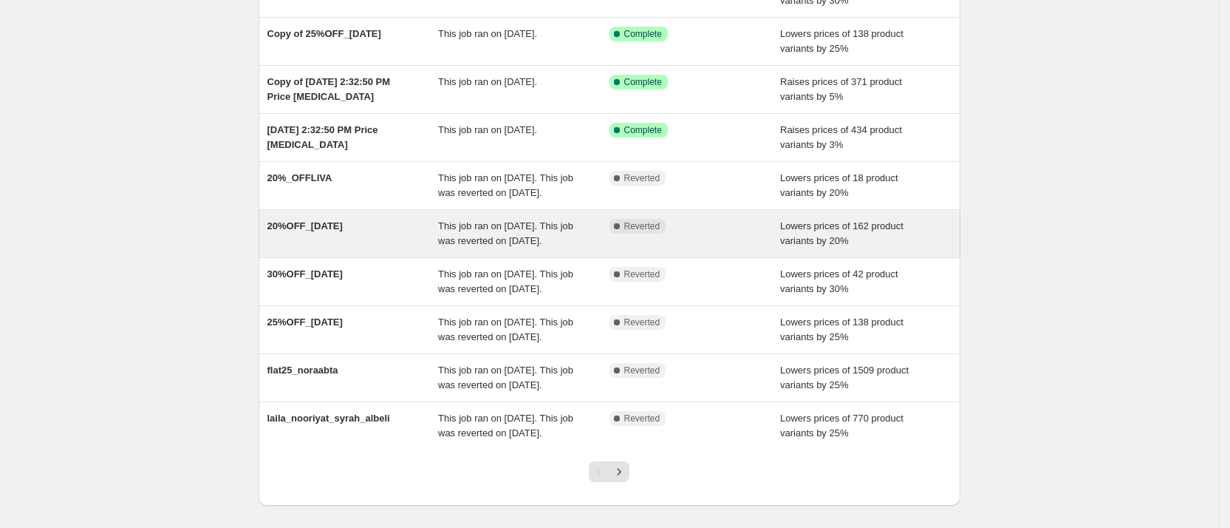
click at [388, 248] on div "20%OFF_[DATE]" at bounding box center [352, 234] width 171 height 30
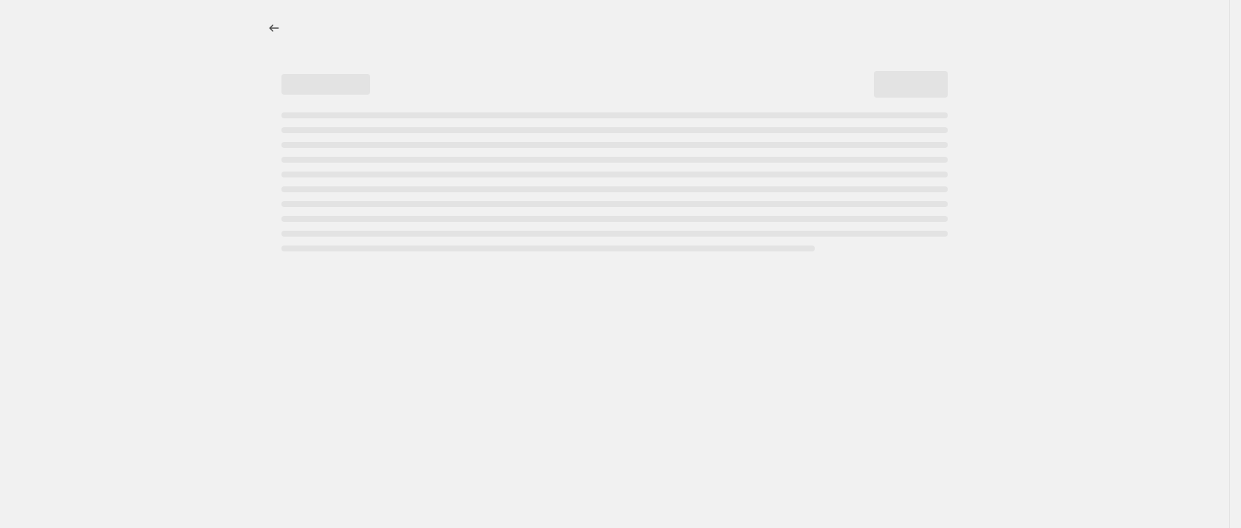
select select "percentage"
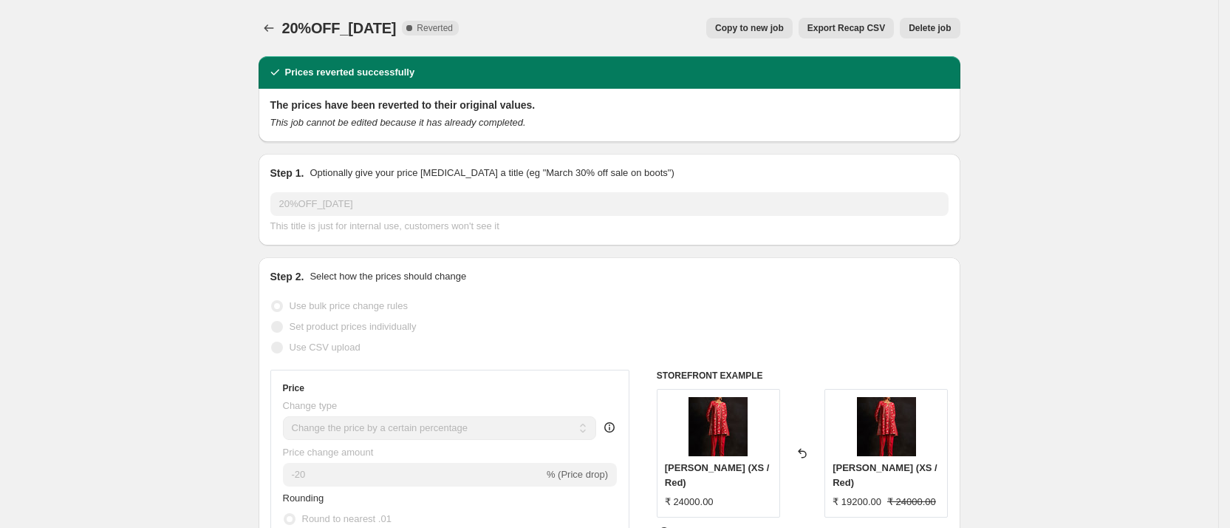
click at [771, 24] on span "Copy to new job" at bounding box center [749, 28] width 69 height 12
select select "percentage"
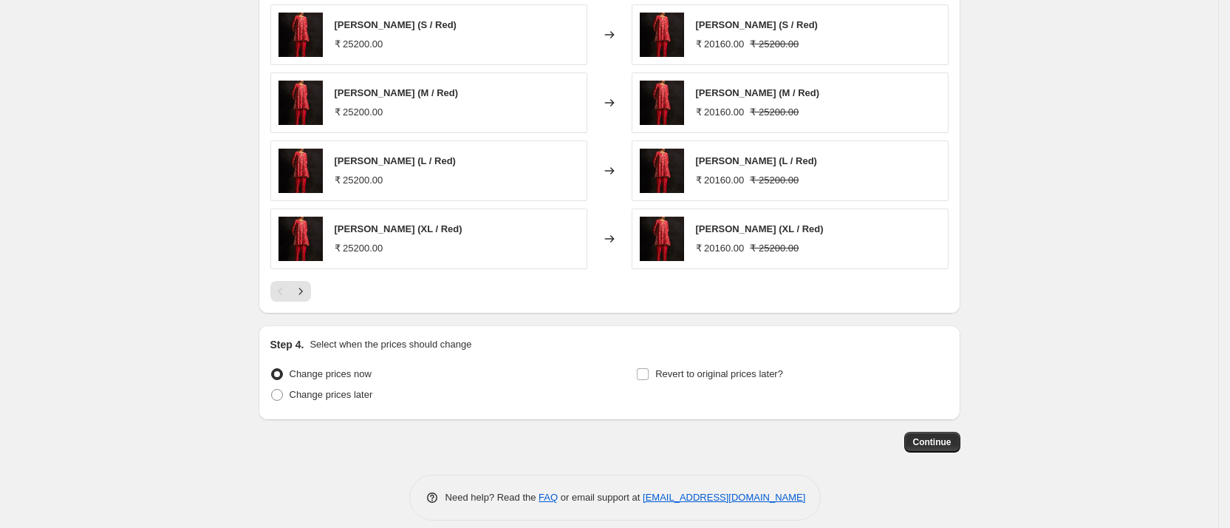
scroll to position [1863, 0]
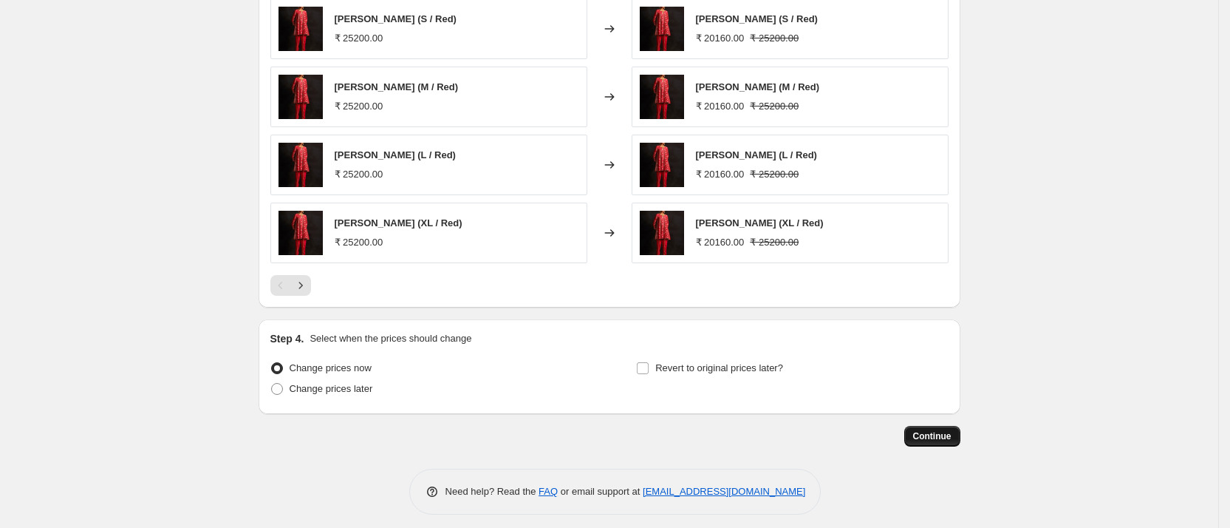
click at [942, 431] on span "Continue" at bounding box center [932, 436] width 38 height 12
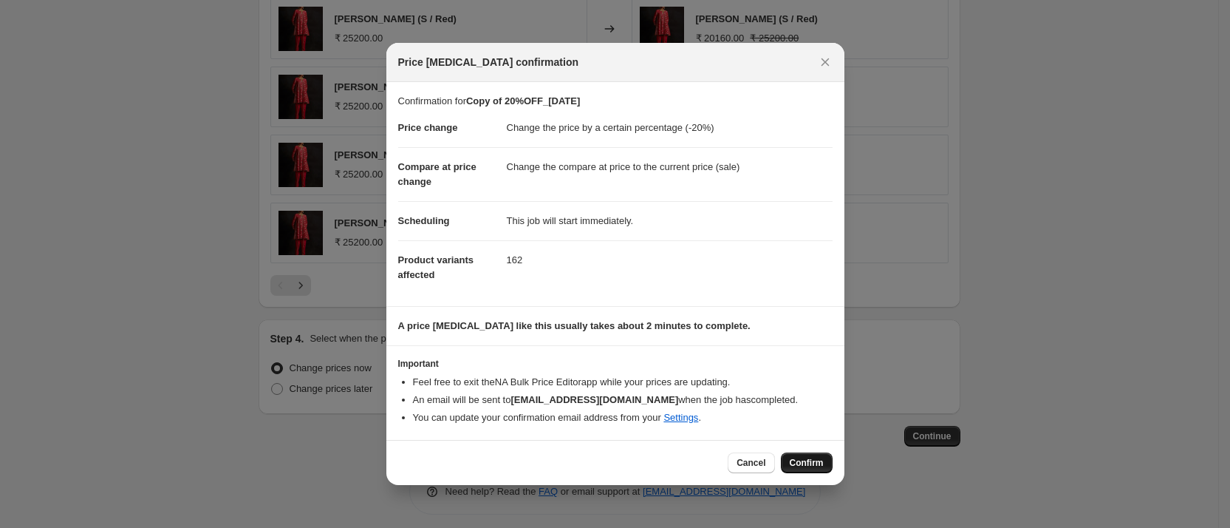
click at [808, 463] on span "Confirm" at bounding box center [807, 463] width 34 height 12
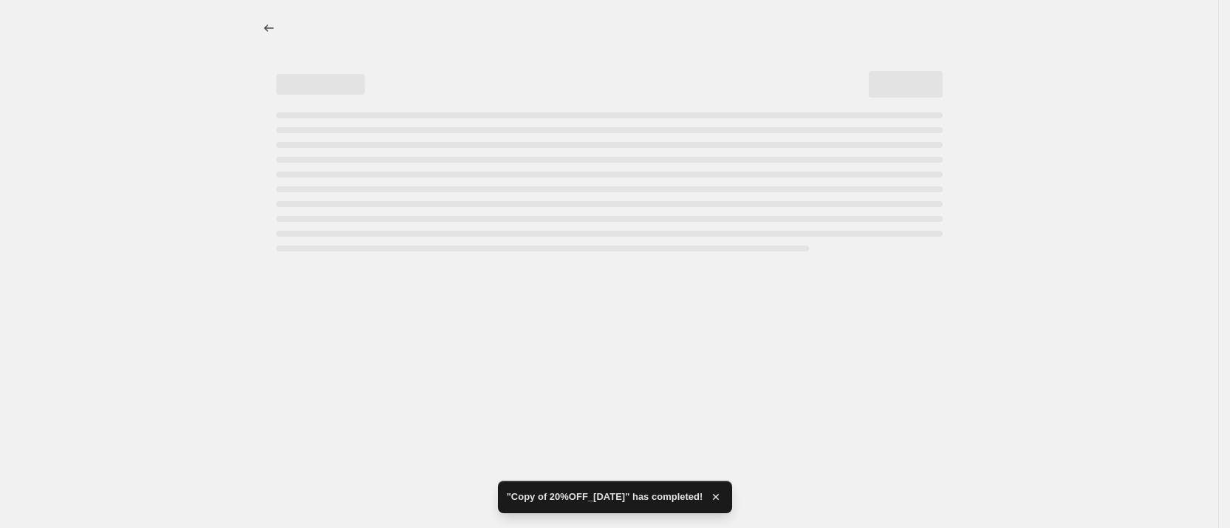
select select "percentage"
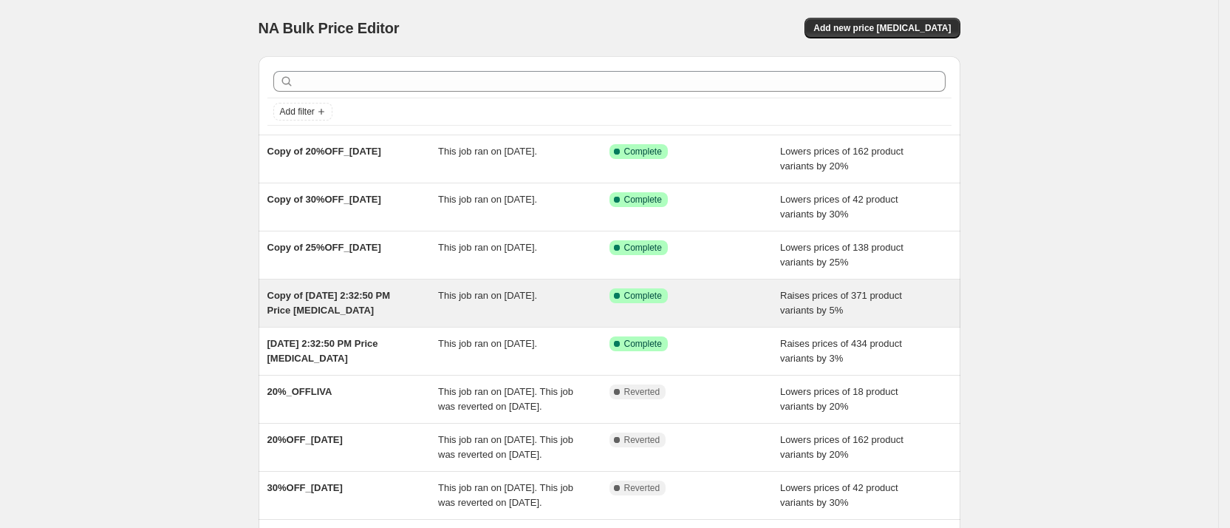
scroll to position [64, 0]
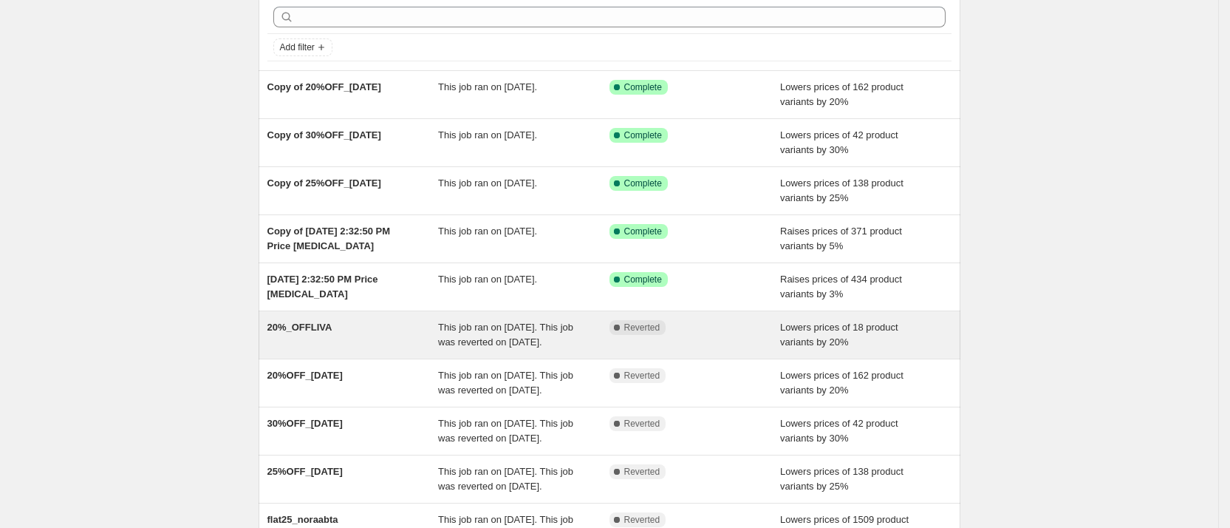
click at [393, 332] on div "20%_OFFLIVA" at bounding box center [352, 335] width 171 height 30
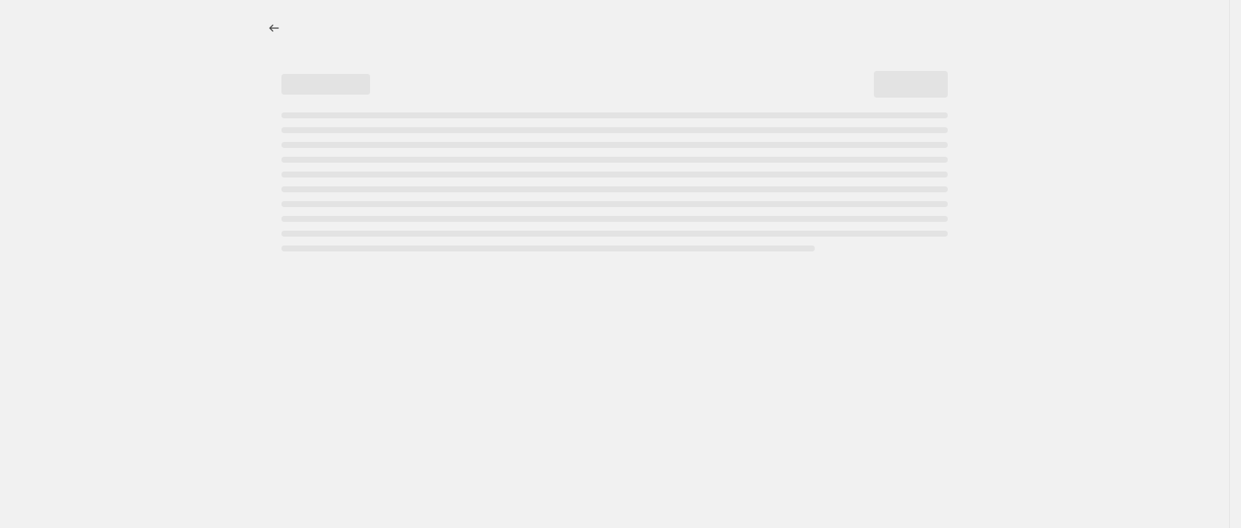
select select "percentage"
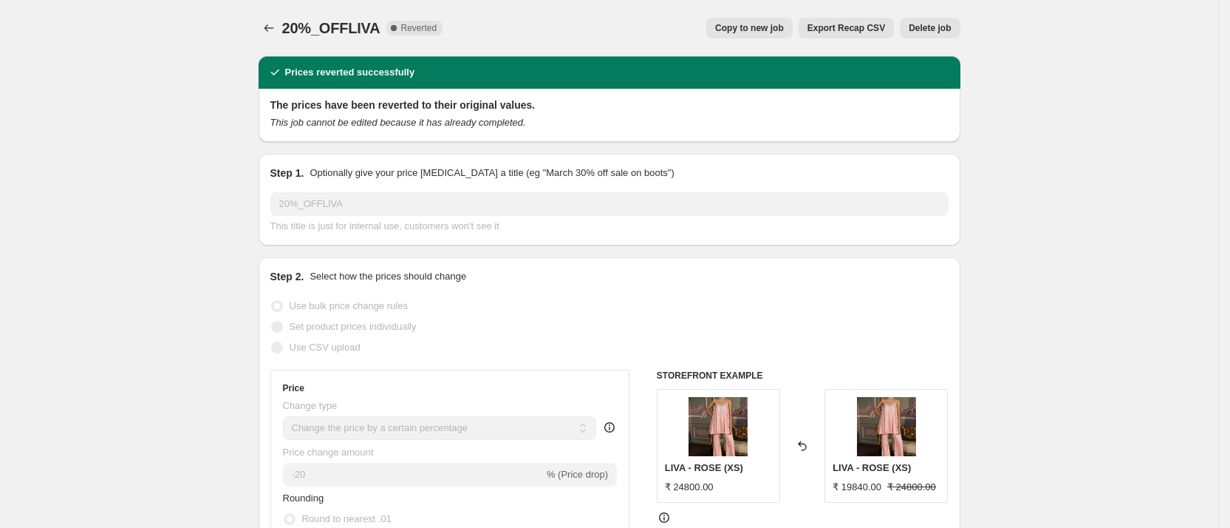
click at [762, 33] on span "Copy to new job" at bounding box center [749, 28] width 69 height 12
select select "percentage"
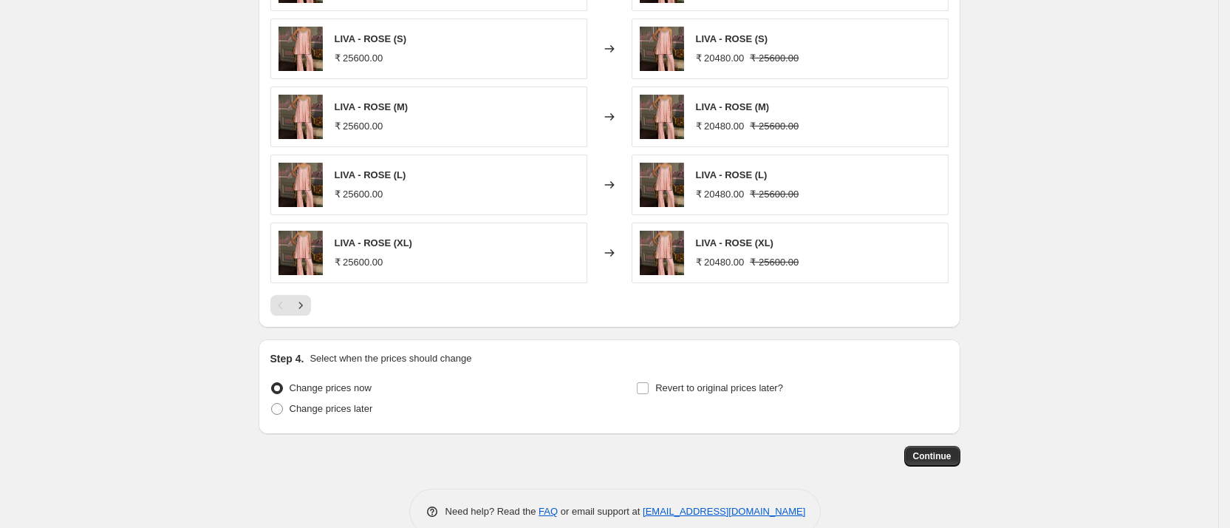
scroll to position [1181, 0]
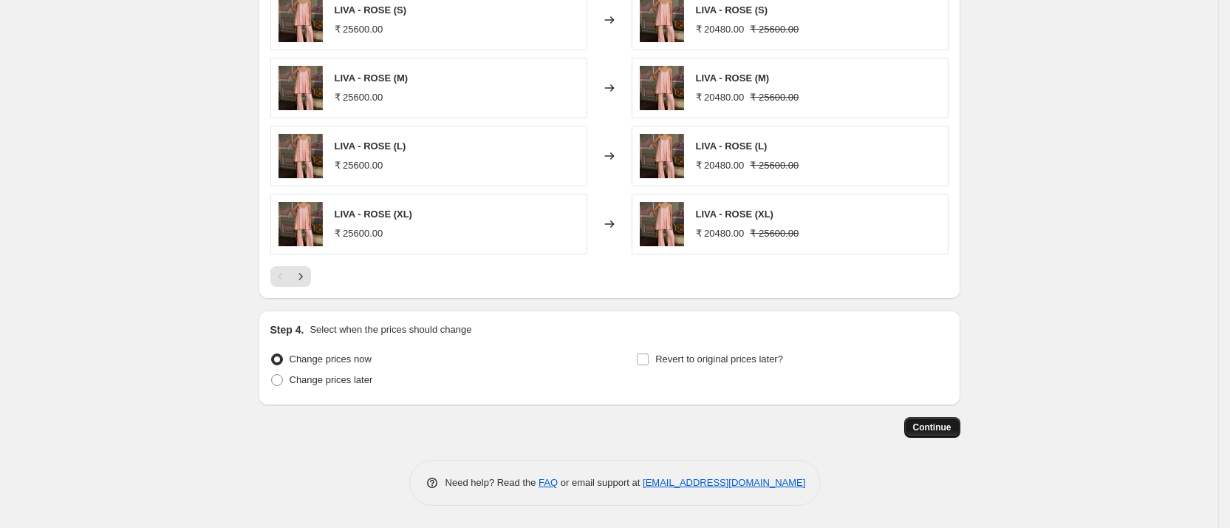
click at [932, 427] on span "Continue" at bounding box center [932, 427] width 38 height 12
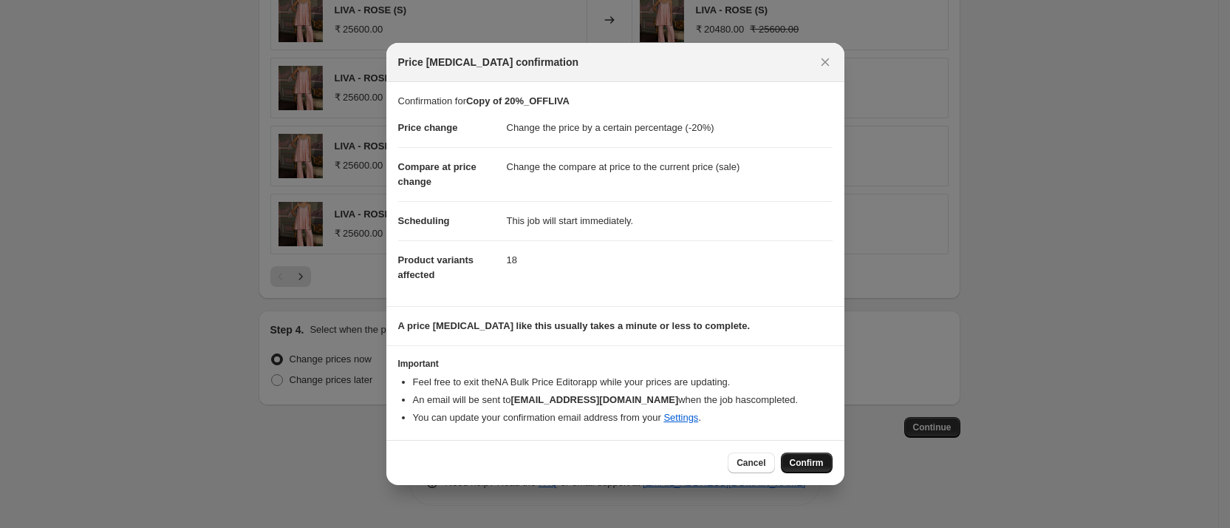
click at [793, 463] on span "Confirm" at bounding box center [807, 463] width 34 height 12
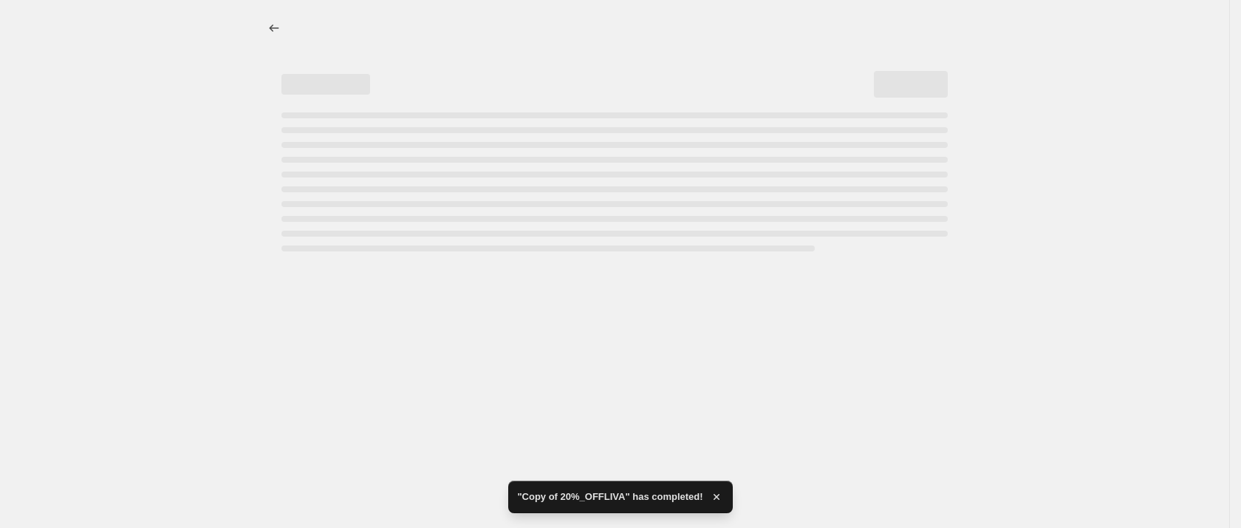
select select "percentage"
